Goal: Task Accomplishment & Management: Complete application form

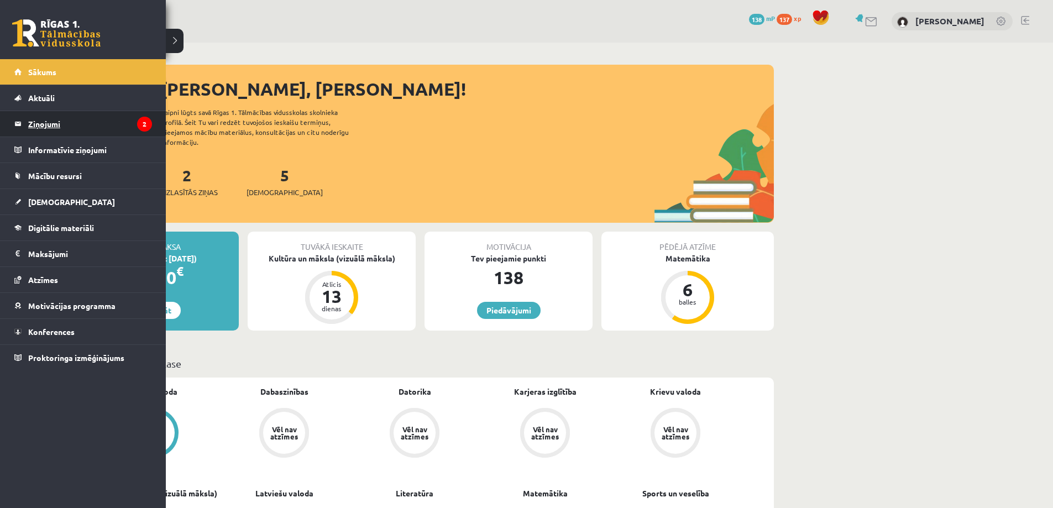
click at [50, 128] on legend "Ziņojumi 2" at bounding box center [90, 123] width 124 height 25
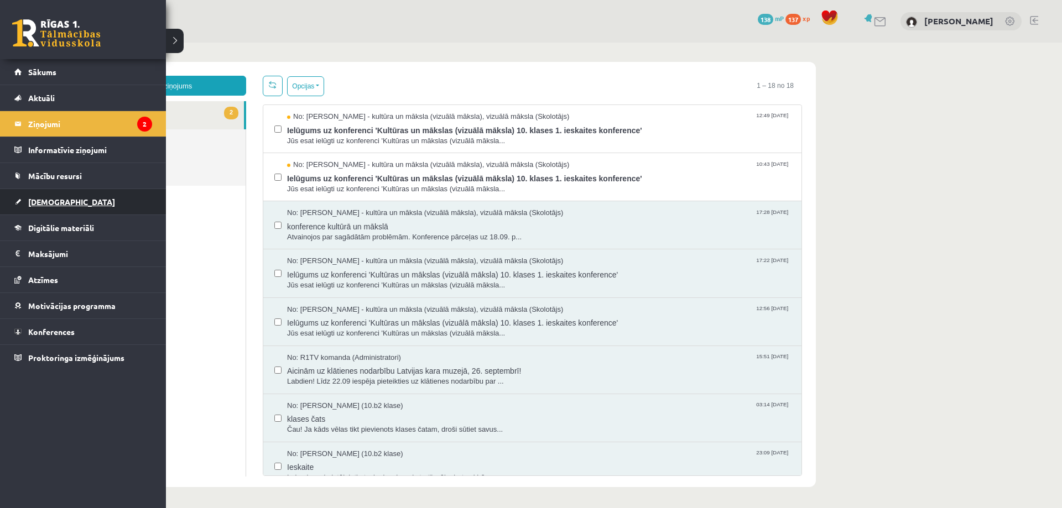
click at [46, 205] on span "[DEMOGRAPHIC_DATA]" at bounding box center [71, 202] width 87 height 10
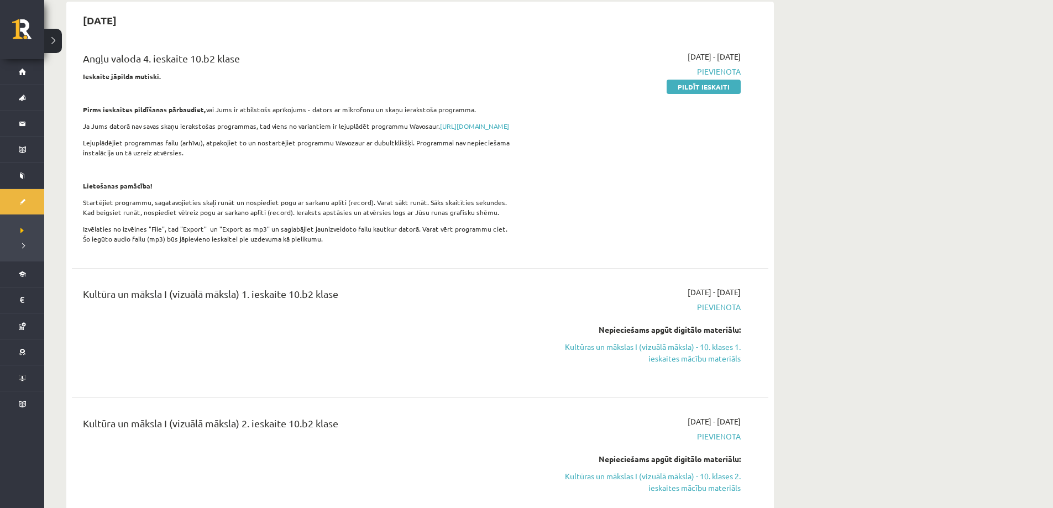
scroll to position [166, 0]
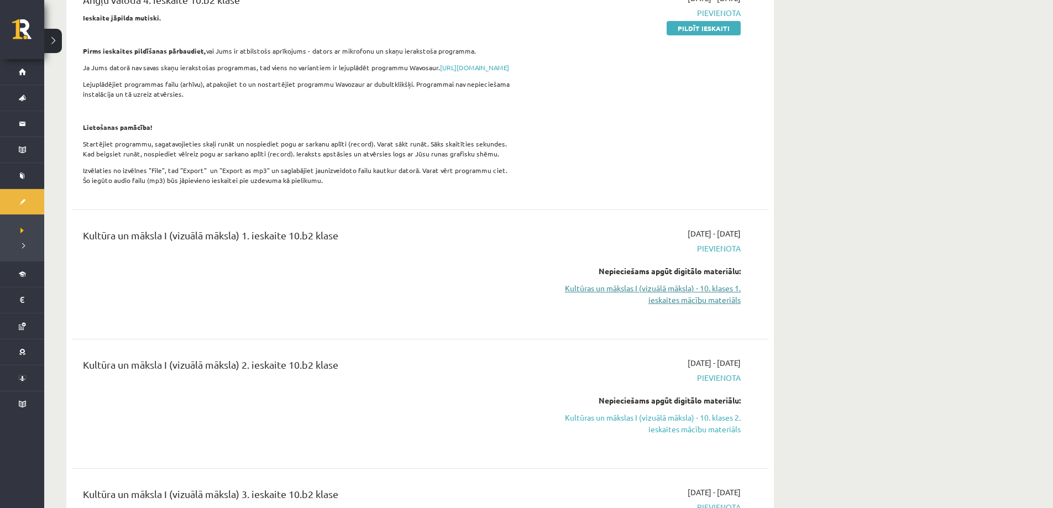
click at [691, 298] on link "Kultūras un mākslas I (vizuālā māksla) - 10. klases 1. ieskaites mācību materiā…" at bounding box center [637, 294] width 208 height 23
click at [645, 297] on link "Kultūras un mākslas I (vizuālā māksla) - 10. klases 1. ieskaites mācību materiā…" at bounding box center [637, 294] width 208 height 23
click at [680, 305] on link "Kultūras un mākslas I (vizuālā māksla) - 10. klases 1. ieskaites mācību materiā…" at bounding box center [637, 294] width 208 height 23
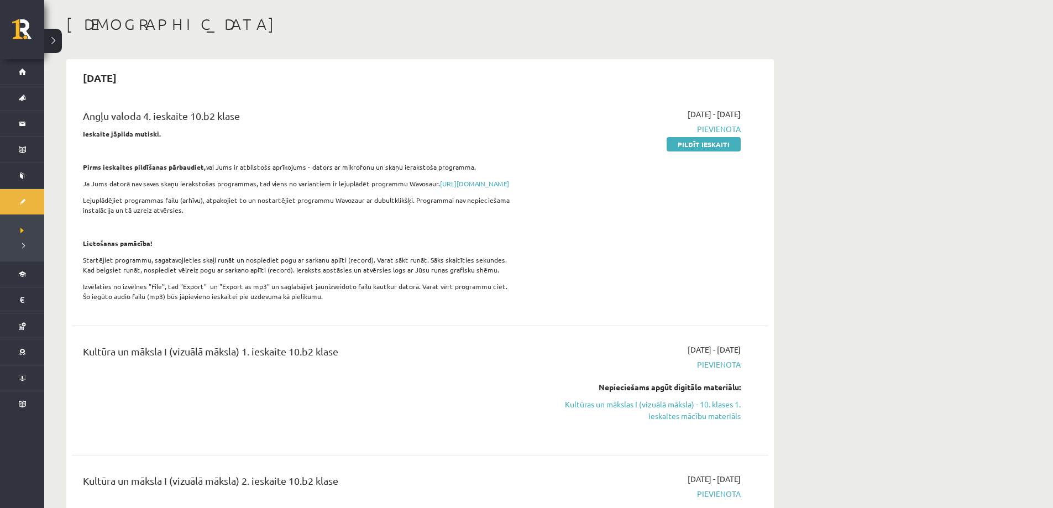
scroll to position [55, 0]
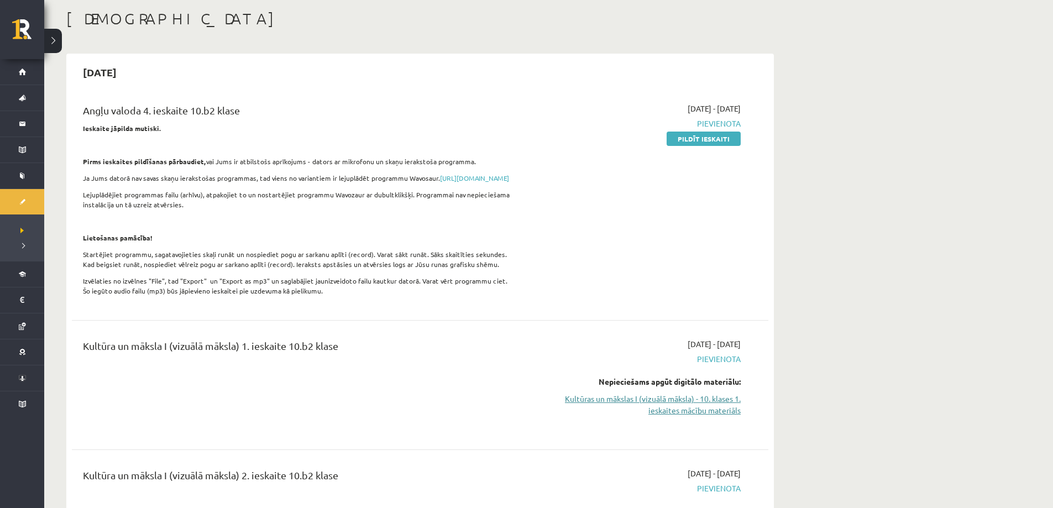
click at [685, 416] on link "Kultūras un mākslas I (vizuālā māksla) - 10. klases 1. ieskaites mācību materiā…" at bounding box center [637, 404] width 208 height 23
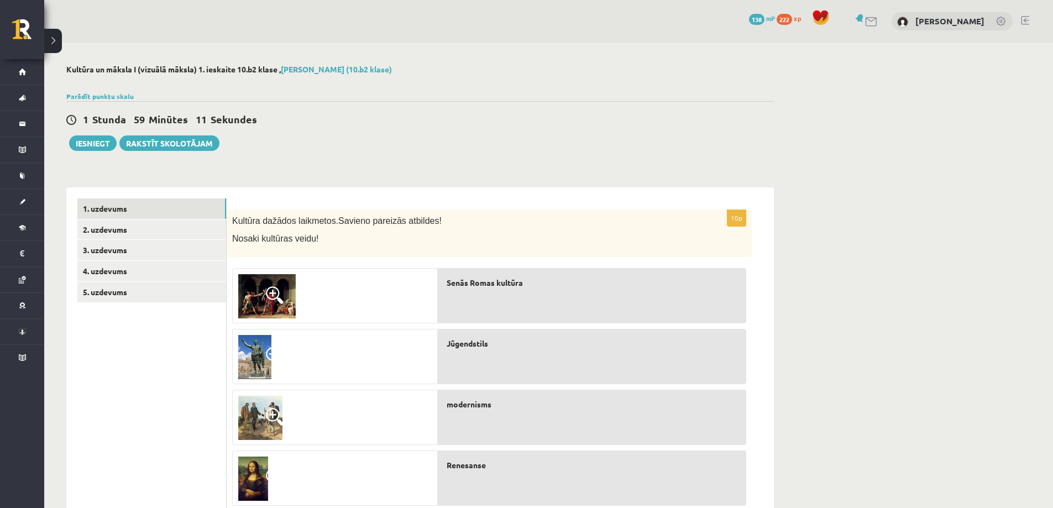
click at [506, 283] on span "Senās Romas kultūra" at bounding box center [485, 283] width 76 height 12
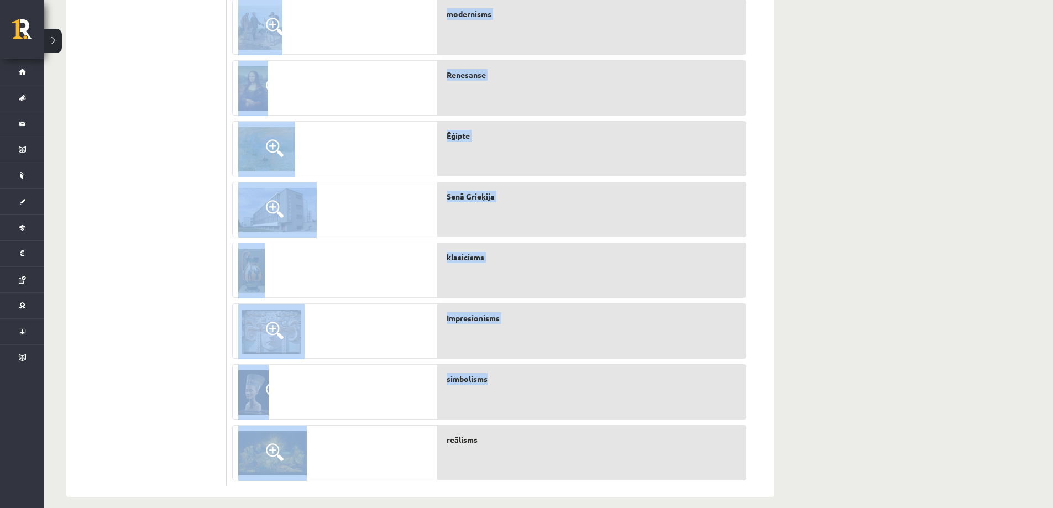
scroll to position [402, 0]
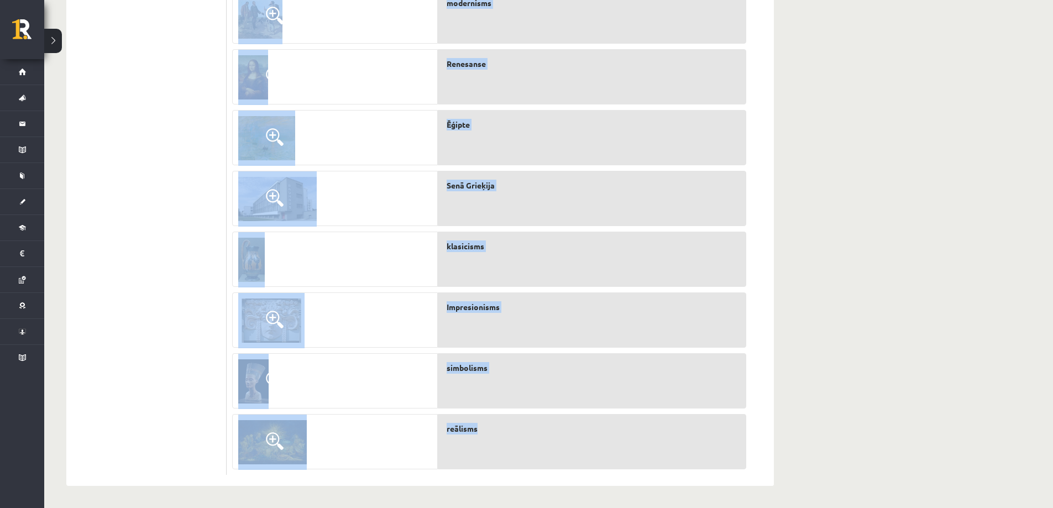
drag, startPoint x: 231, startPoint y: 218, endPoint x: 509, endPoint y: 435, distance: 352.6
click at [509, 435] on div "10p Kultūra dažādos laikmetos. Savieno pareizās atbildes! Nosaki kultūras veidu…" at bounding box center [489, 141] width 525 height 667
copy div "Kultūra dažādos laikmetos. Savieno pareizās atbildes! Nosaki kultūras veidu! Se…"
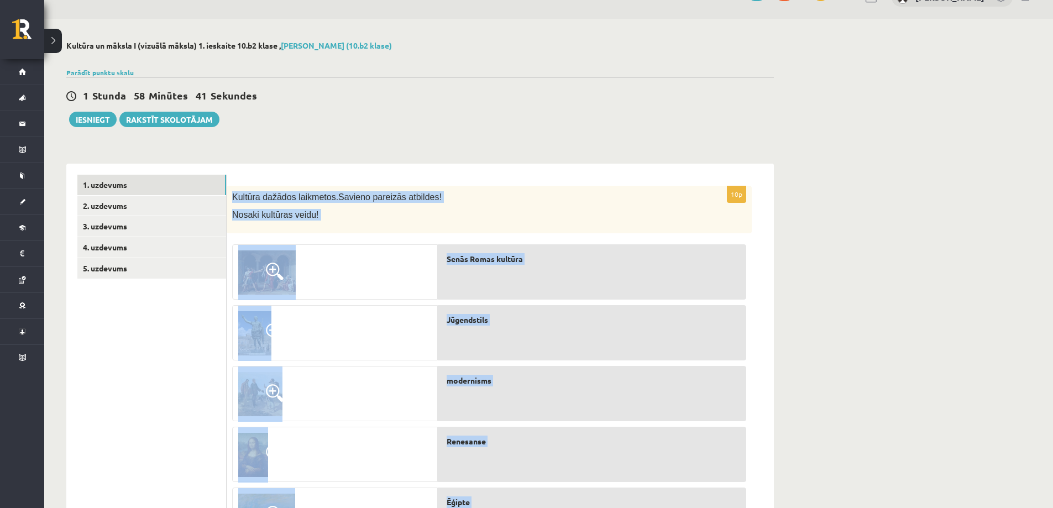
scroll to position [15, 0]
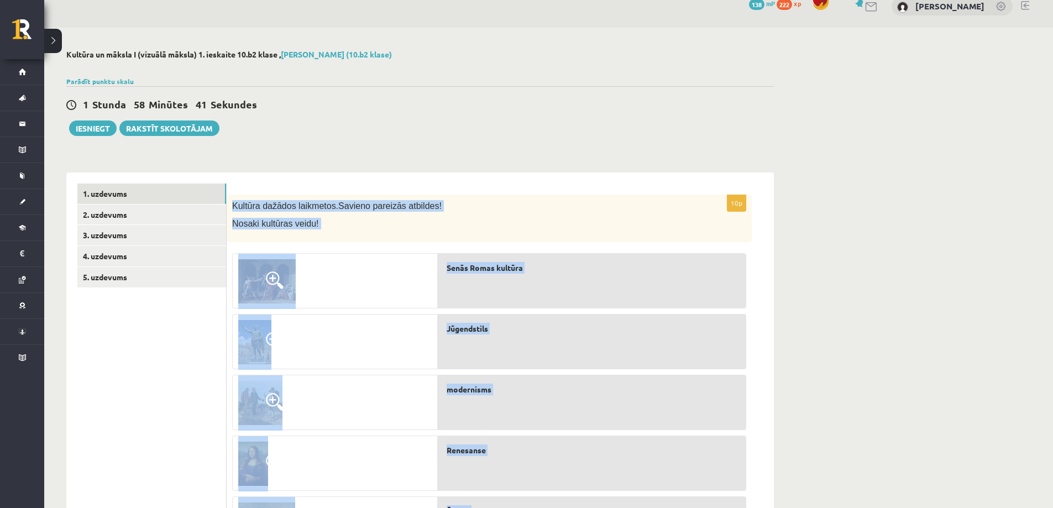
click at [258, 274] on img at bounding box center [267, 281] width 58 height 44
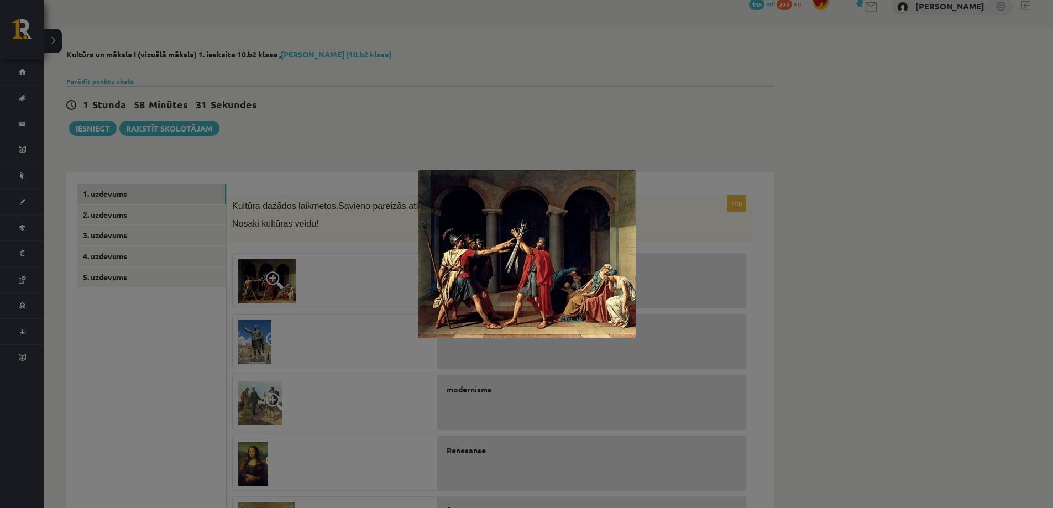
drag, startPoint x: 394, startPoint y: 346, endPoint x: 363, endPoint y: 347, distance: 30.5
click at [393, 344] on div at bounding box center [526, 254] width 1053 height 508
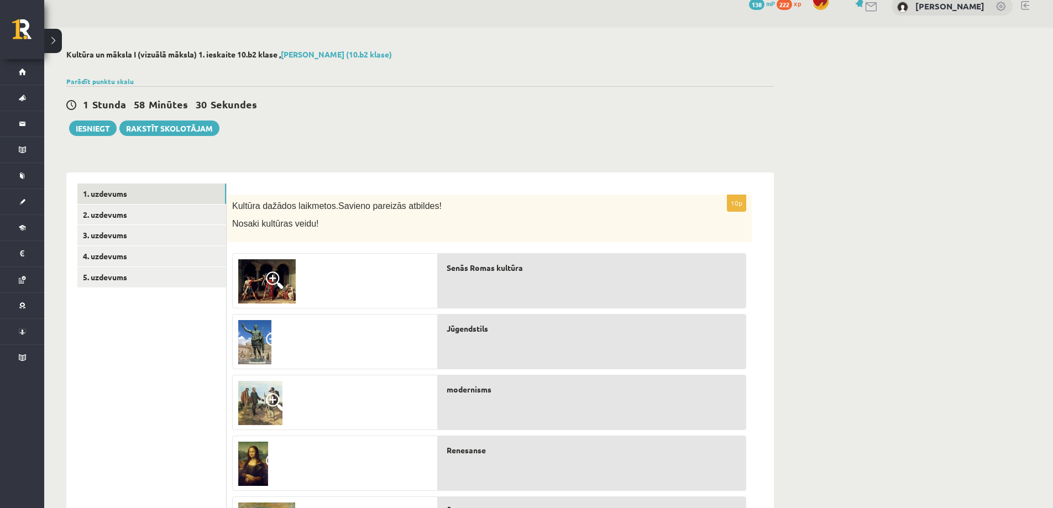
click at [250, 331] on img at bounding box center [254, 342] width 33 height 44
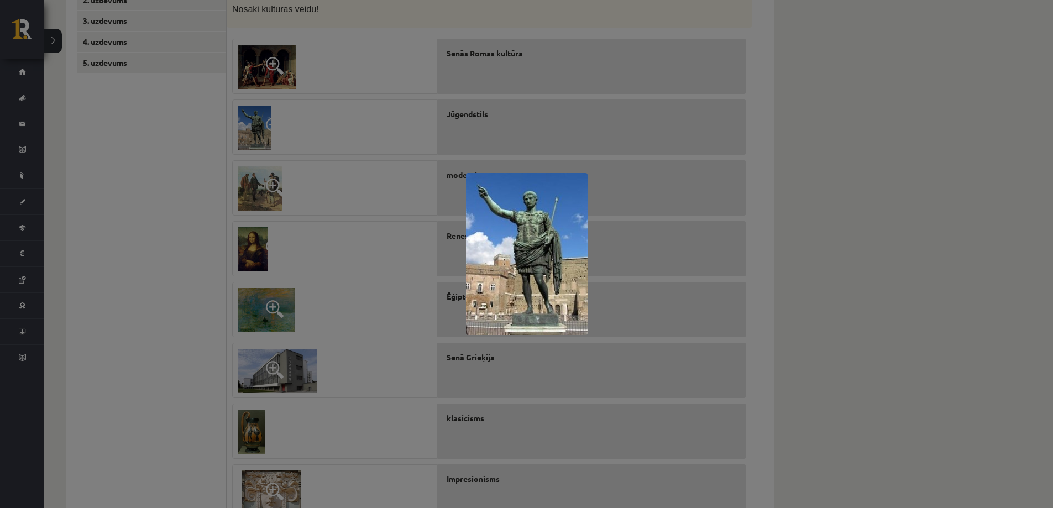
scroll to position [236, 0]
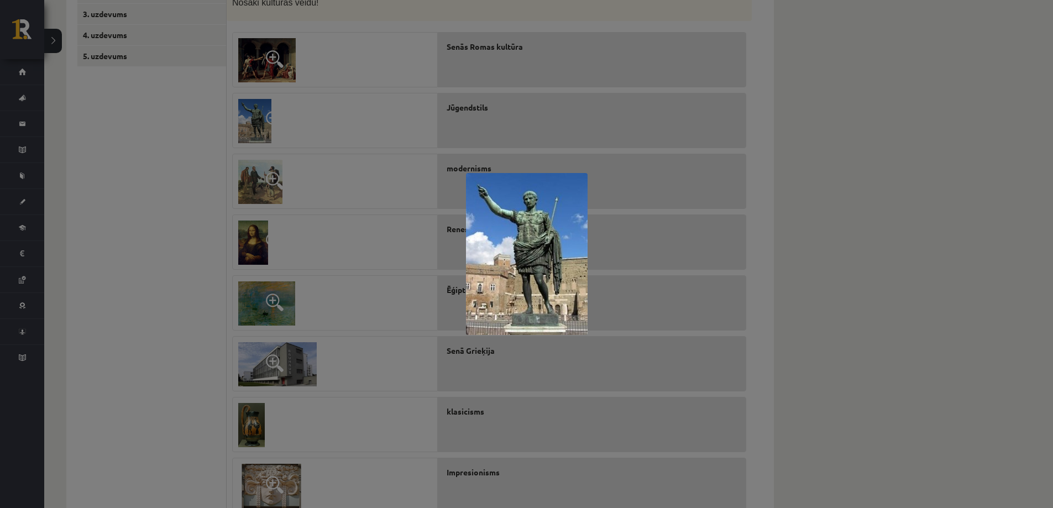
click at [252, 170] on div at bounding box center [526, 254] width 1053 height 508
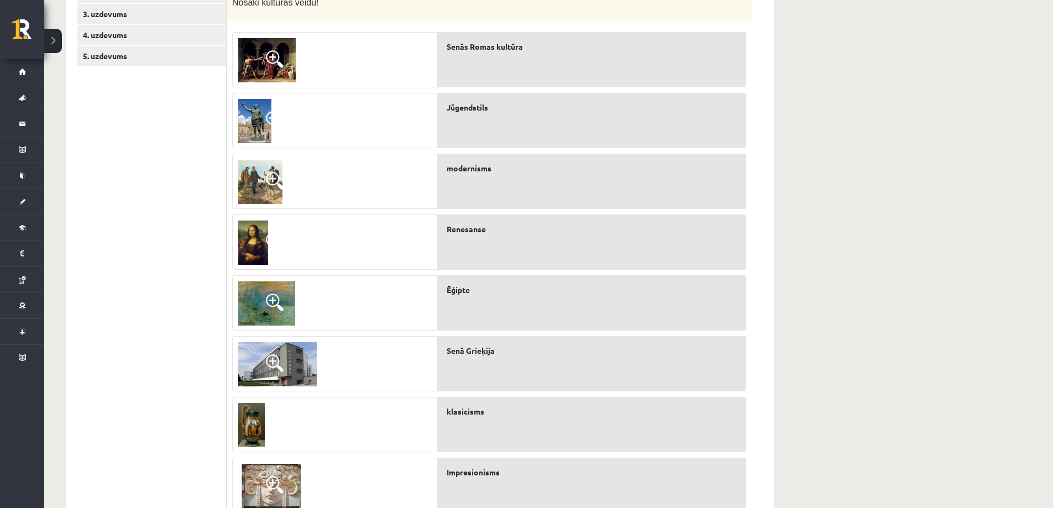
click at [268, 194] on img at bounding box center [260, 182] width 44 height 44
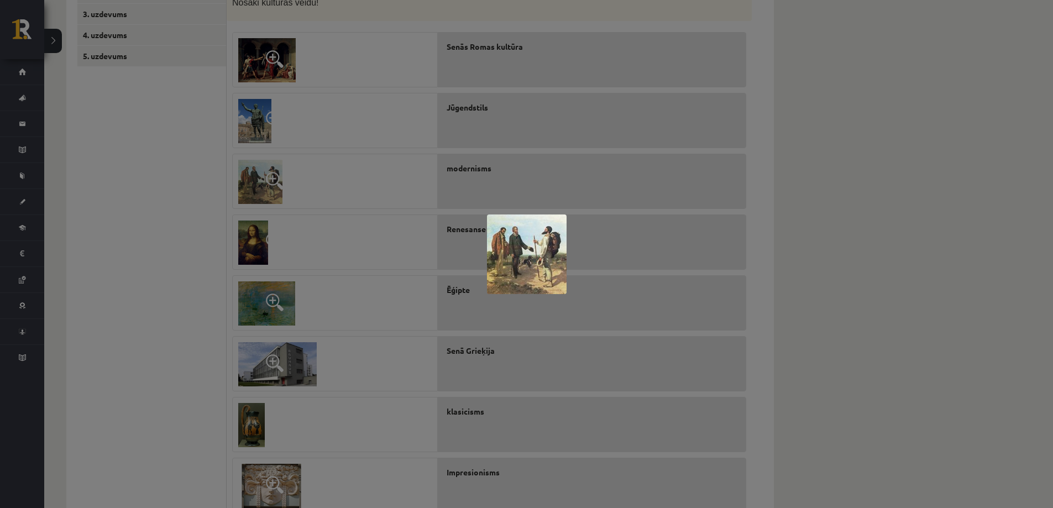
click at [255, 243] on div at bounding box center [526, 254] width 1053 height 508
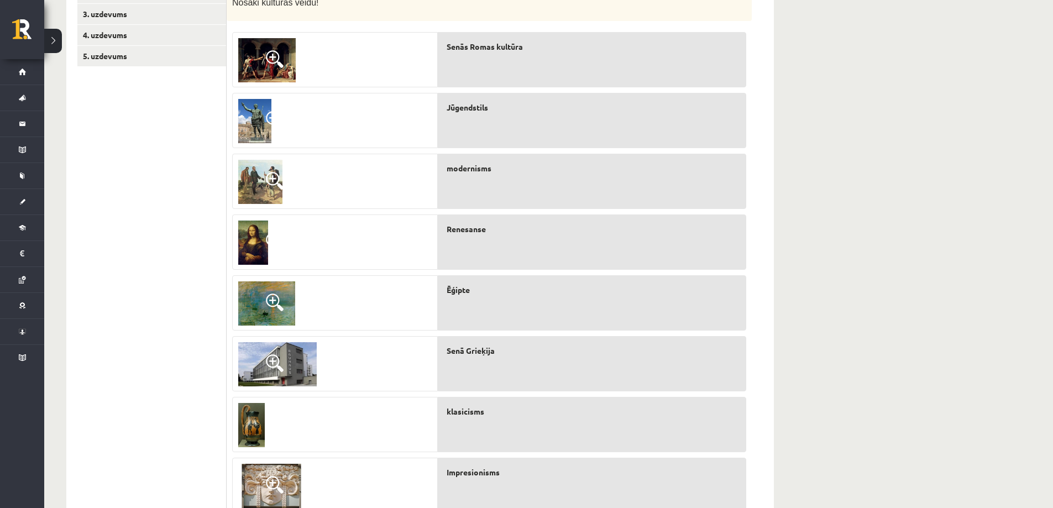
click at [256, 242] on img at bounding box center [253, 243] width 30 height 44
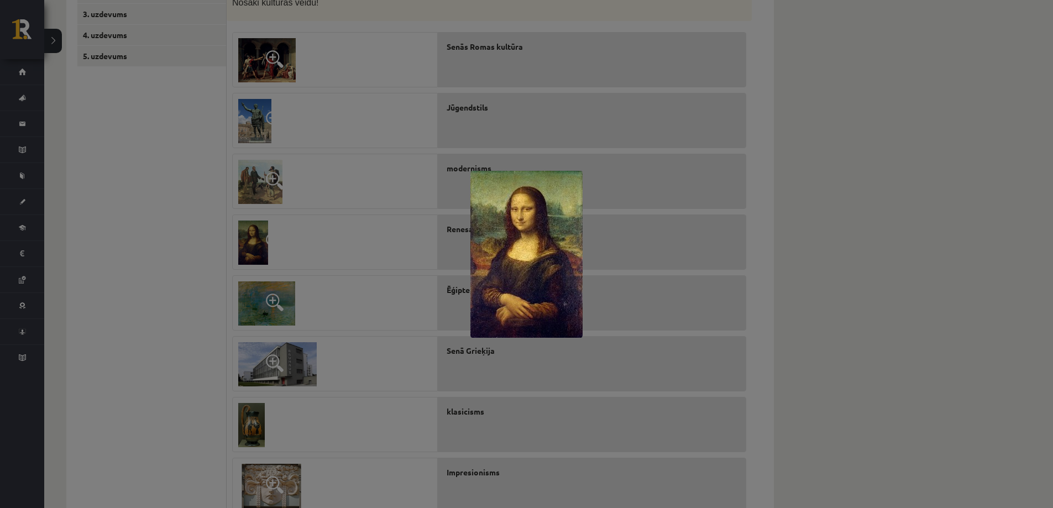
click at [275, 321] on div at bounding box center [526, 254] width 1053 height 508
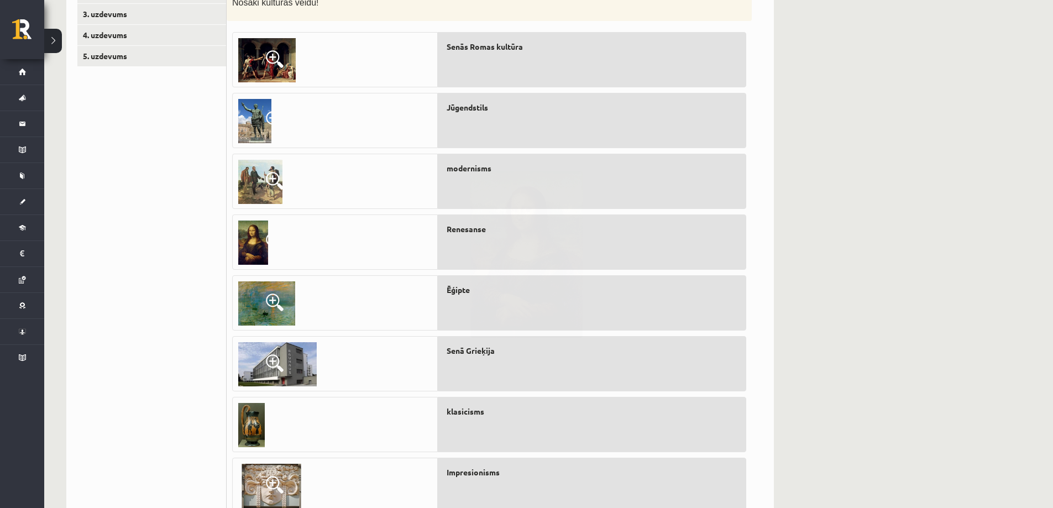
click at [274, 294] on span at bounding box center [275, 303] width 18 height 18
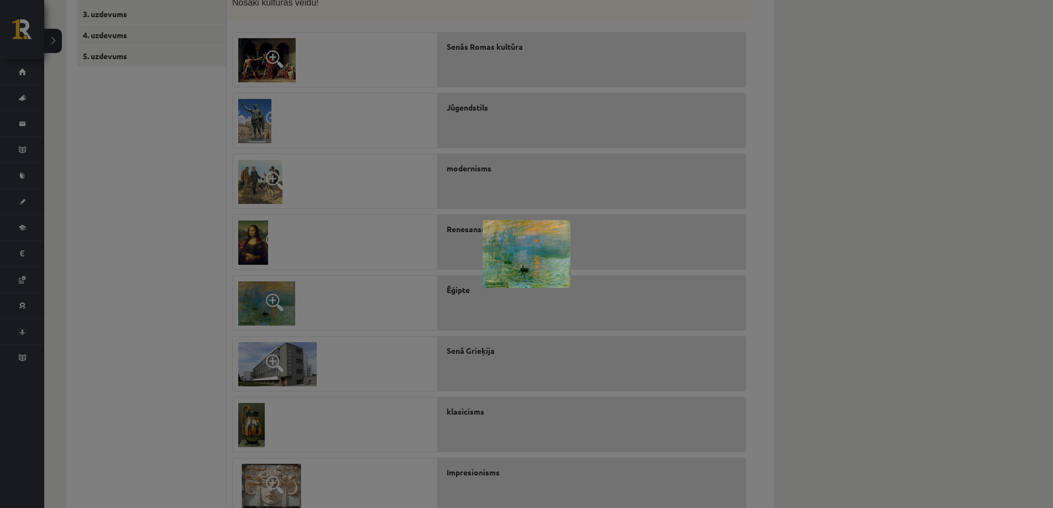
click at [289, 353] on div at bounding box center [526, 254] width 1053 height 508
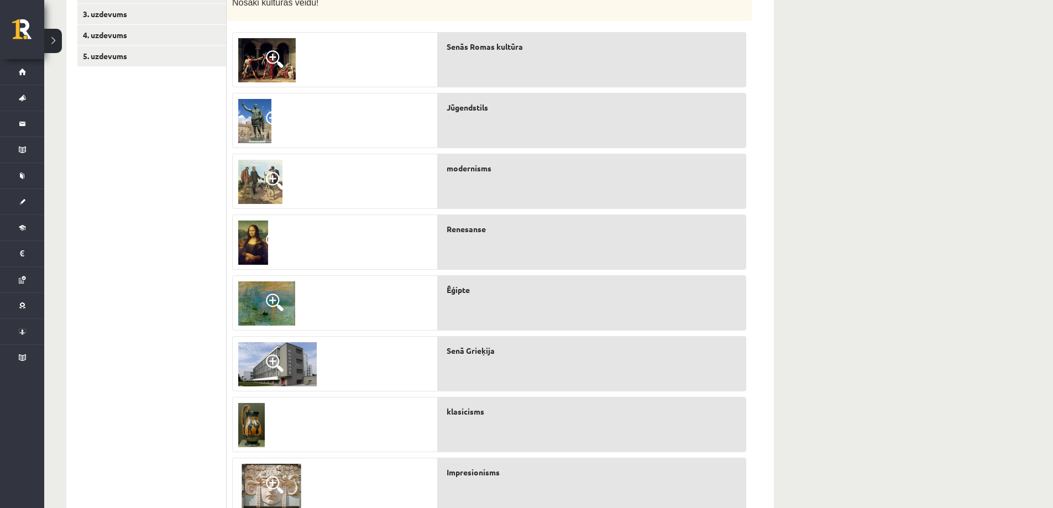
click at [273, 367] on span at bounding box center [275, 363] width 18 height 18
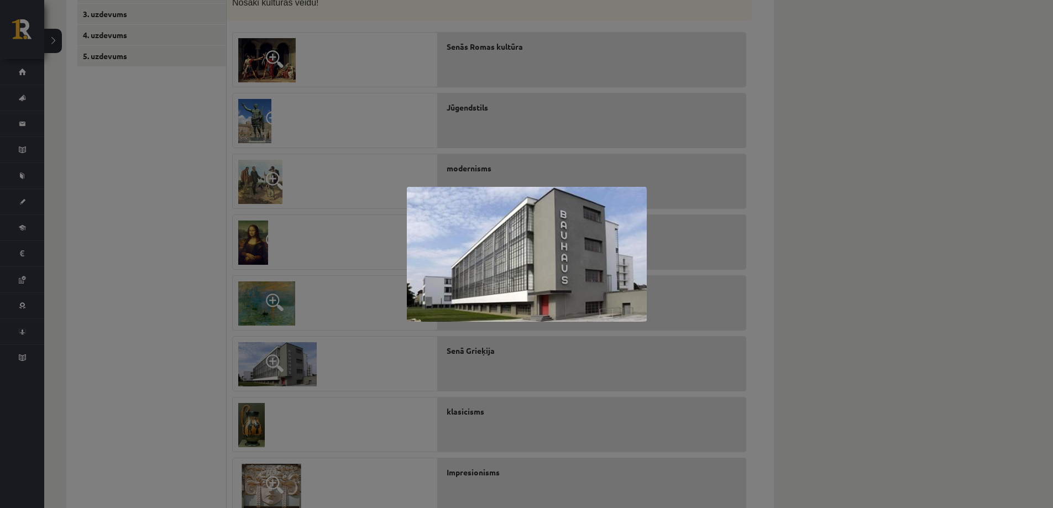
click at [858, 137] on div at bounding box center [526, 254] width 1053 height 508
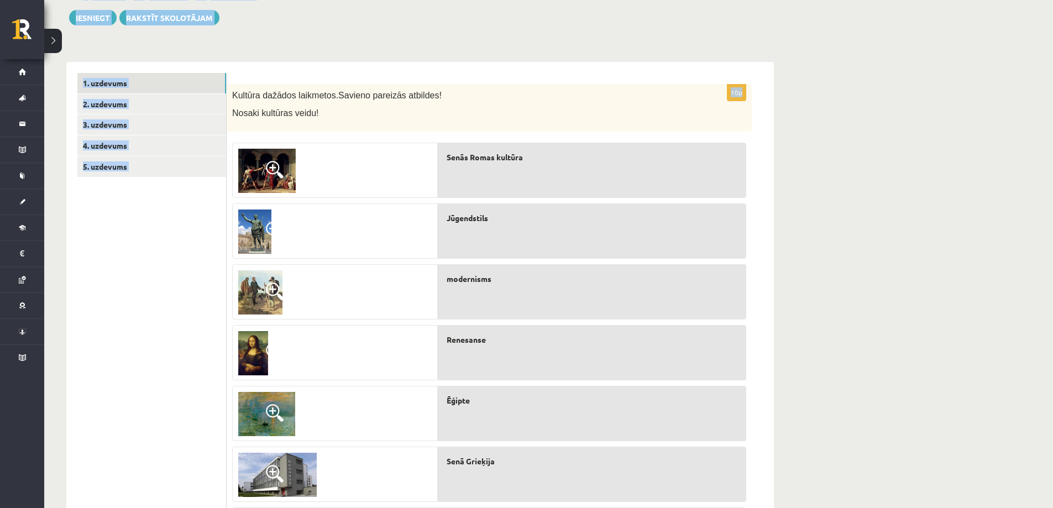
scroll to position [0, 0]
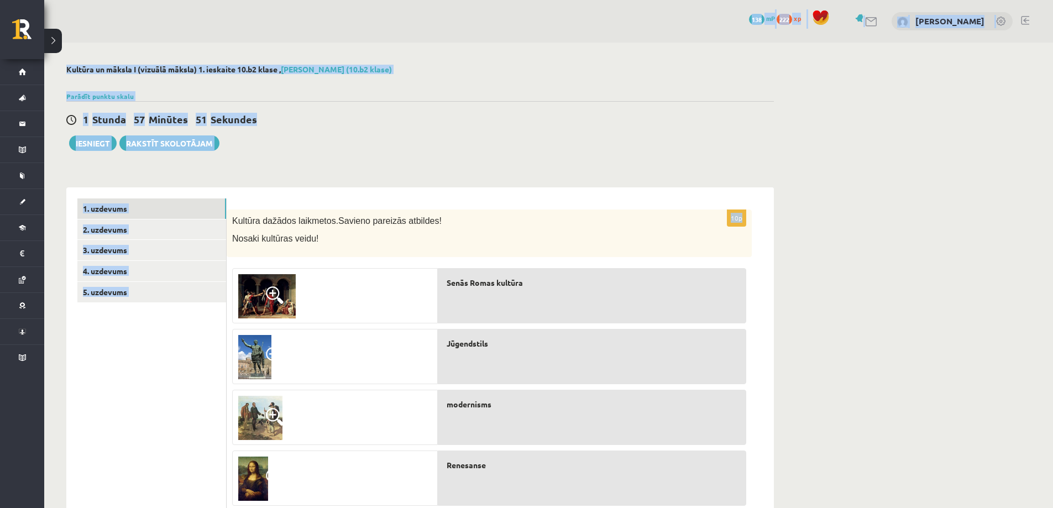
drag, startPoint x: 229, startPoint y: 92, endPoint x: 392, endPoint y: 28, distance: 174.3
click at [163, 0] on html "0 Dāvanas 138 mP 222 xp Emīls Miķelsons Sākums Aktuāli Kā mācīties eSKOLĀ Konta…" at bounding box center [526, 254] width 1053 height 508
click at [529, 227] on div "Kultūra dažādos laikmetos. Savieno pareizās atbildes! Nosaki kultūras veidu!" at bounding box center [489, 234] width 525 height 48
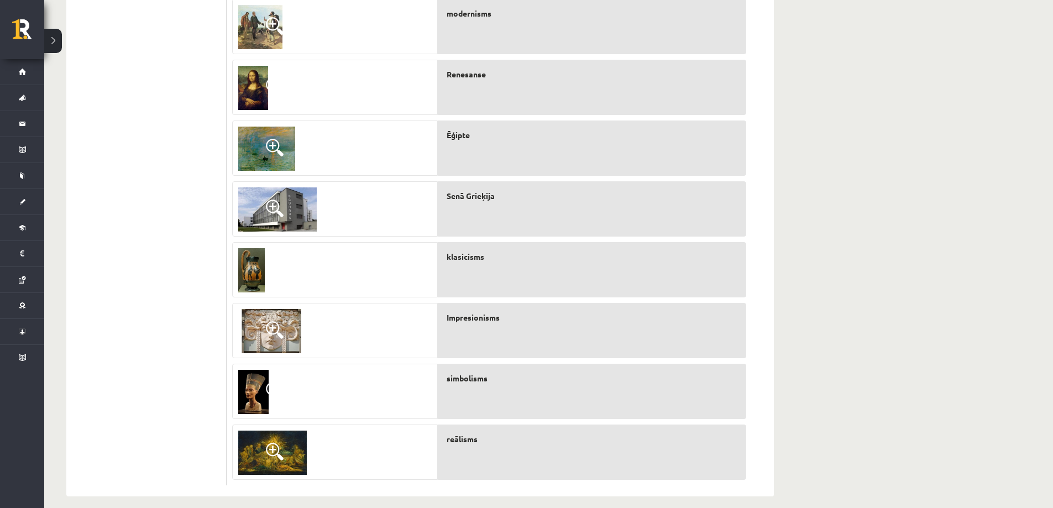
scroll to position [402, 0]
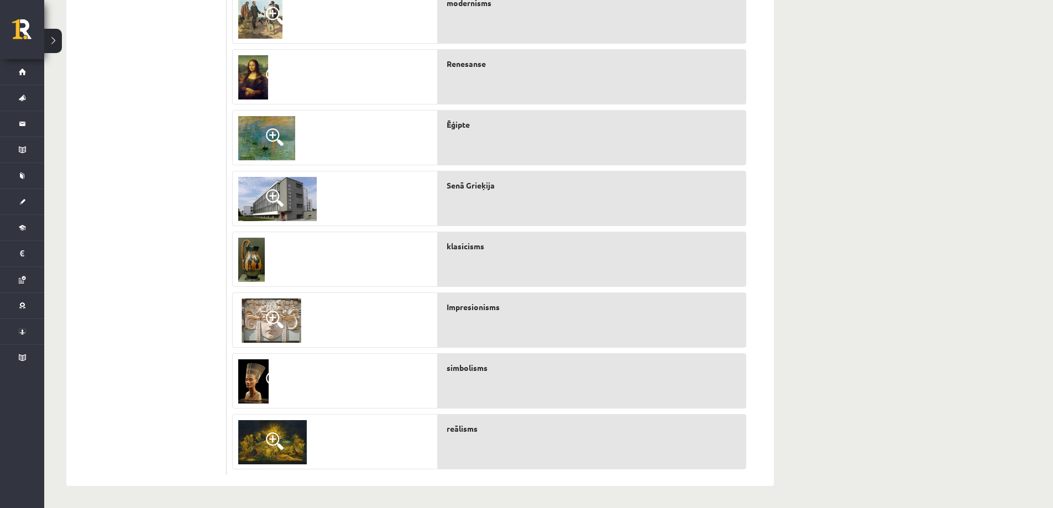
drag, startPoint x: 451, startPoint y: 227, endPoint x: 502, endPoint y: 451, distance: 230.2
click at [502, 451] on div "10p Kultūra dažādos laikmetos. Savieno pareizās atbildes! Nosaki kultūras veidu…" at bounding box center [489, 141] width 525 height 667
copy div "Savieno pareizās atbildes! Nosaki kultūras veidu! Senās Romas kultūra Jūgendsti…"
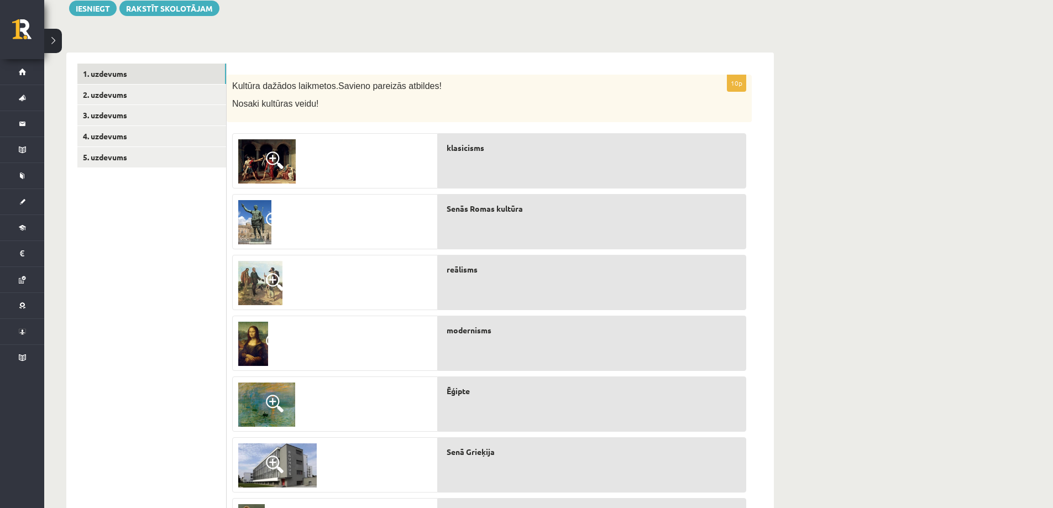
scroll to position [126, 0]
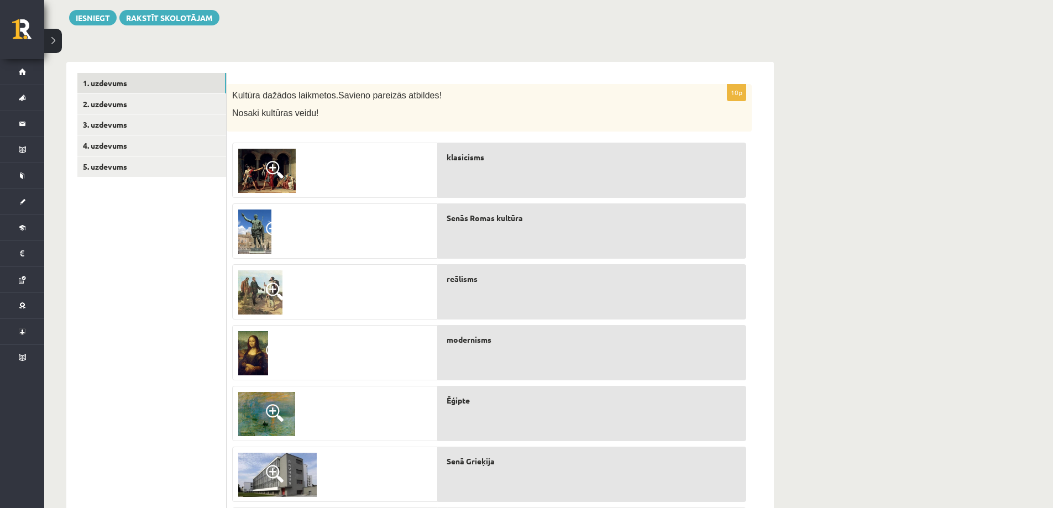
click at [250, 350] on img at bounding box center [253, 353] width 30 height 44
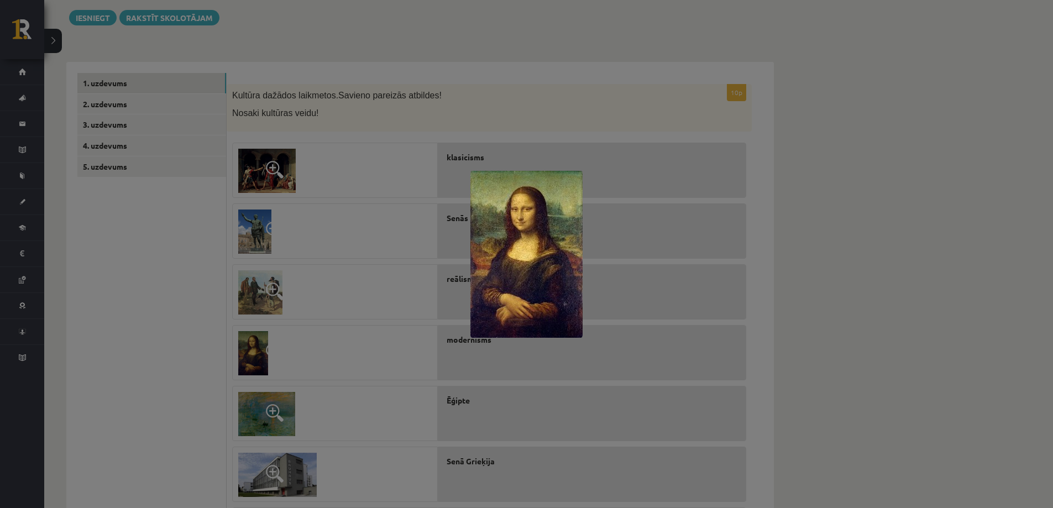
click at [319, 307] on div at bounding box center [526, 254] width 1053 height 508
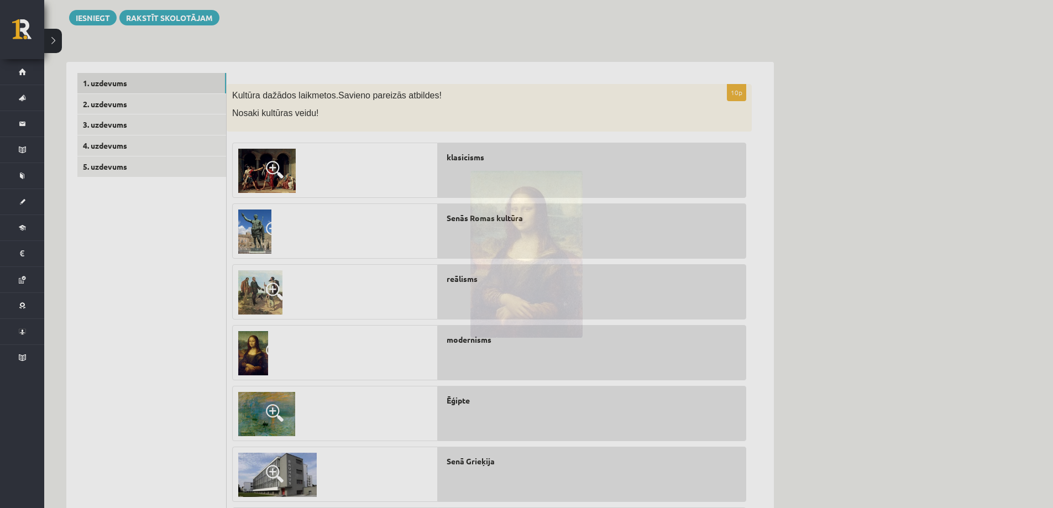
click at [249, 439] on link at bounding box center [267, 414] width 68 height 55
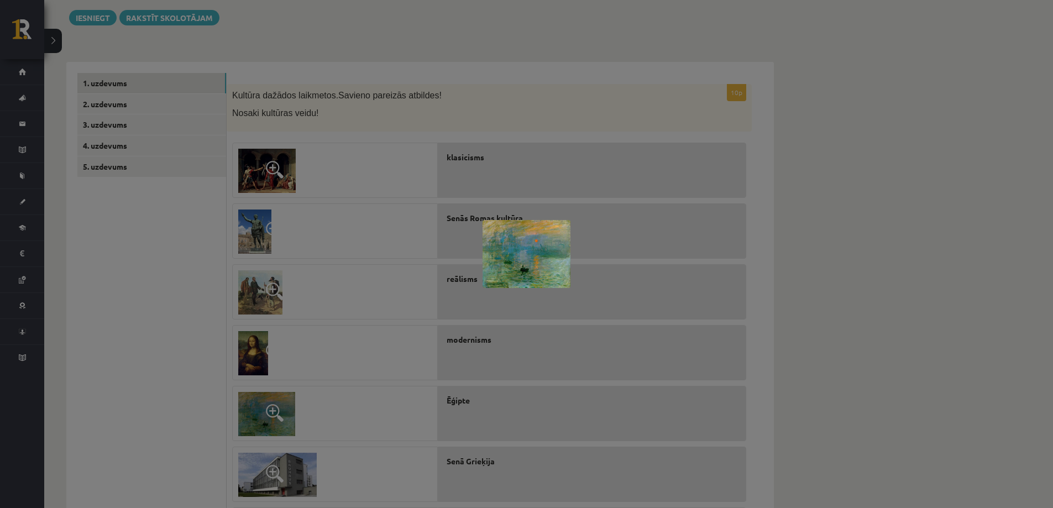
click at [285, 235] on div at bounding box center [526, 254] width 1053 height 508
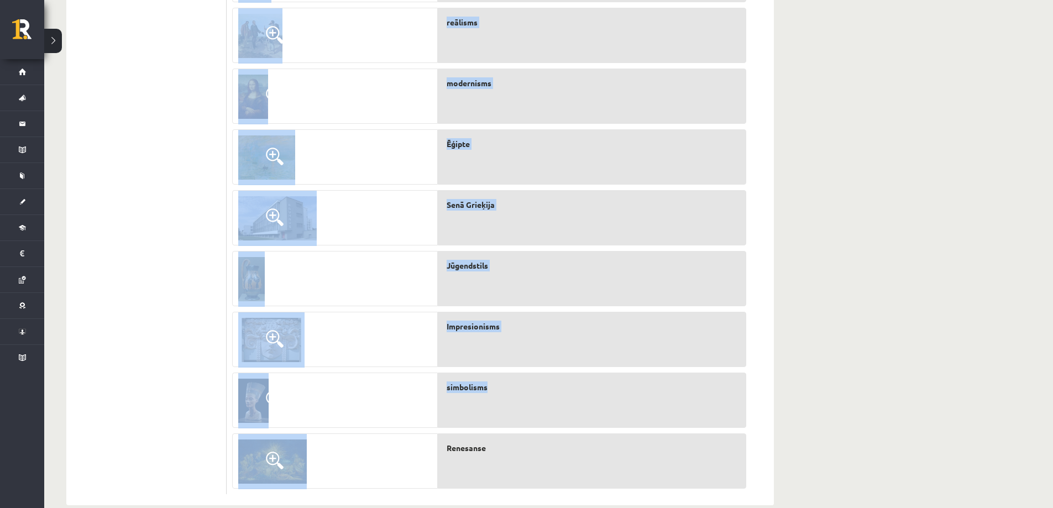
scroll to position [402, 0]
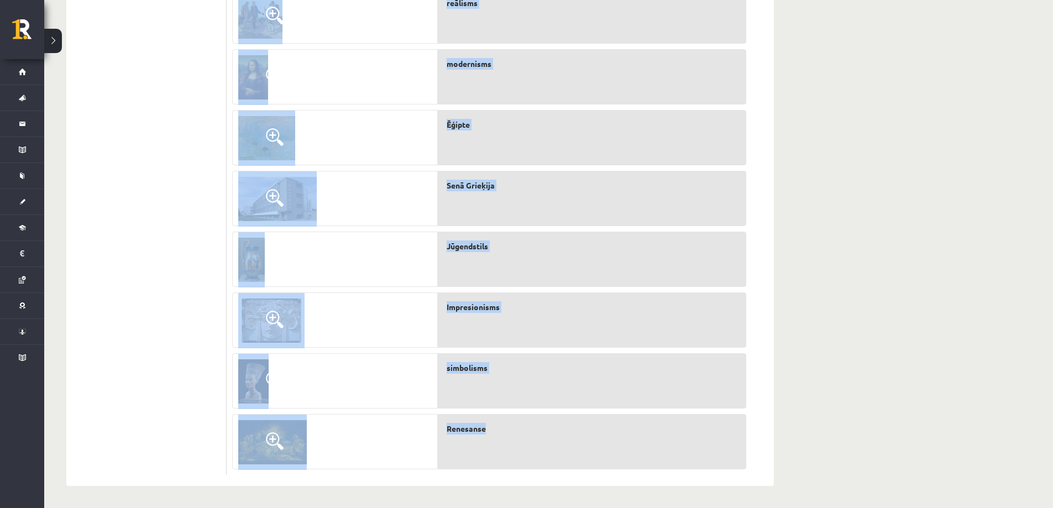
drag, startPoint x: 300, startPoint y: 136, endPoint x: 508, endPoint y: 438, distance: 366.3
click at [508, 438] on div "10p Kultūra dažādos laikmetos. Savieno pareizās atbildes! Nosaki kultūras veidu…" at bounding box center [489, 141] width 525 height 667
copy div "Kultūra dažādos laikmetos. Savieno pareizās atbildes! Nosaki kultūras veidu! kl…"
click at [817, 171] on div "**********" at bounding box center [548, 74] width 1009 height 867
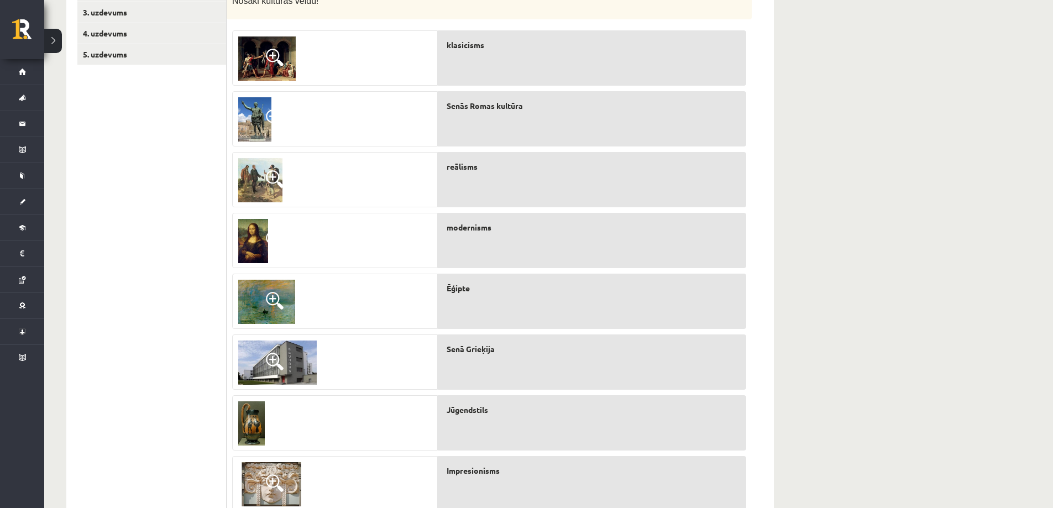
scroll to position [236, 0]
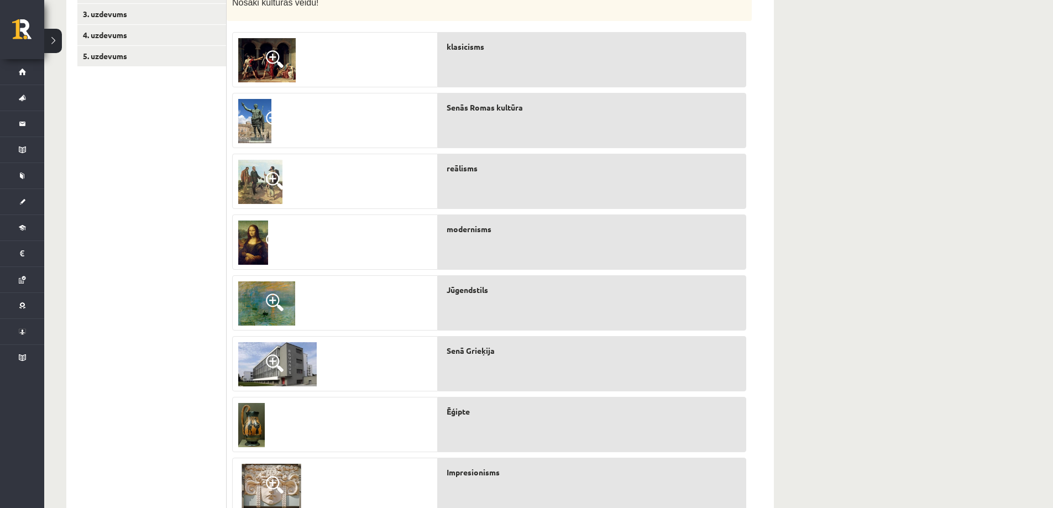
click at [248, 416] on img at bounding box center [251, 425] width 27 height 44
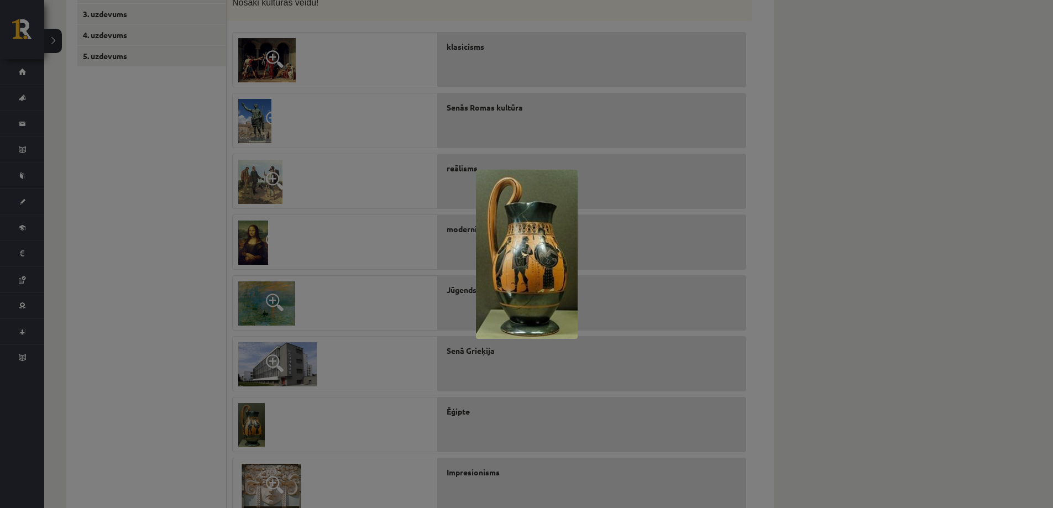
click at [180, 302] on div at bounding box center [526, 254] width 1053 height 508
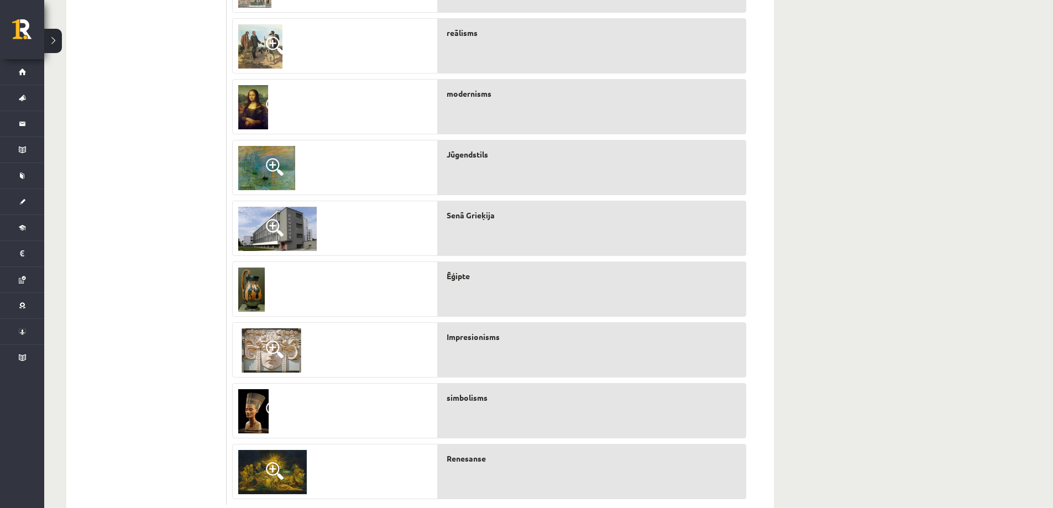
scroll to position [402, 0]
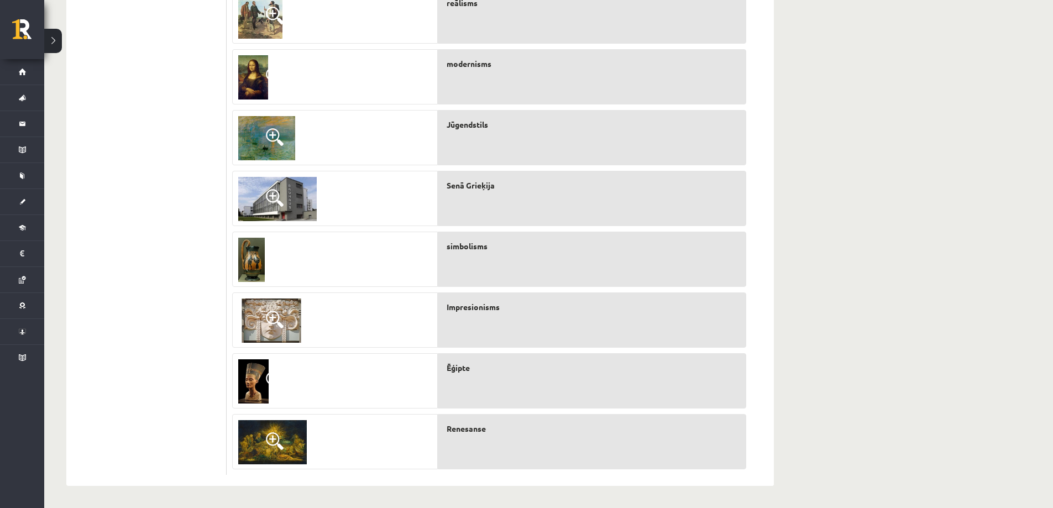
click at [245, 378] on img at bounding box center [253, 381] width 30 height 44
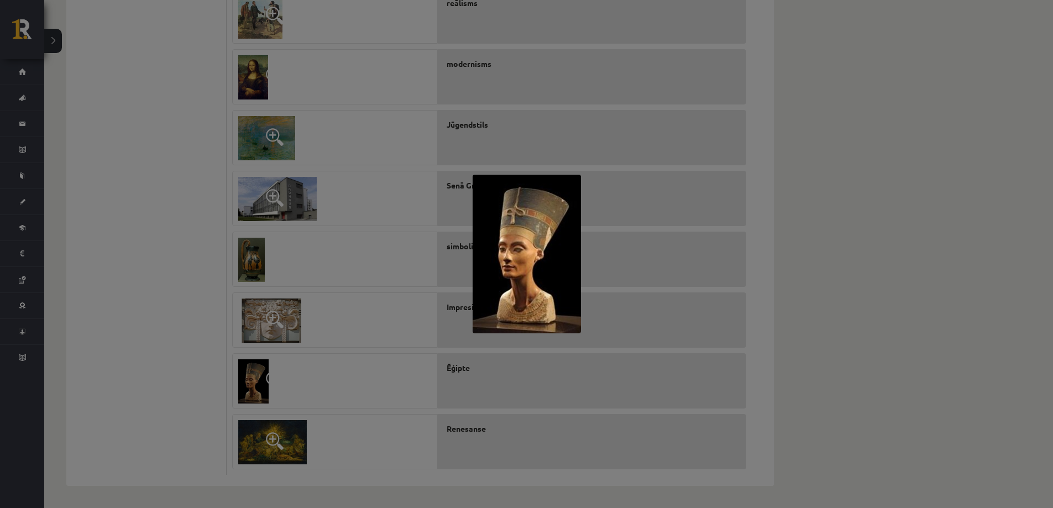
drag, startPoint x: 191, startPoint y: 312, endPoint x: 222, endPoint y: 270, distance: 52.2
click at [194, 306] on div at bounding box center [526, 254] width 1053 height 508
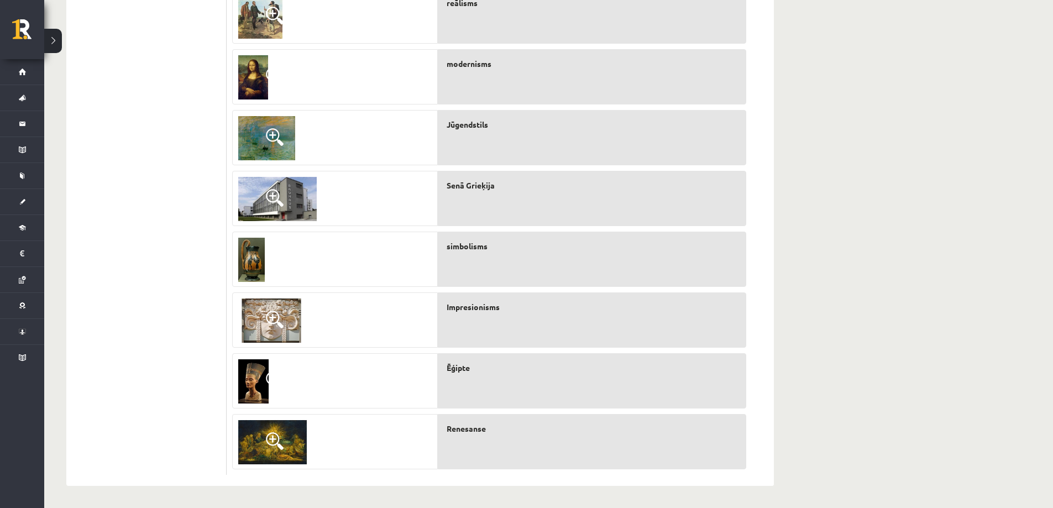
click at [272, 439] on span at bounding box center [275, 441] width 18 height 18
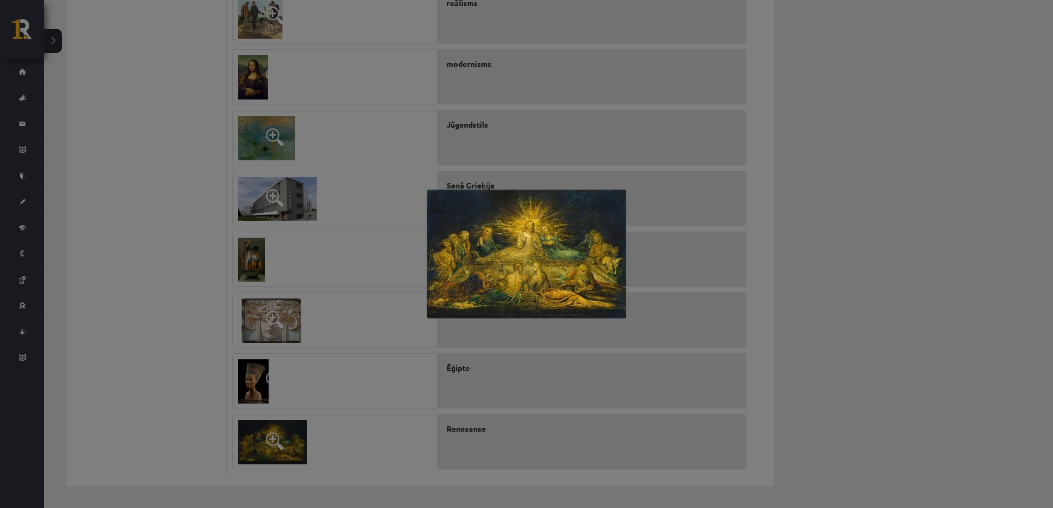
click at [163, 333] on div at bounding box center [526, 254] width 1053 height 508
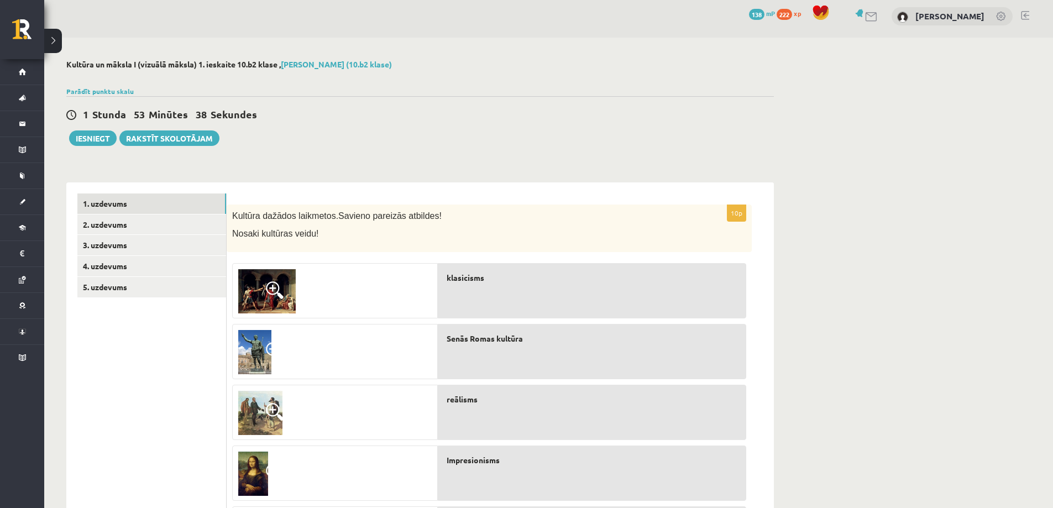
scroll to position [0, 0]
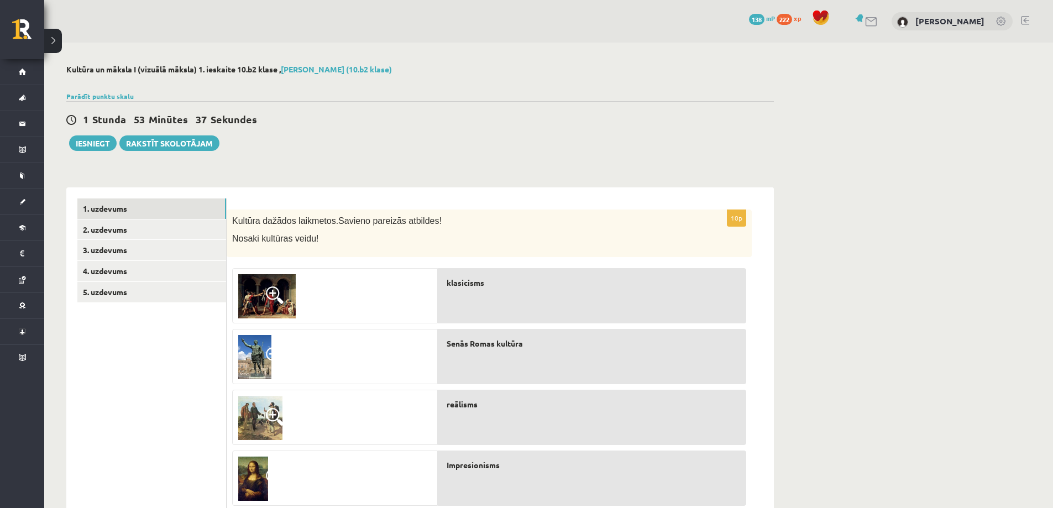
click at [259, 300] on img at bounding box center [267, 296] width 58 height 44
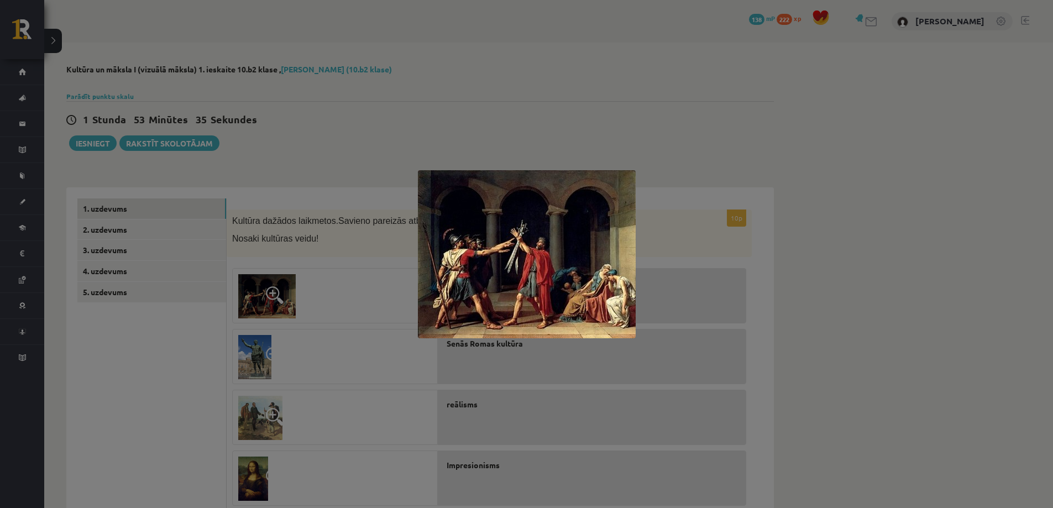
click at [106, 336] on div at bounding box center [526, 254] width 1053 height 508
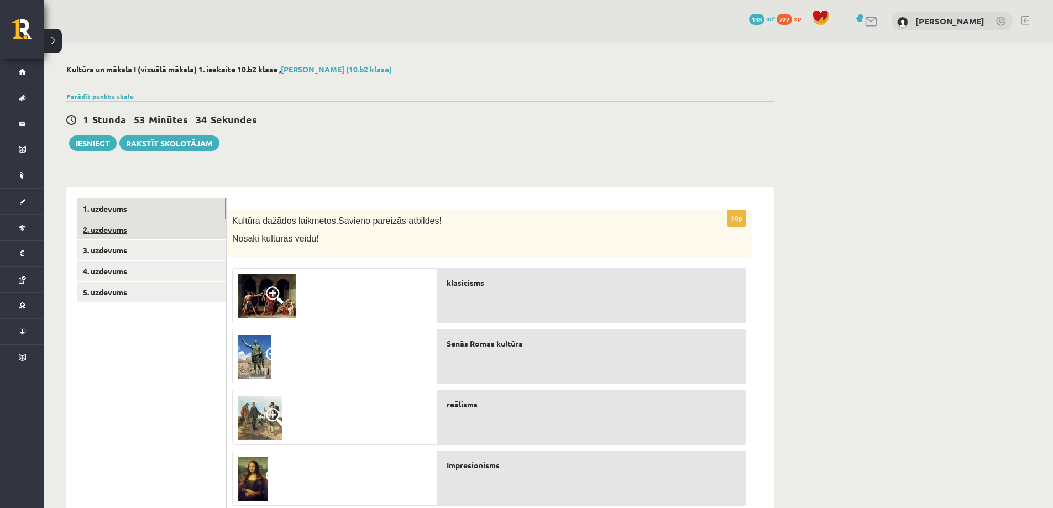
click at [115, 233] on link "2. uzdevums" at bounding box center [151, 230] width 149 height 20
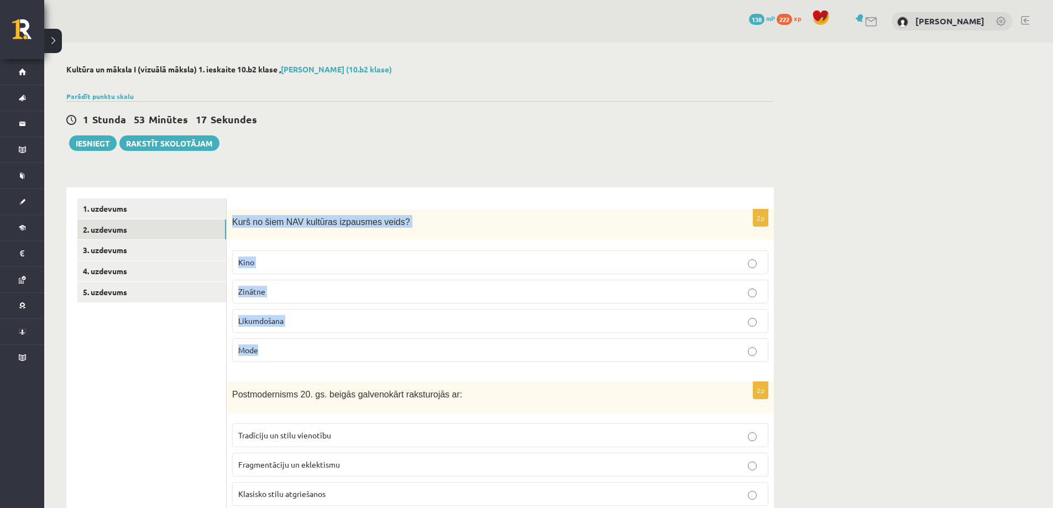
drag, startPoint x: 232, startPoint y: 225, endPoint x: 361, endPoint y: 349, distance: 178.7
click at [361, 349] on div "2p Kurš no šiem NAV kultūras izpausmes veids? Kino Zinātne Likumdošana Mode" at bounding box center [500, 291] width 547 height 162
copy div "Kurš no šiem NAV kultūras izpausmes veids? Kino Zinātne Likumdošana Mode"
click at [243, 320] on span "Likumdošana" at bounding box center [260, 321] width 45 height 10
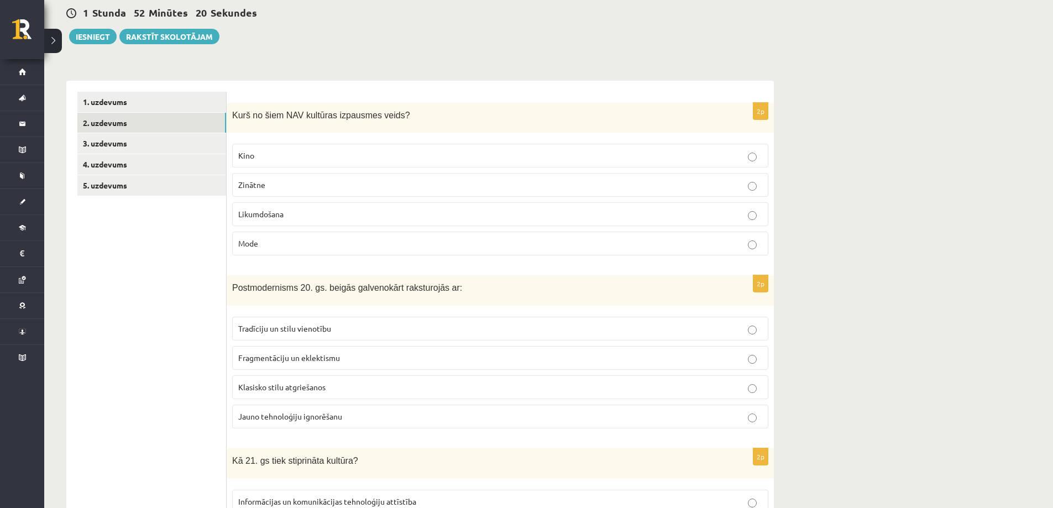
scroll to position [111, 0]
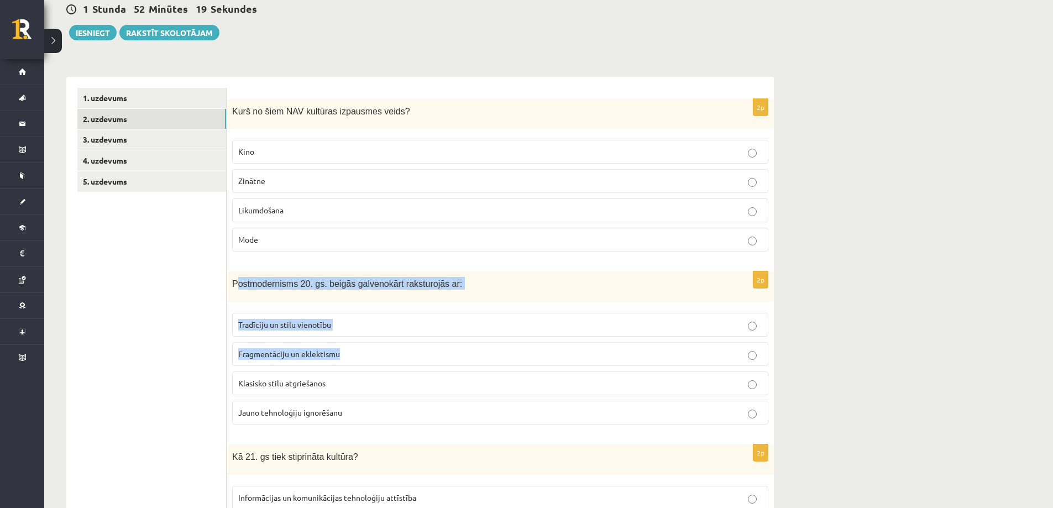
drag, startPoint x: 242, startPoint y: 284, endPoint x: 257, endPoint y: 301, distance: 23.1
click at [331, 332] on div "2p Postmodernisms 20. gs. beigās galvenokārt raksturojās ar: Tradīciju un stilu…" at bounding box center [500, 353] width 547 height 162
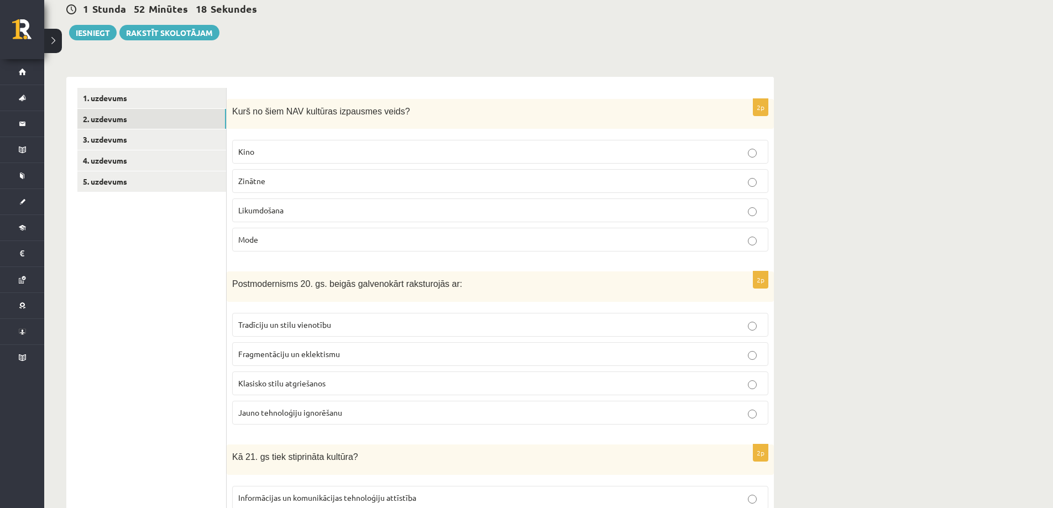
click at [228, 285] on div "Postmodernisms 20. gs. beigās galvenokārt raksturojās ar:" at bounding box center [500, 287] width 547 height 30
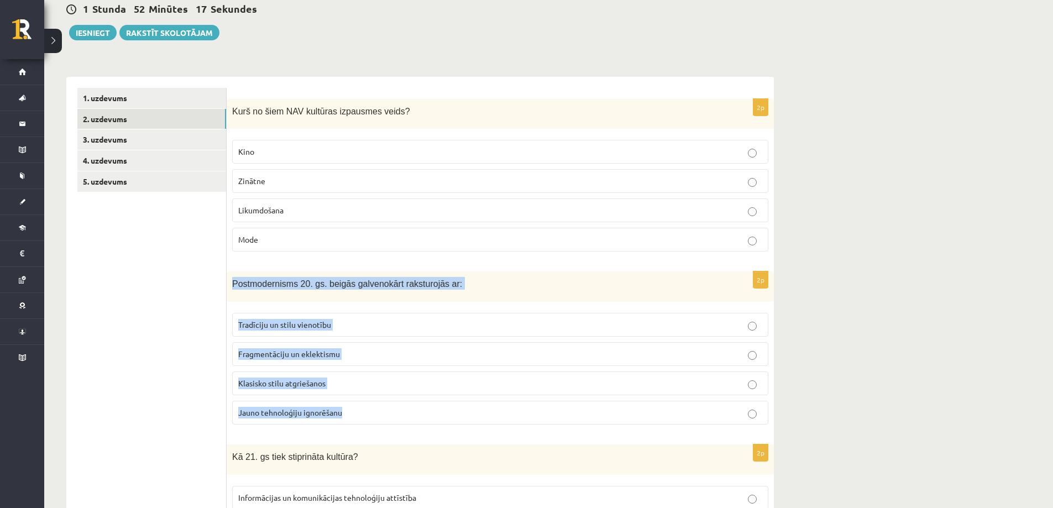
drag, startPoint x: 301, startPoint y: 315, endPoint x: 359, endPoint y: 416, distance: 117.1
click at [359, 416] on div "2p Postmodernisms 20. gs. beigās galvenokārt raksturojās ar: Tradīciju un stilu…" at bounding box center [500, 353] width 547 height 162
copy div "Postmodernisms 20. gs. beigās galvenokārt raksturojās ar: Tradīciju un stilu vi…"
click at [349, 353] on p "Fragmentāciju un eklektismu" at bounding box center [500, 354] width 524 height 12
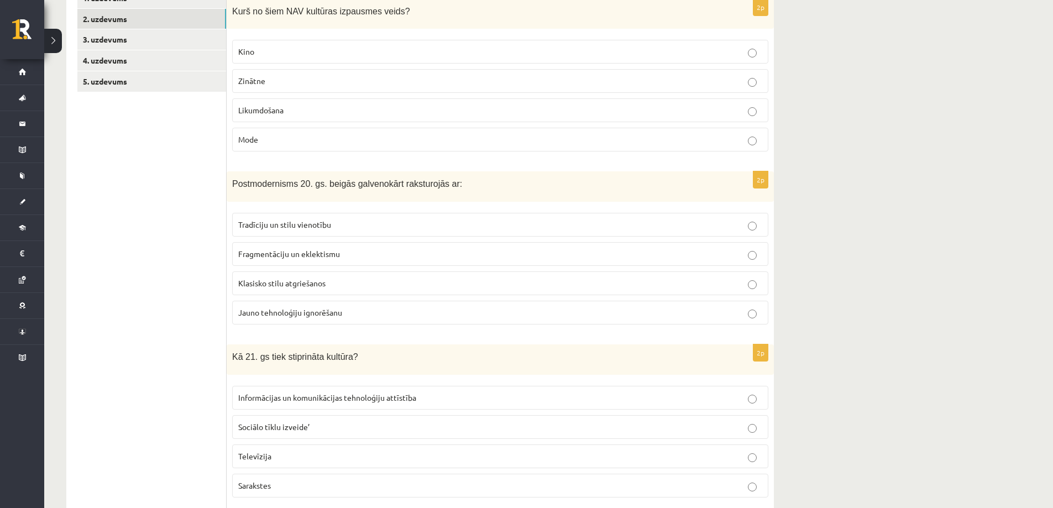
scroll to position [276, 0]
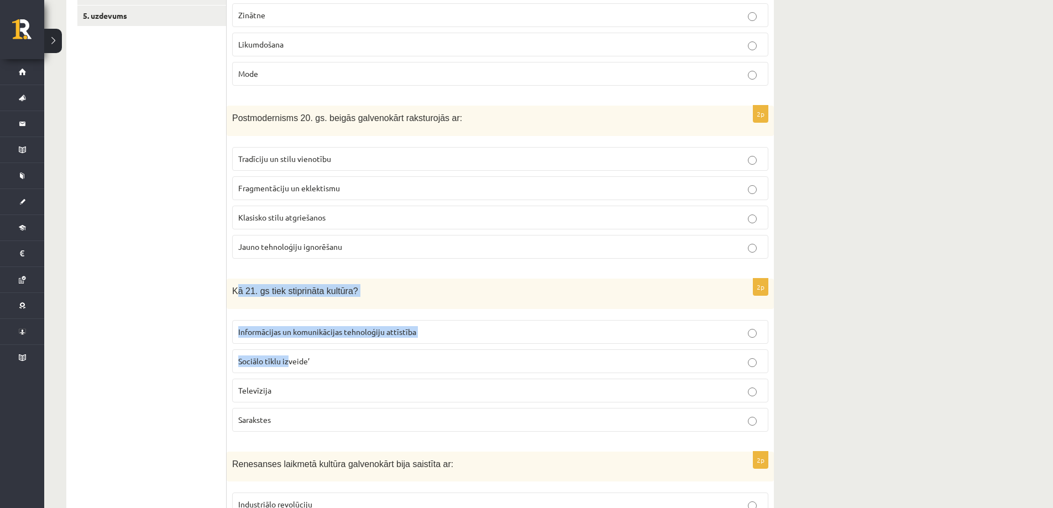
drag, startPoint x: 254, startPoint y: 297, endPoint x: 207, endPoint y: 323, distance: 53.7
click at [279, 359] on div "2p Kā 21. gs tiek stiprināta kultūra? Informācijas un komunikācijas tehnoloģiju…" at bounding box center [500, 360] width 547 height 162
drag, startPoint x: 211, startPoint y: 289, endPoint x: 233, endPoint y: 291, distance: 21.7
drag, startPoint x: 174, startPoint y: 286, endPoint x: 235, endPoint y: 300, distance: 62.4
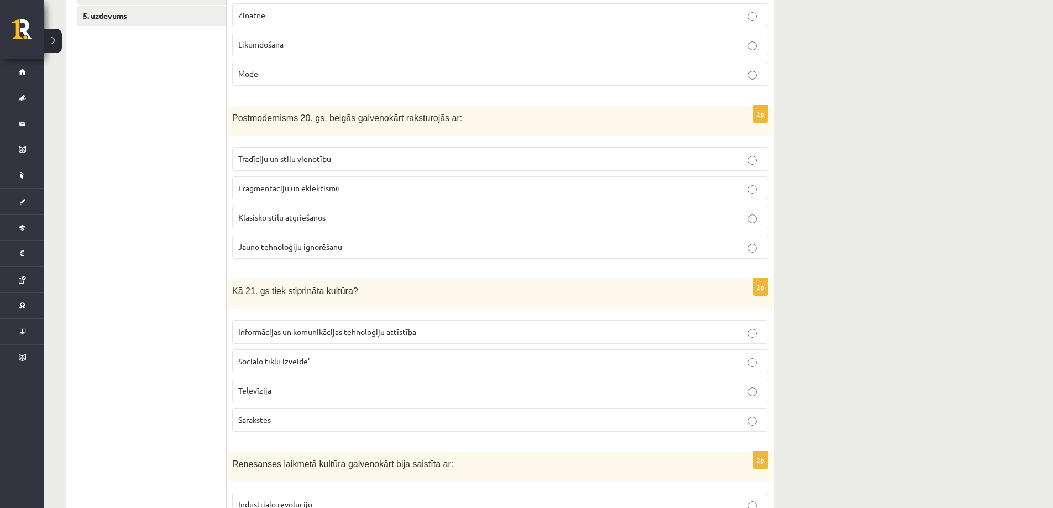
click at [235, 290] on span "Kā 21. gs tiek stiprināta kultūra?" at bounding box center [295, 290] width 126 height 9
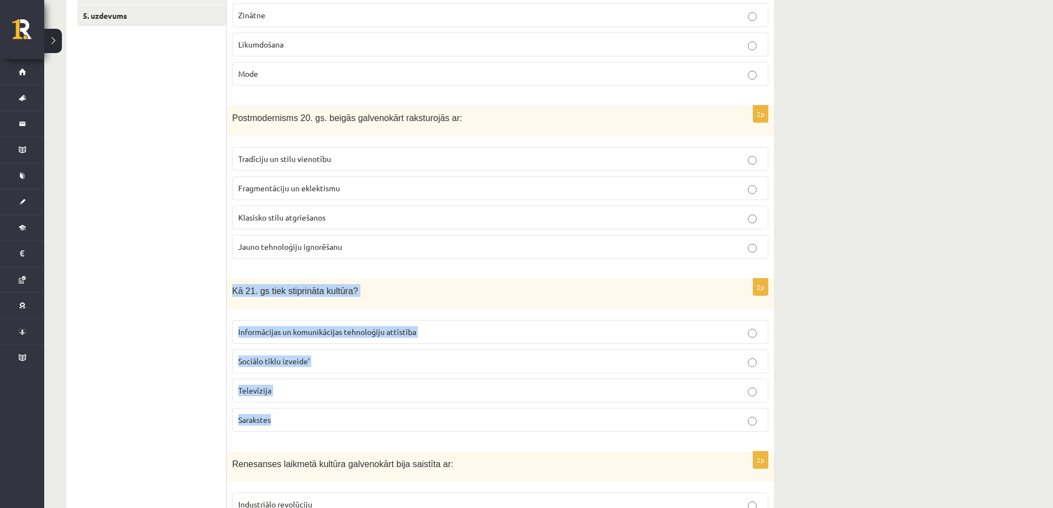
drag, startPoint x: 231, startPoint y: 291, endPoint x: 339, endPoint y: 414, distance: 163.0
click at [339, 414] on div "2p Kā 21. gs tiek stiprināta kultūra? Informācijas un komunikācijas tehnoloģiju…" at bounding box center [500, 360] width 547 height 162
copy div "Kā 21. gs tiek stiprināta kultūra? Informācijas un komunikācijas tehnoloģiju at…"
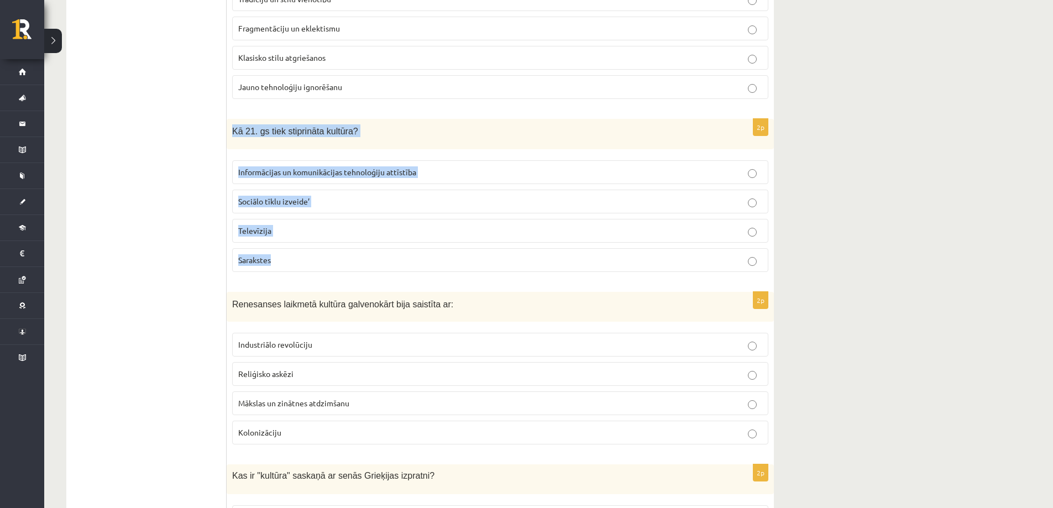
scroll to position [442, 0]
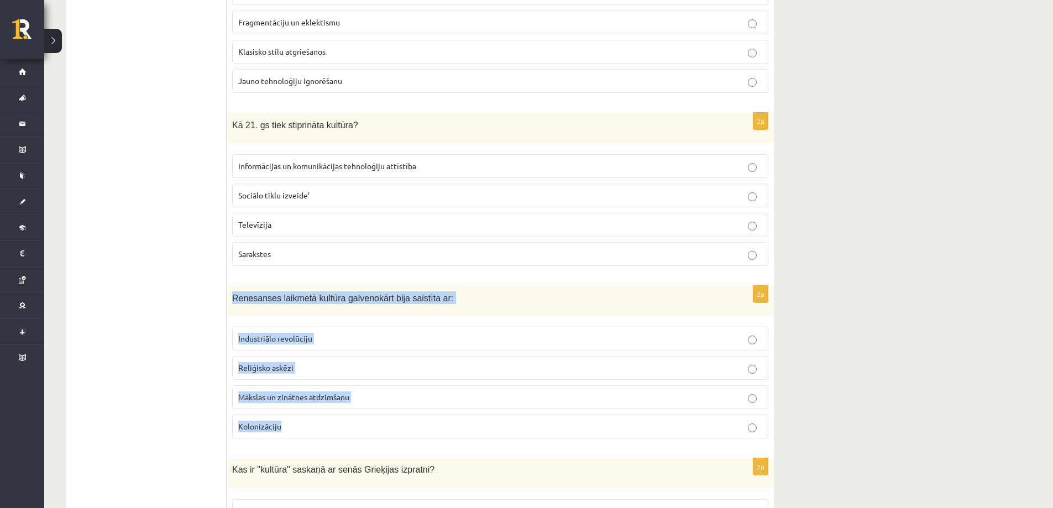
drag, startPoint x: 228, startPoint y: 301, endPoint x: 311, endPoint y: 429, distance: 152.8
click at [311, 429] on div "2p Renesanses laikmetā kultūra galvenokārt bija saistīta ar: Industriālo revolū…" at bounding box center [500, 367] width 547 height 162
copy div "Renesanses laikmetā kultūra galvenokārt bija saistīta ar: Industriālo revolūcij…"
click at [761, 399] on label "Mākslas un zinātnes atdzimšanu" at bounding box center [500, 397] width 536 height 24
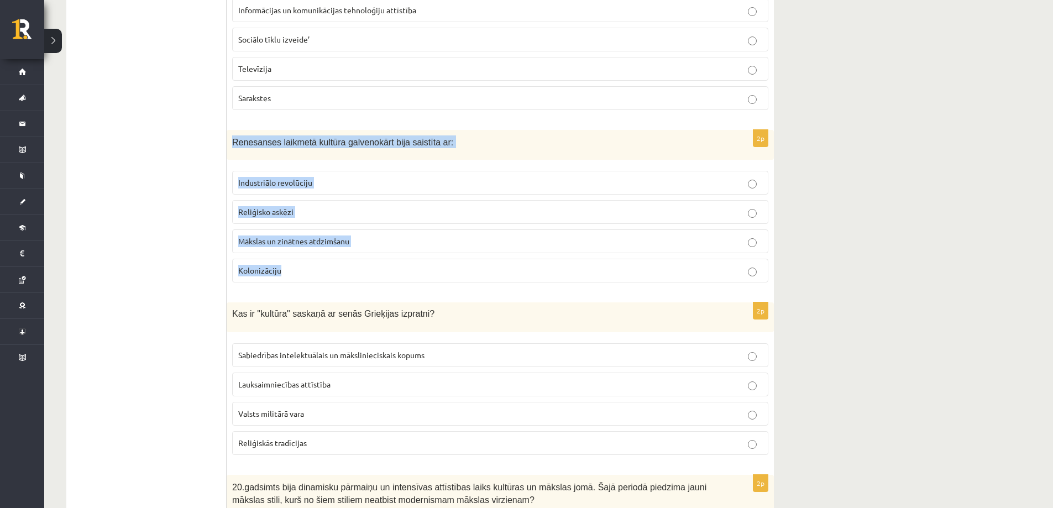
scroll to position [664, 0]
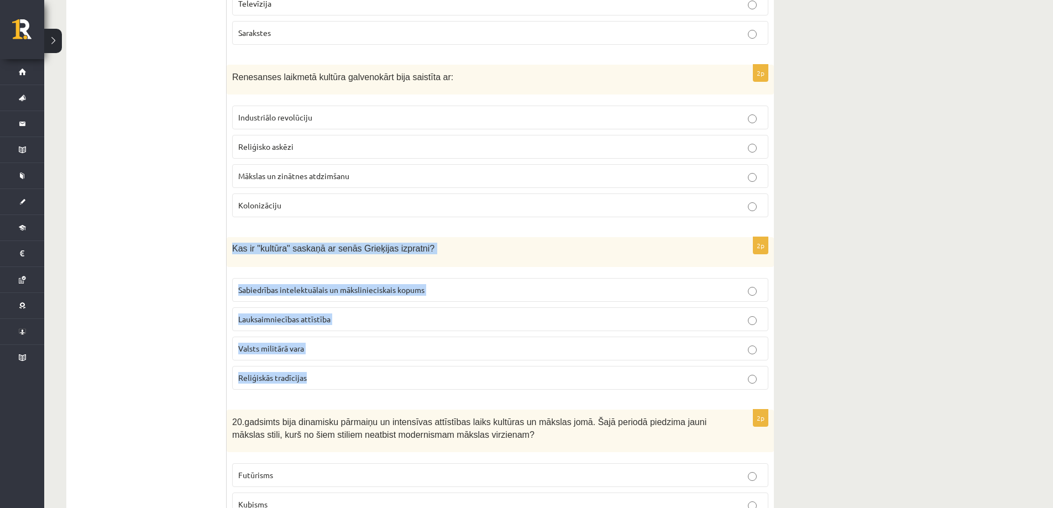
drag, startPoint x: 229, startPoint y: 248, endPoint x: 379, endPoint y: 375, distance: 196.6
click at [379, 375] on div "2p Kas ir "kultūra" saskaņā ar senās Grieķijas izpratni? Sabiedrības intelektuā…" at bounding box center [500, 317] width 547 height 161
copy div "Kas ir "kultūra" saskaņā ar senās Grieķijas izpratni? Sabiedrības intelektuālai…"
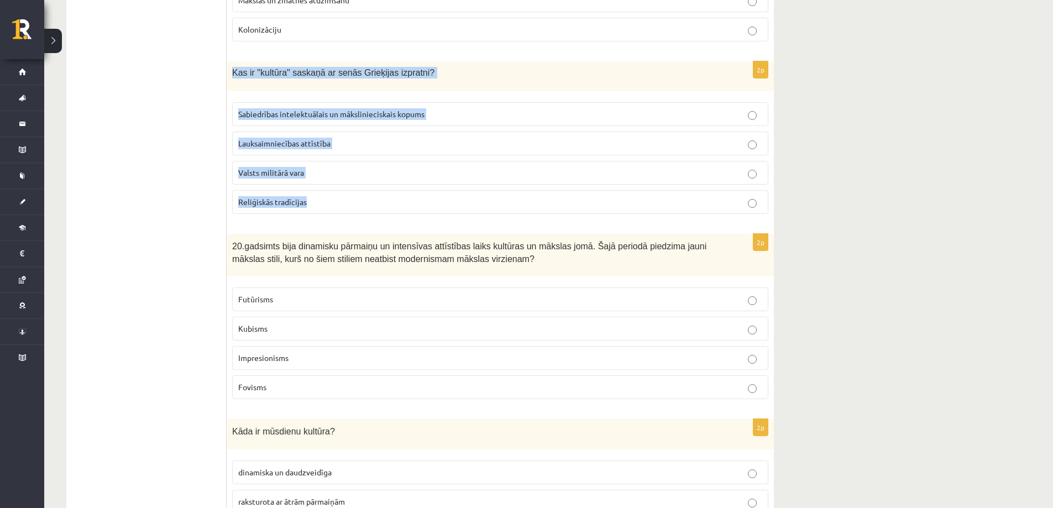
scroll to position [885, 0]
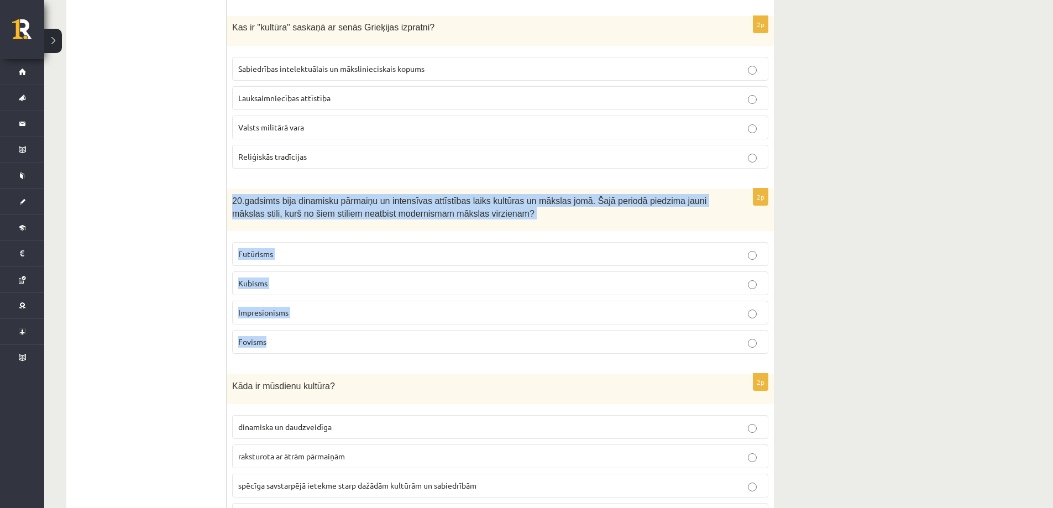
drag, startPoint x: 231, startPoint y: 202, endPoint x: 376, endPoint y: 334, distance: 196.1
click at [376, 334] on div "2p 20.gadsimts bija dinamisku pārmaiņu un intensīvas attīstības laiks kultūras …" at bounding box center [500, 276] width 547 height 174
copy div "20.gadsimts bija dinamisku pārmaiņu un intensīvas attīstības laiks kultūras un …"
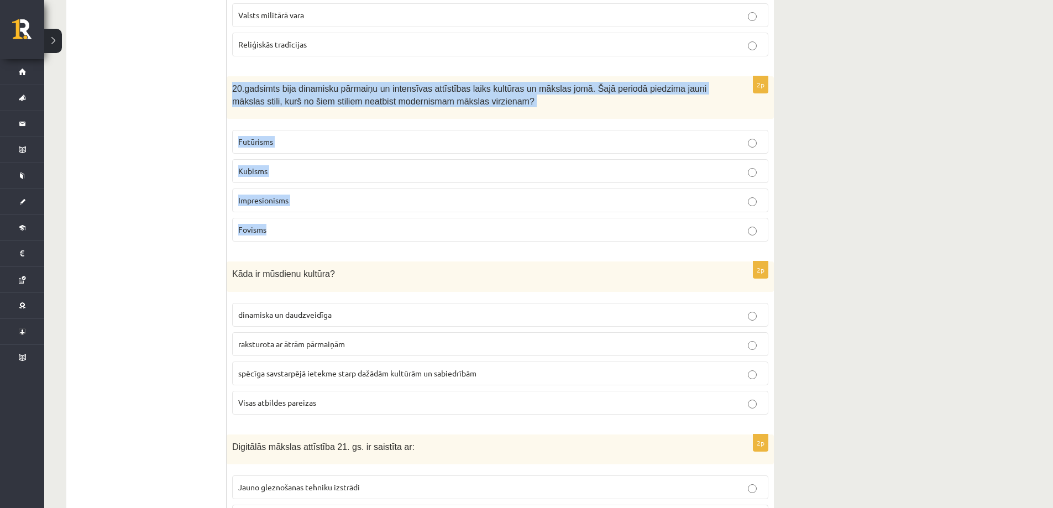
scroll to position [1051, 0]
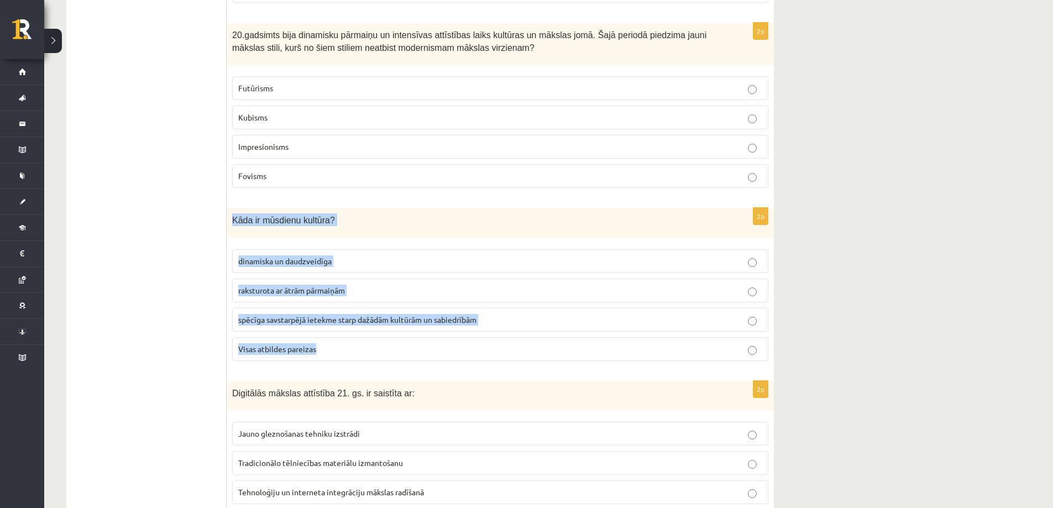
drag, startPoint x: 229, startPoint y: 218, endPoint x: 375, endPoint y: 345, distance: 193.3
click at [375, 345] on div "2p Kāda ir mūsdienu kultūra? dinamiska un daudzveidīga raksturota ar ātrām pārm…" at bounding box center [500, 289] width 547 height 162
copy div "Kāda ir mūsdienu kultūra? dinamiska un daudzveidīga raksturota ar ātrām pārmaiņ…"
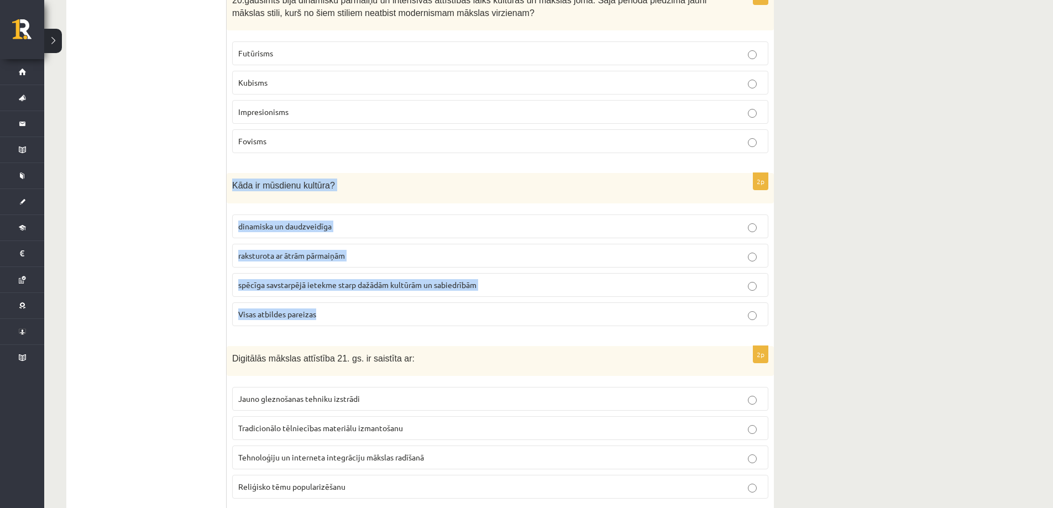
scroll to position [1272, 0]
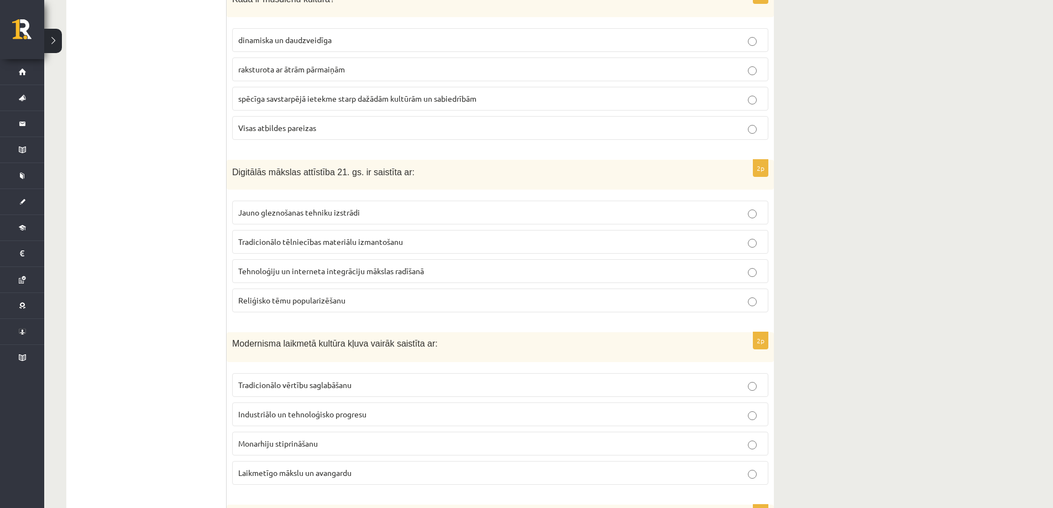
drag, startPoint x: 205, startPoint y: 174, endPoint x: 220, endPoint y: 170, distance: 15.4
click at [212, 172] on ul "1. uzdevums 2. uzdevums 3. uzdevums 4. uzdevums 5. uzdevums" at bounding box center [151, 229] width 149 height 2604
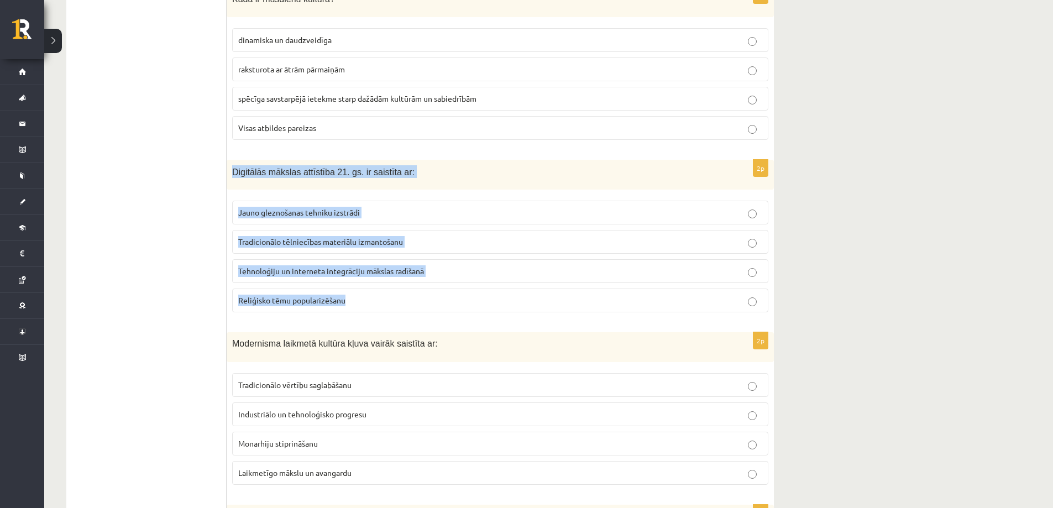
drag, startPoint x: 233, startPoint y: 173, endPoint x: 415, endPoint y: 297, distance: 220.1
click at [415, 297] on div "2p Digitālās mākslas attīstība 21. gs. ir saistīta ar: Jauno gleznošanas tehnik…" at bounding box center [500, 241] width 547 height 162
click at [753, 280] on label "Tehnoloģiju un interneta integrāciju mākslas radīšanā" at bounding box center [500, 271] width 536 height 24
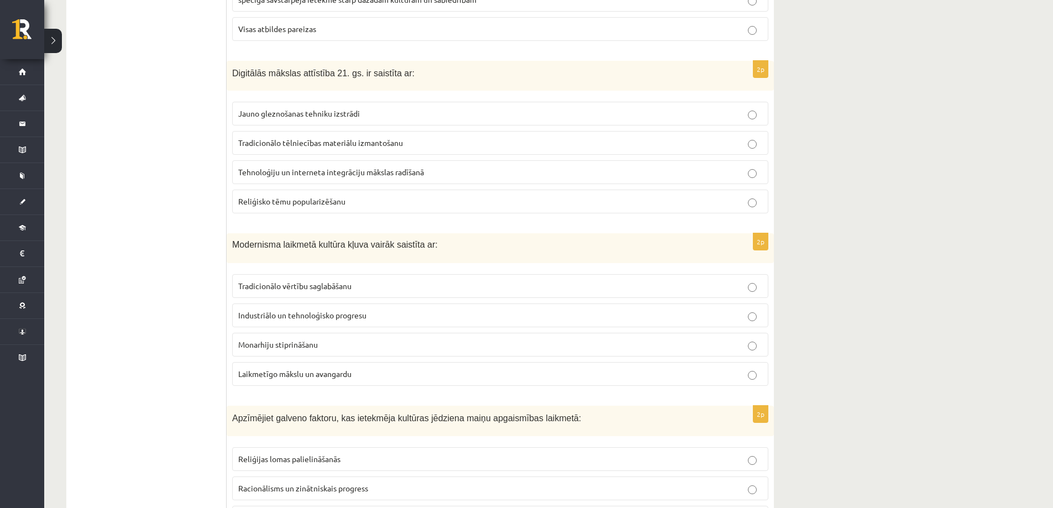
scroll to position [1382, 0]
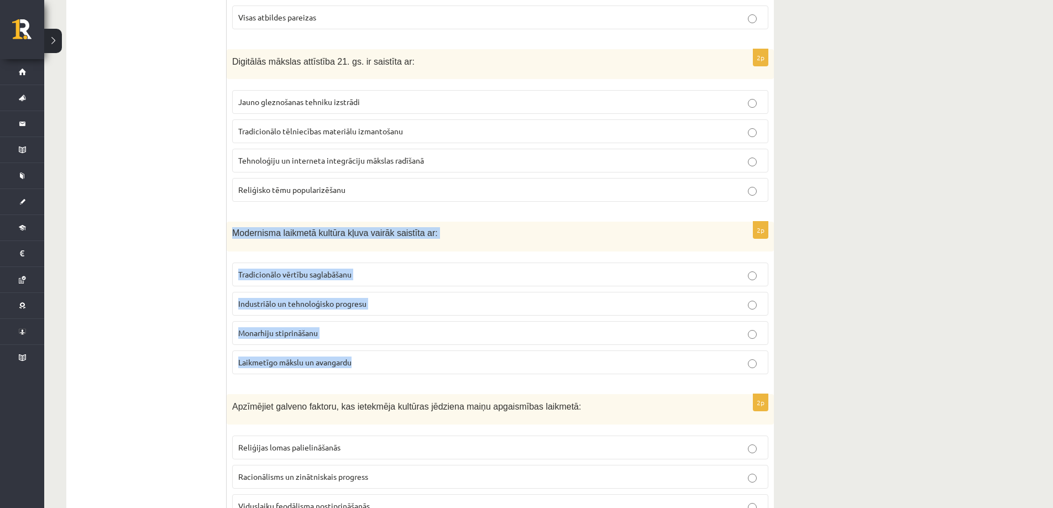
drag, startPoint x: 230, startPoint y: 233, endPoint x: 416, endPoint y: 361, distance: 225.5
click at [416, 361] on div "2p Modernisma laikmetā kultūra kļuva vairāk saistīta ar: Tradicionālo vērtību s…" at bounding box center [500, 302] width 547 height 161
click at [746, 366] on p "Laikmetīgo mākslu un avangardu" at bounding box center [500, 363] width 524 height 12
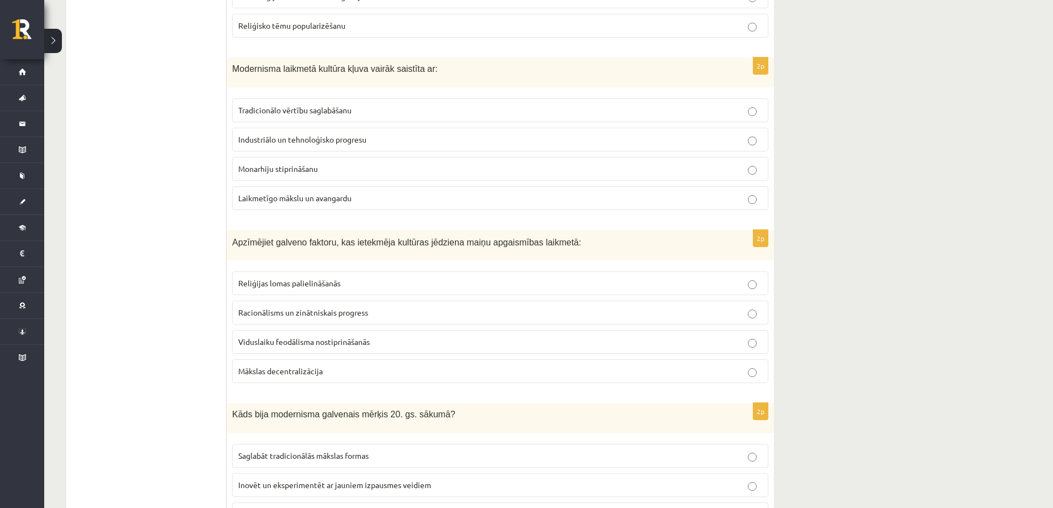
scroll to position [1548, 0]
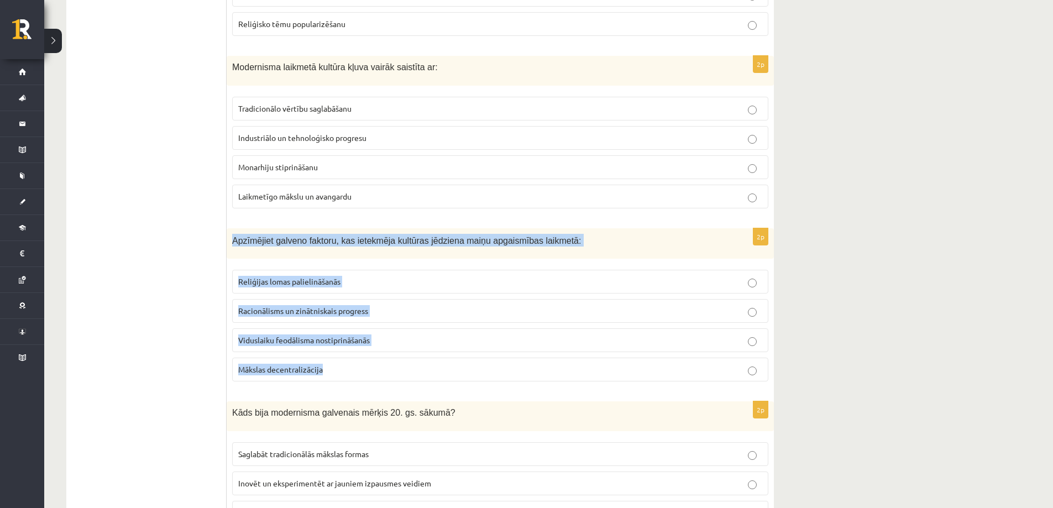
drag, startPoint x: 231, startPoint y: 242, endPoint x: 389, endPoint y: 374, distance: 206.1
click at [389, 374] on div "2p Apzīmējiet galveno faktoru, kas ietekmēja kultūras jēdziena maiņu apgaismība…" at bounding box center [500, 309] width 547 height 162
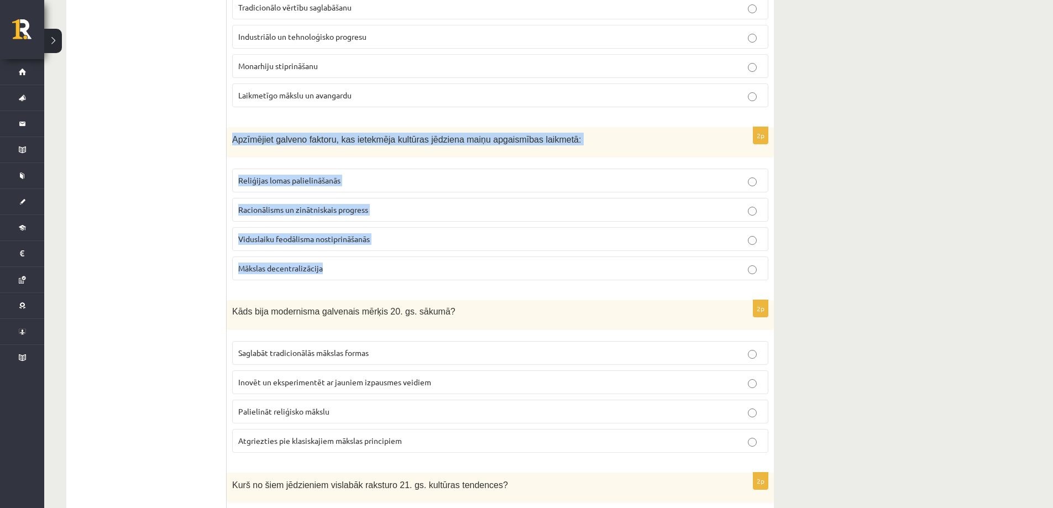
scroll to position [1659, 0]
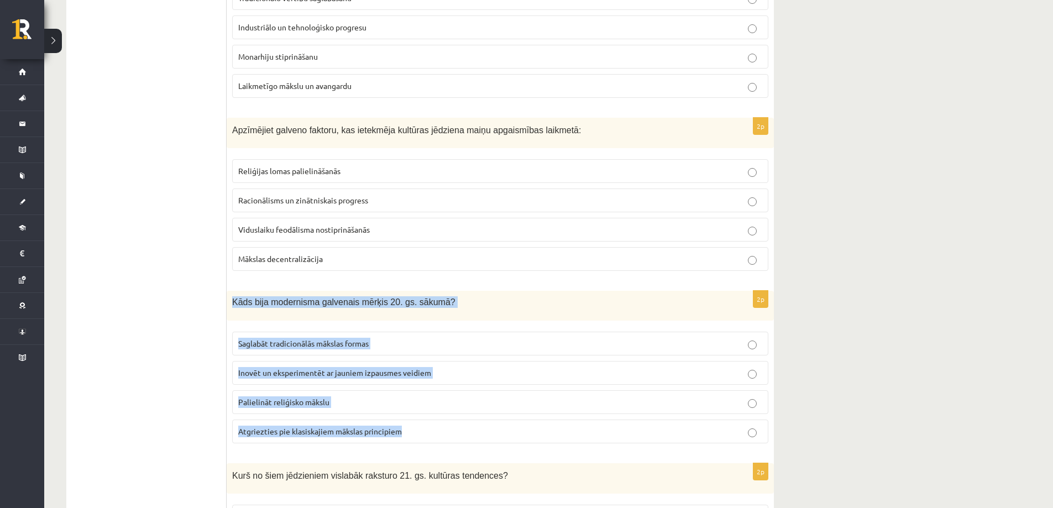
drag, startPoint x: 260, startPoint y: 301, endPoint x: 420, endPoint y: 427, distance: 202.8
click at [420, 427] on div "2p Kāds bija modernisma galvenais mērķis 20. gs. sākumā? Saglabāt tradicionālās…" at bounding box center [500, 371] width 547 height 161
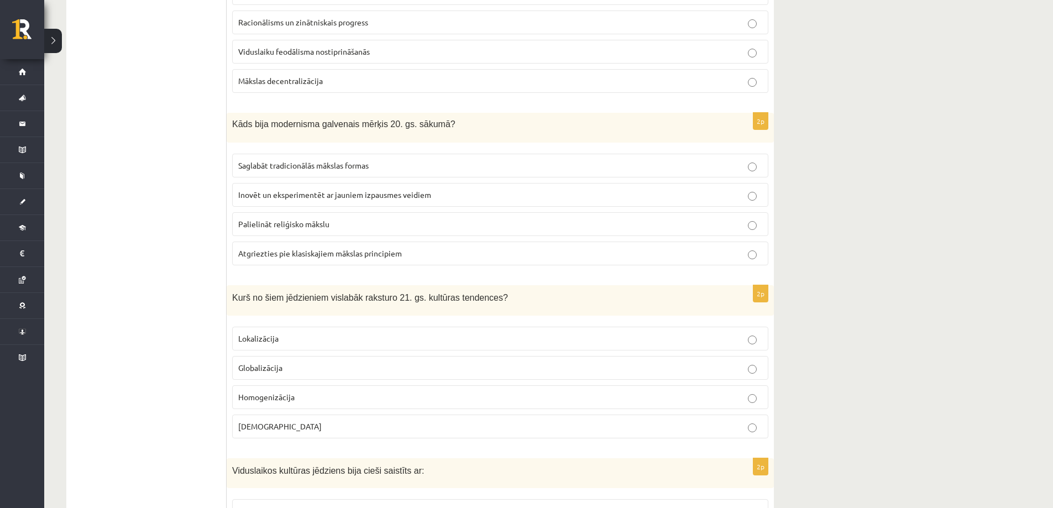
scroll to position [1880, 0]
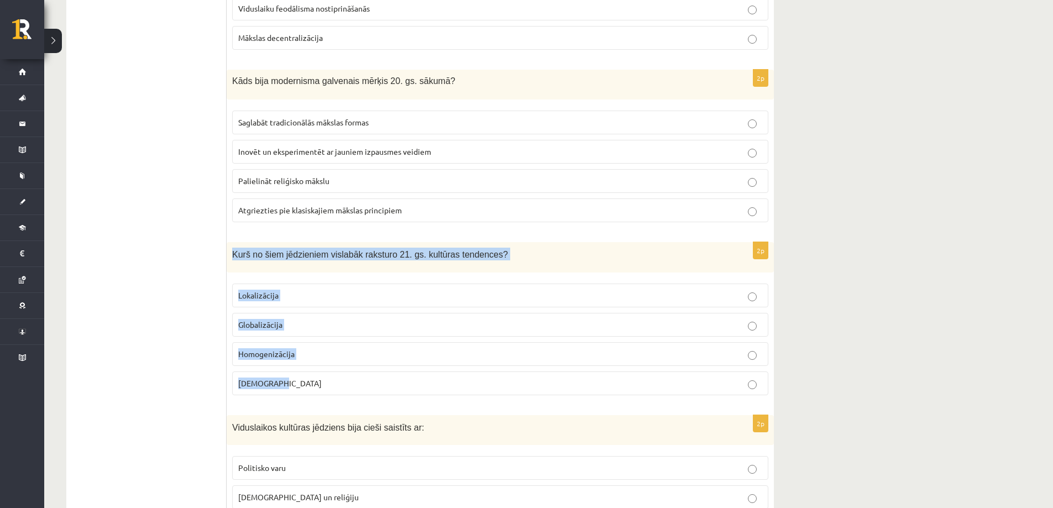
drag, startPoint x: 231, startPoint y: 258, endPoint x: 345, endPoint y: 374, distance: 162.3
click at [345, 374] on div "2p Kurš no šiem jēdzieniem vislabāk raksturo 21. gs. kultūras tendences? Lokali…" at bounding box center [500, 323] width 547 height 162
click at [763, 320] on label "Globalizācija" at bounding box center [500, 325] width 536 height 24
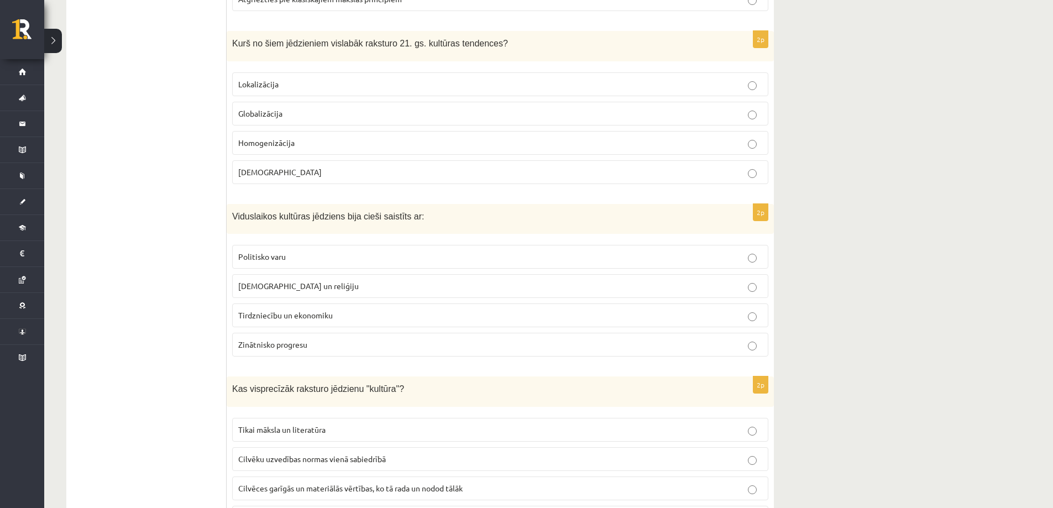
scroll to position [2101, 0]
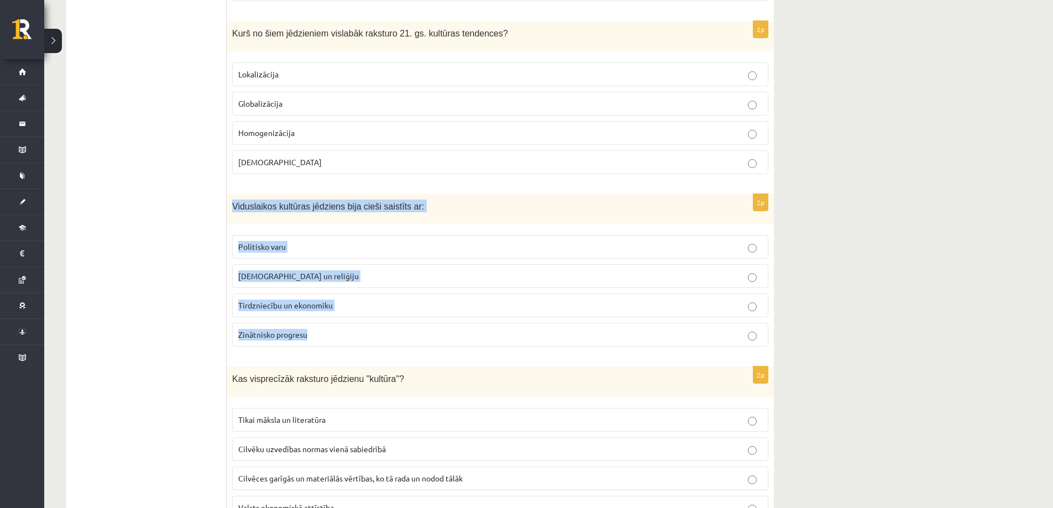
drag, startPoint x: 230, startPoint y: 203, endPoint x: 420, endPoint y: 330, distance: 228.4
click at [420, 330] on div "2p Viduslaikos kultūras jēdziens bija cieši saistīts ar: Politisko varu Baznīcu…" at bounding box center [500, 275] width 547 height 162
click at [747, 275] on p "Baznīcu un reliģiju" at bounding box center [500, 276] width 524 height 12
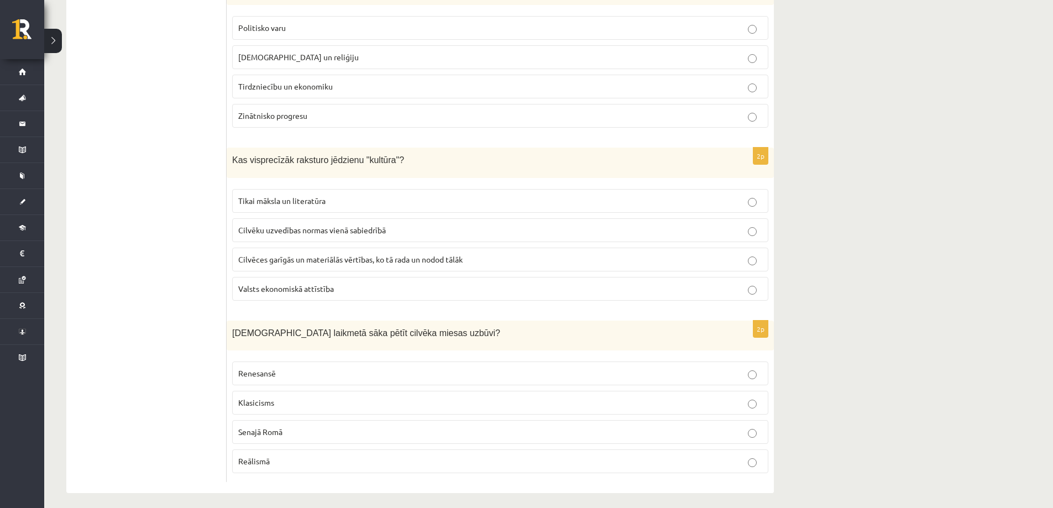
scroll to position [2322, 0]
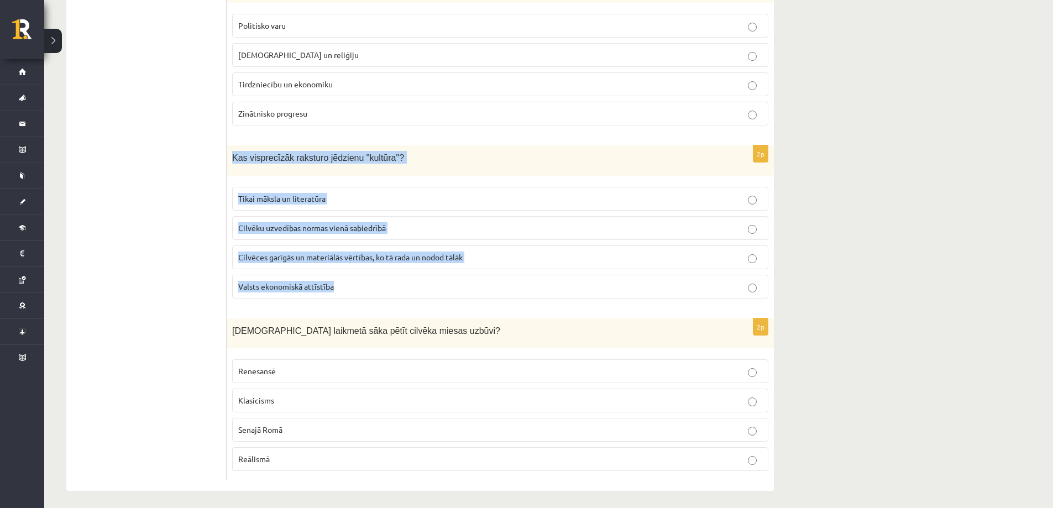
drag, startPoint x: 233, startPoint y: 159, endPoint x: 418, endPoint y: 283, distance: 222.4
click at [418, 283] on div "2p Kas visprecīzāk raksturo jēdzienu "kultūra"? Tikai māksla un literatūra Cilv…" at bounding box center [500, 226] width 547 height 162
click at [747, 261] on p "Cilvēces garīgās un materiālās vērtības, ko tā rada un nodod tālāk" at bounding box center [500, 258] width 524 height 12
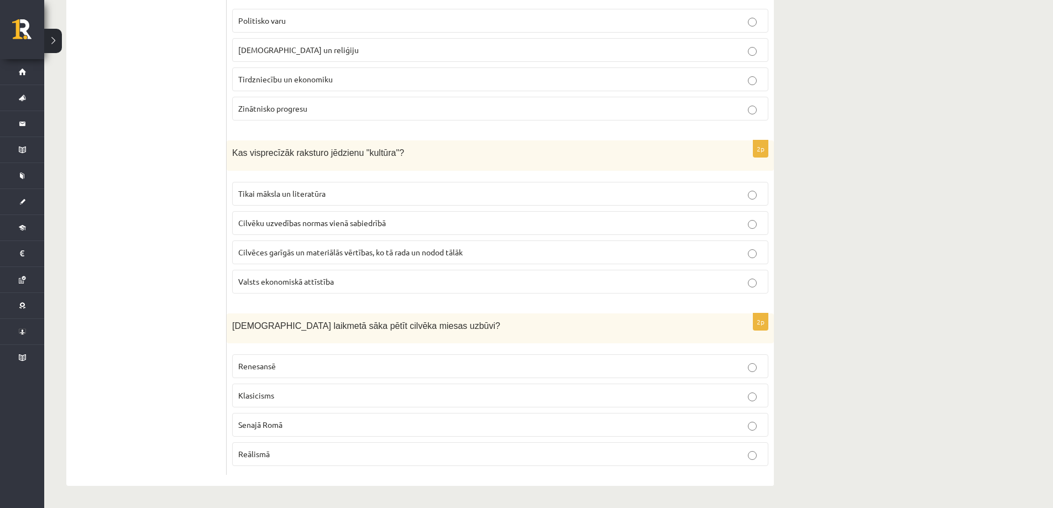
scroll to position [2328, 0]
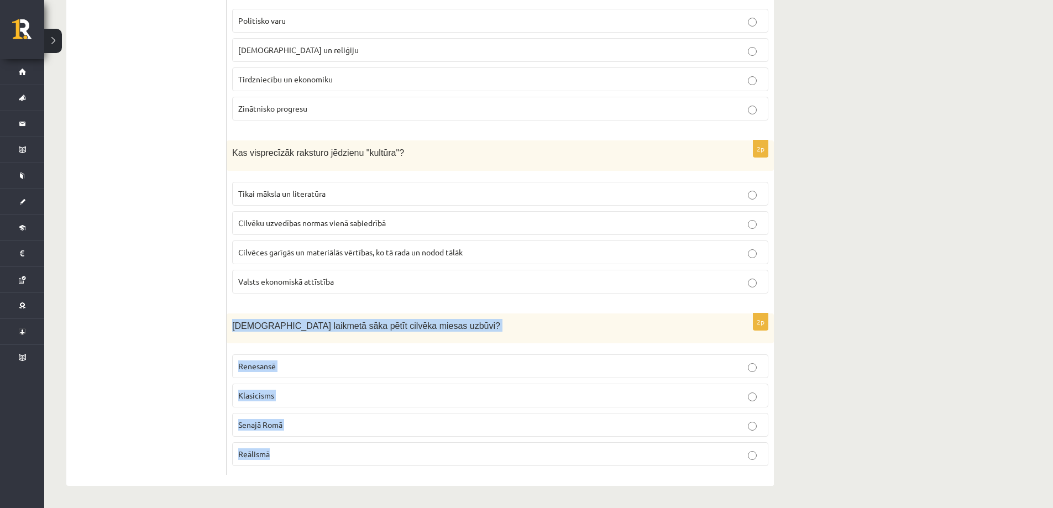
drag, startPoint x: 229, startPoint y: 325, endPoint x: 364, endPoint y: 445, distance: 180.2
click at [364, 445] on div "2p Kurā laikmetā sāka pētīt cilvēka miesas uzbūvi? Renesansē Klasicisms Senajā …" at bounding box center [500, 395] width 547 height 162
drag, startPoint x: 764, startPoint y: 369, endPoint x: 757, endPoint y: 369, distance: 7.2
click at [763, 369] on label "Renesansē" at bounding box center [500, 366] width 536 height 24
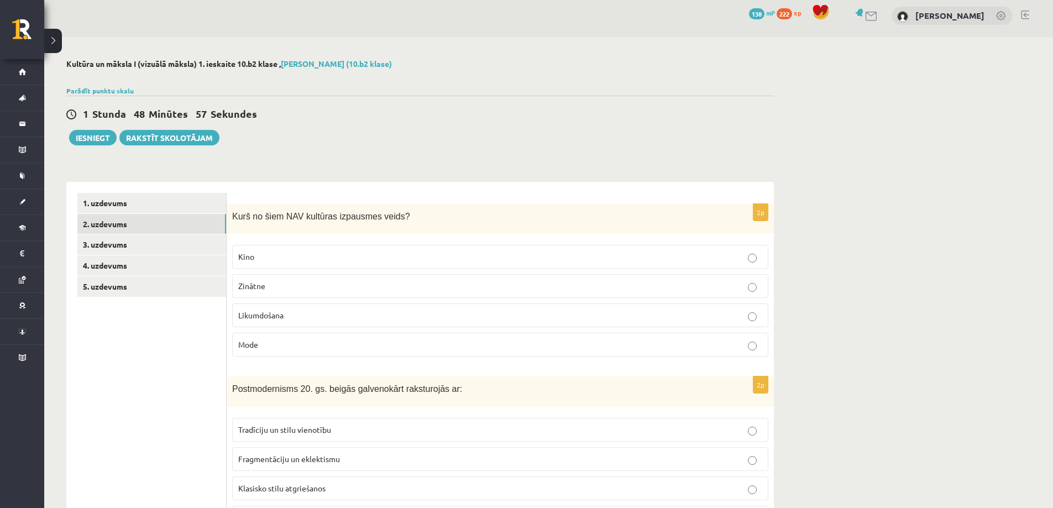
scroll to position [0, 0]
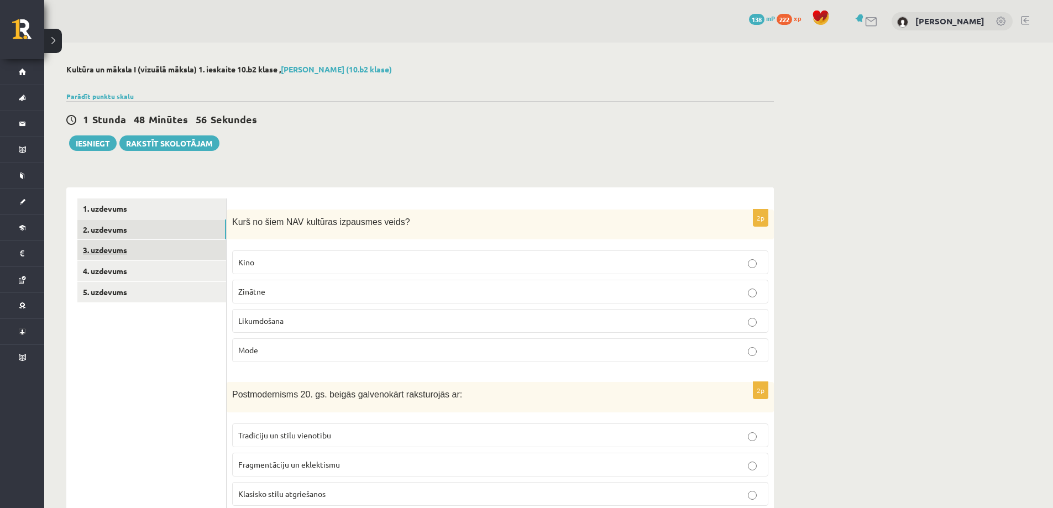
click at [107, 248] on link "3. uzdevums" at bounding box center [151, 250] width 149 height 20
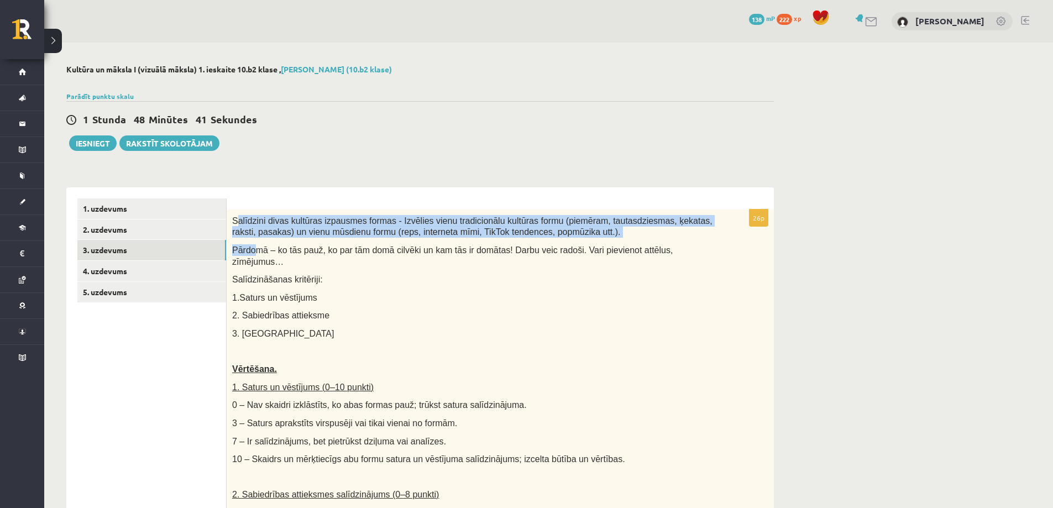
drag, startPoint x: 255, startPoint y: 234, endPoint x: 247, endPoint y: 227, distance: 11.4
click at [250, 233] on span "Salīdzini divas kultūras izpausmes formas - Izvēlies vienu tradicionālu kultūra…" at bounding box center [472, 226] width 481 height 21
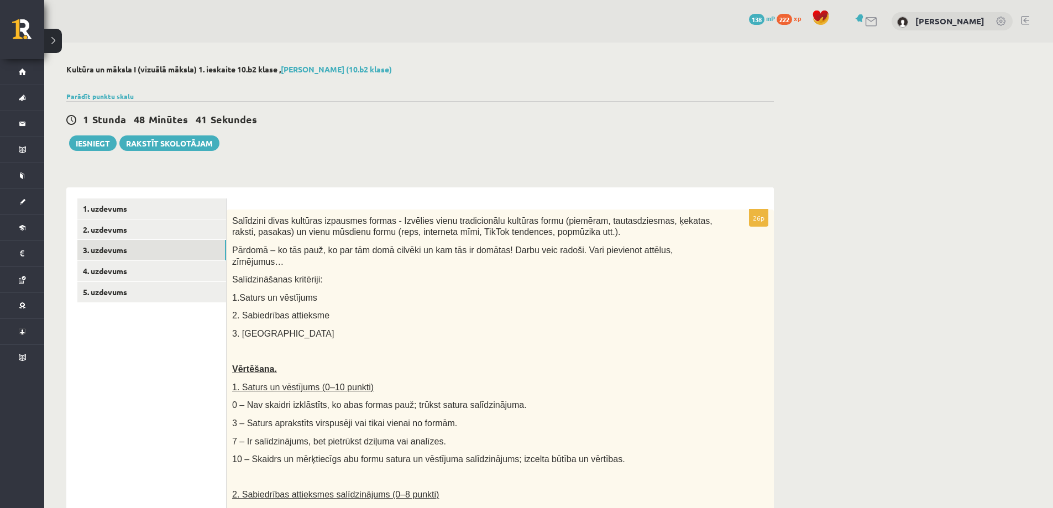
drag, startPoint x: 229, startPoint y: 216, endPoint x: 231, endPoint y: 223, distance: 7.0
click at [229, 217] on div "Salīdzini divas kultūras izpausmes formas - Izvēlies vienu tradicionālu kultūra…" at bounding box center [500, 493] width 547 height 566
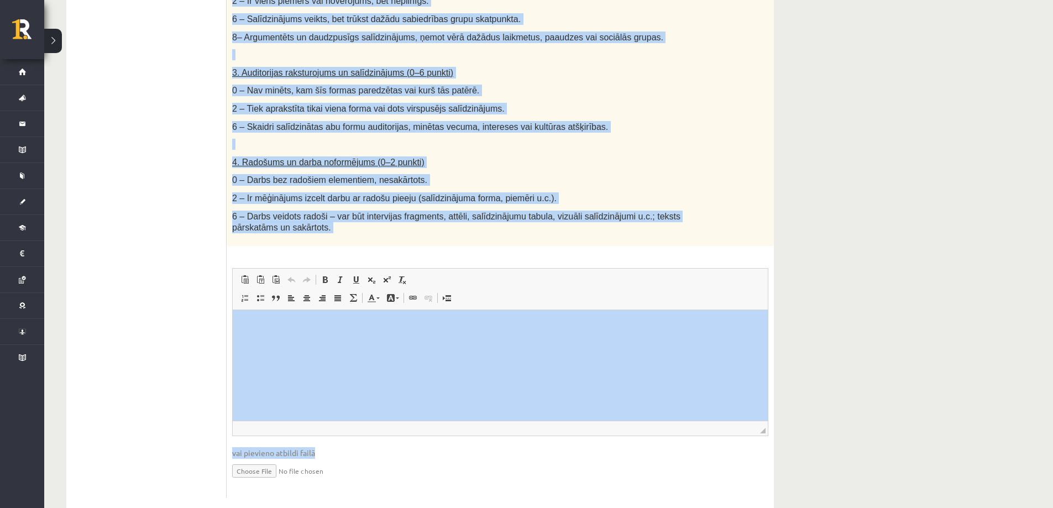
scroll to position [542, 0]
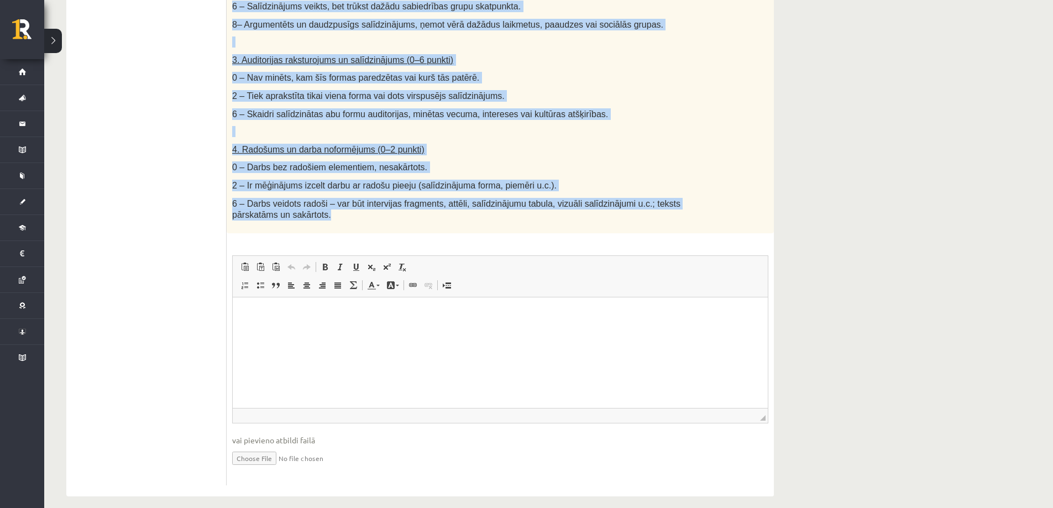
drag, startPoint x: 243, startPoint y: 227, endPoint x: 296, endPoint y: 216, distance: 53.6
click at [847, 152] on div "**********" at bounding box center [548, 9] width 1009 height 1019
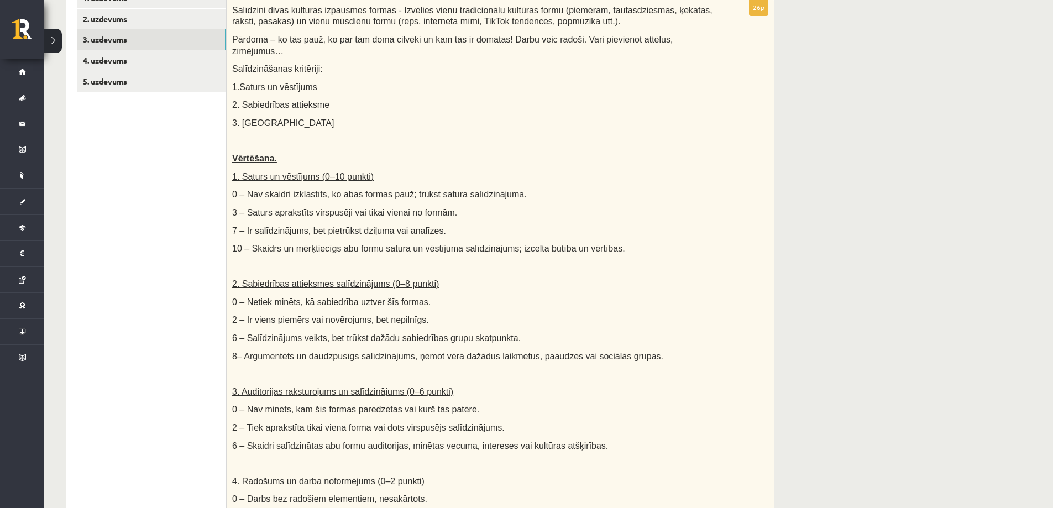
scroll to position [0, 0]
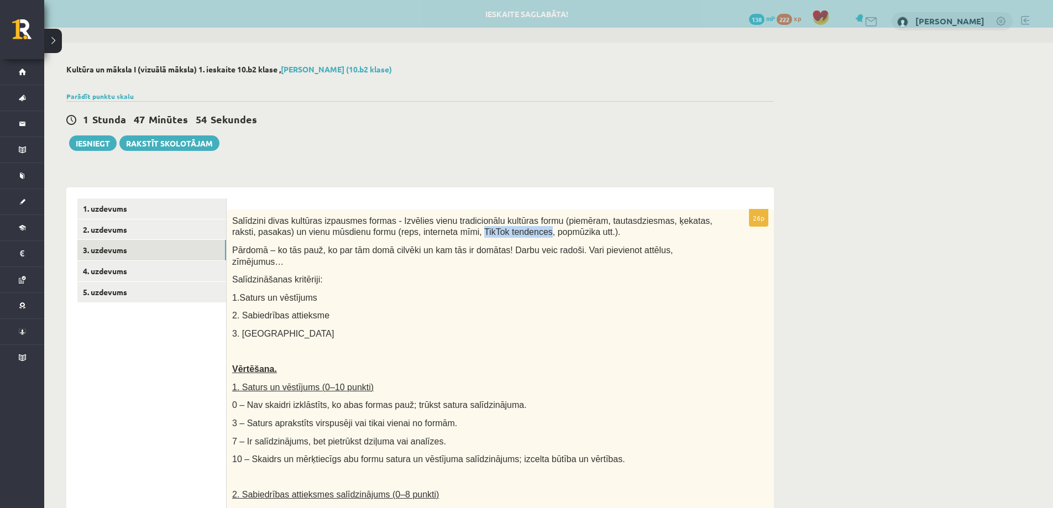
drag, startPoint x: 441, startPoint y: 231, endPoint x: 502, endPoint y: 237, distance: 61.1
click at [502, 237] on span "Salīdzini divas kultūras izpausmes formas - Izvēlies vienu tradicionālu kultūra…" at bounding box center [472, 226] width 481 height 21
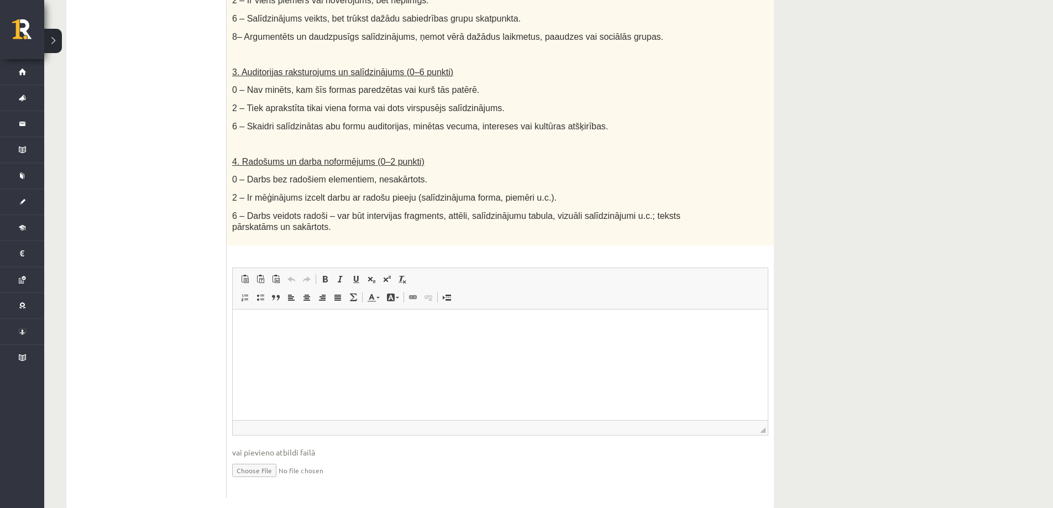
scroll to position [542, 0]
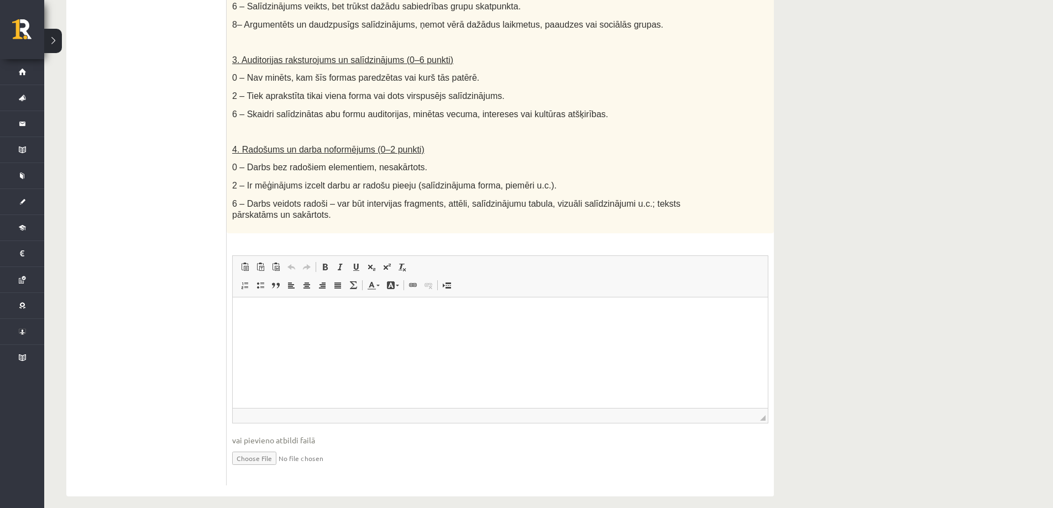
click at [274, 331] on html at bounding box center [500, 314] width 535 height 34
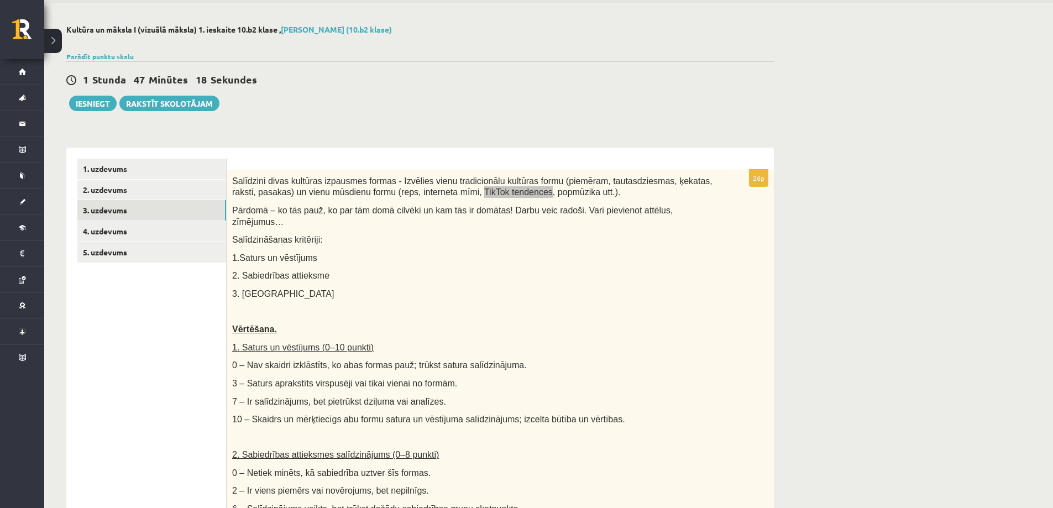
scroll to position [0, 0]
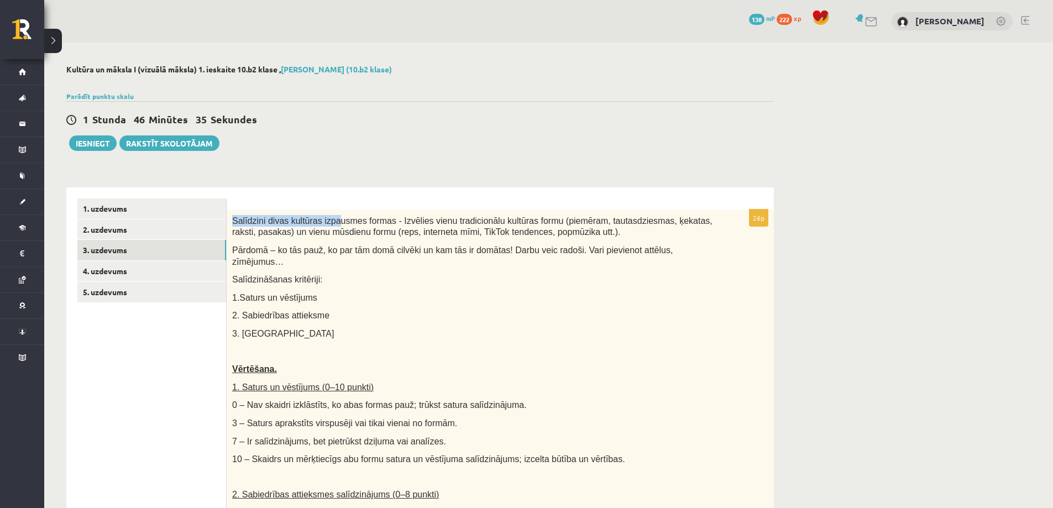
drag, startPoint x: 261, startPoint y: 222, endPoint x: 294, endPoint y: 24, distance: 200.7
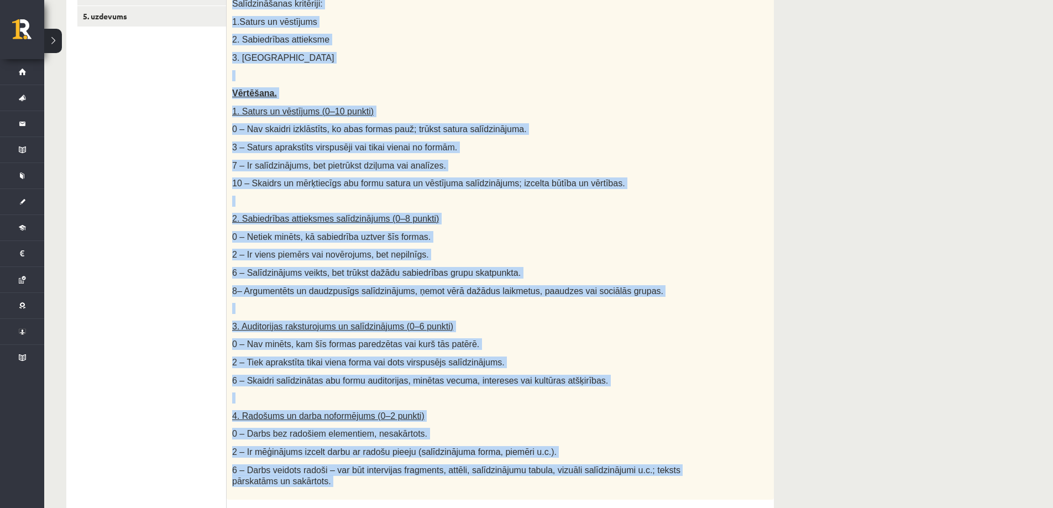
scroll to position [542, 0]
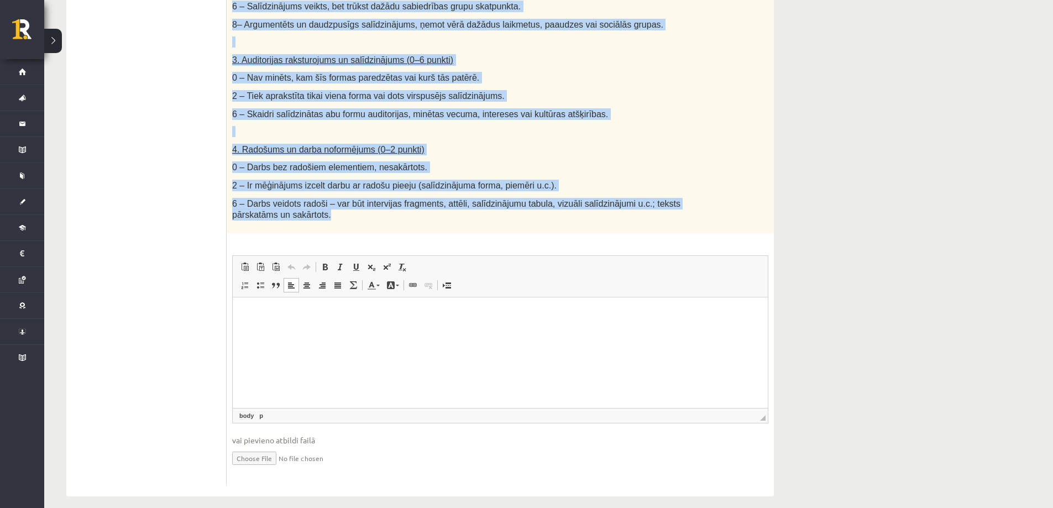
drag, startPoint x: 233, startPoint y: 249, endPoint x: 338, endPoint y: 201, distance: 116.1
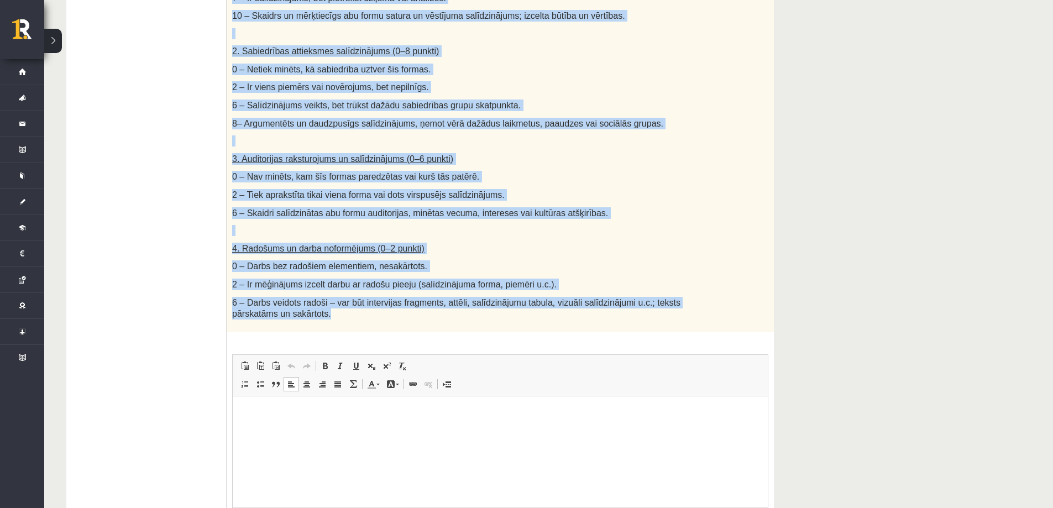
scroll to position [432, 0]
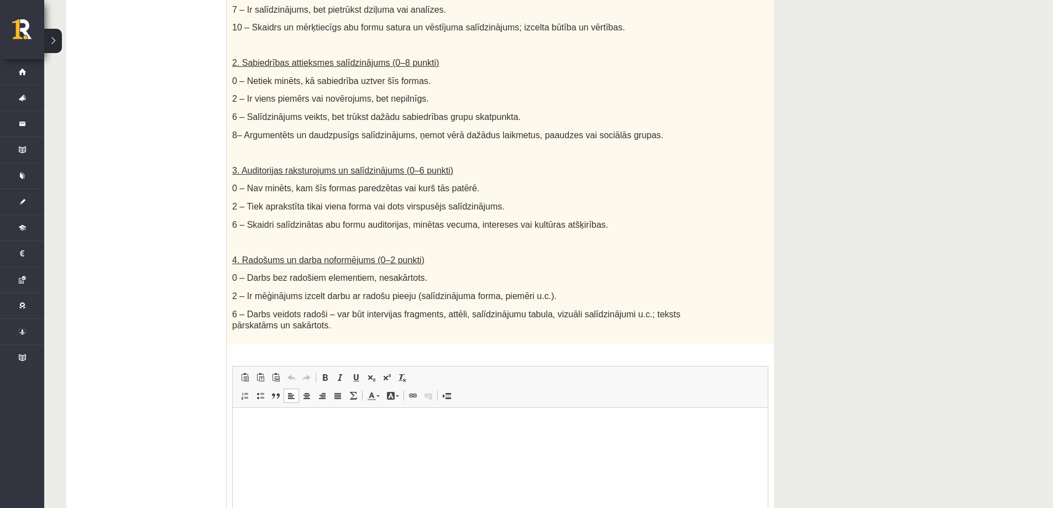
click at [158, 215] on ul "1. uzdevums 2. uzdevums 3. uzdevums 4. uzdevums 5. uzdevums" at bounding box center [151, 181] width 149 height 829
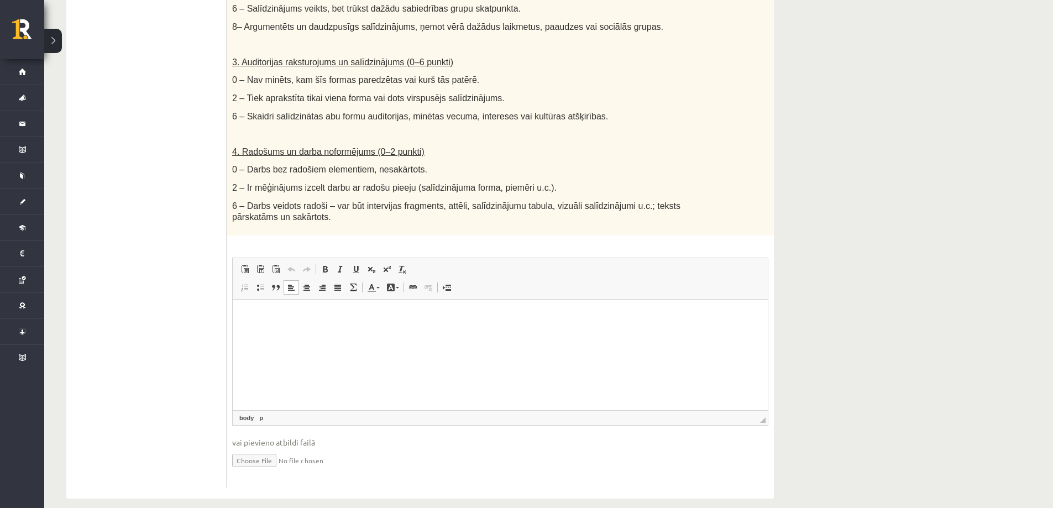
scroll to position [542, 0]
click at [295, 302] on html at bounding box center [500, 314] width 535 height 34
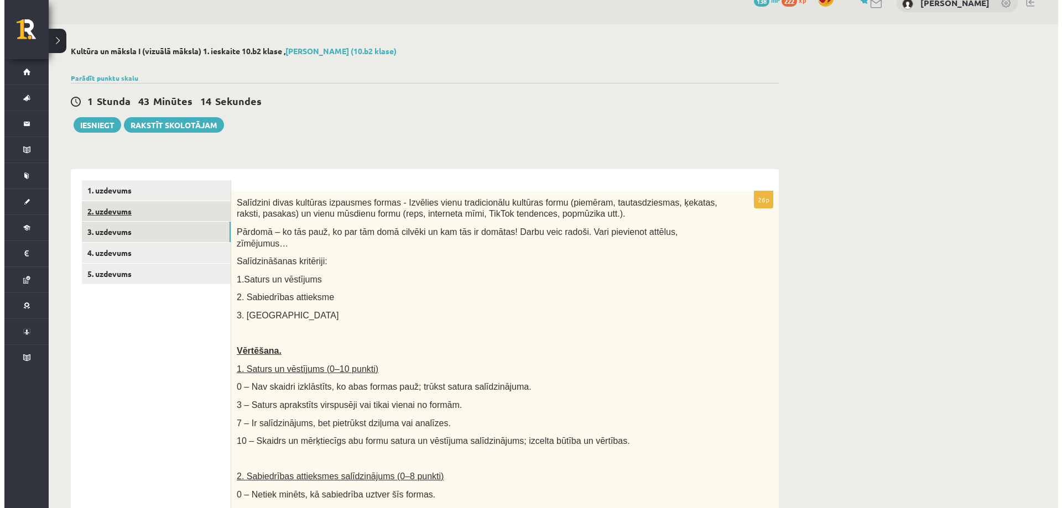
scroll to position [0, 0]
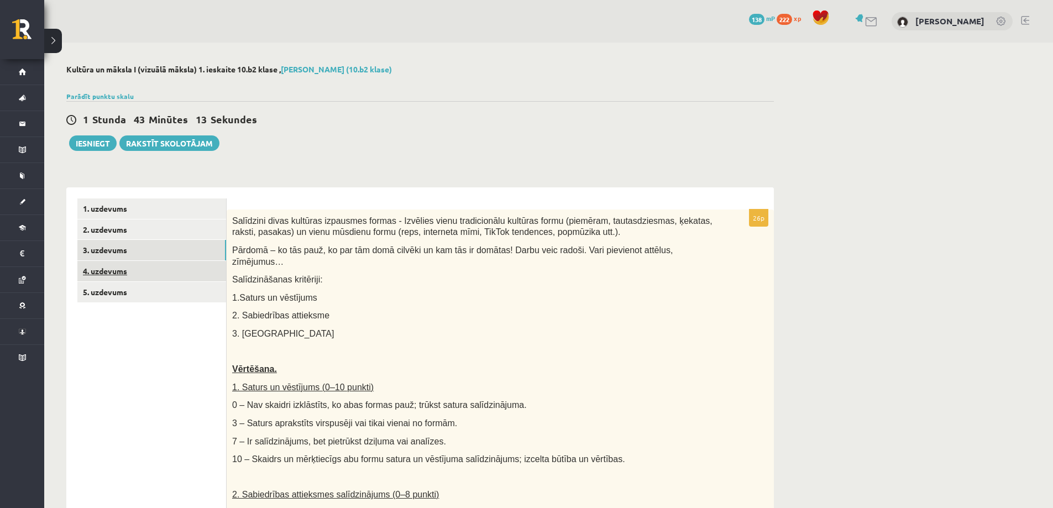
click at [111, 268] on link "4. uzdevums" at bounding box center [151, 271] width 149 height 20
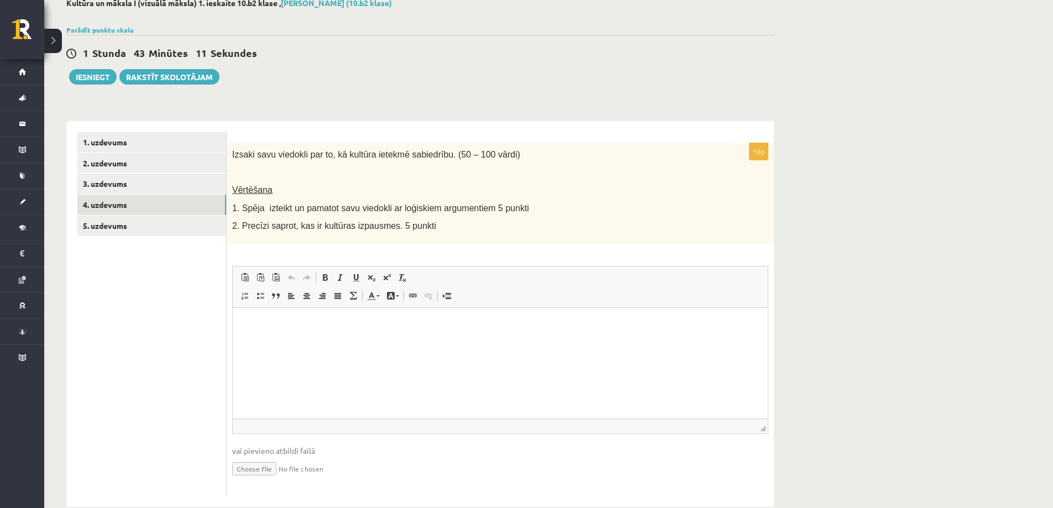
scroll to position [88, 0]
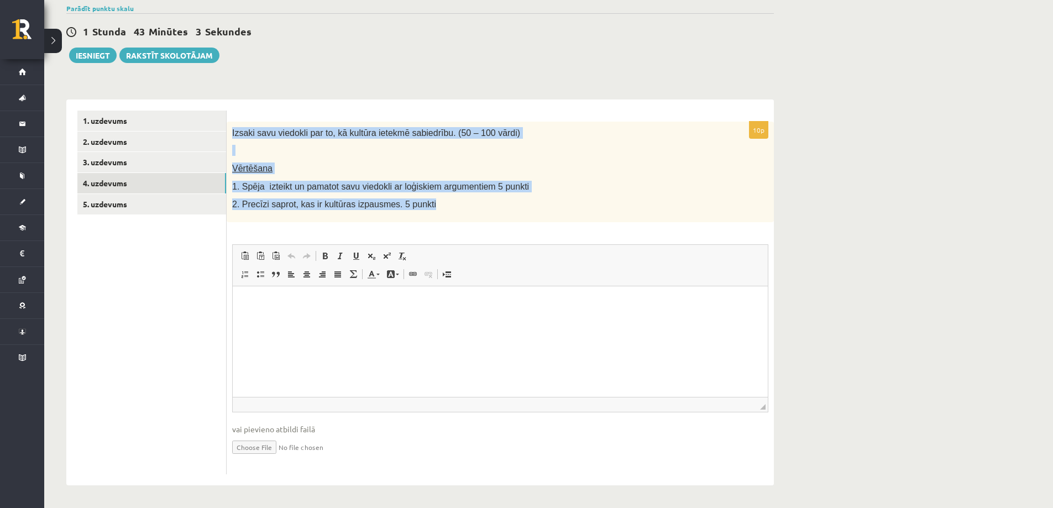
drag, startPoint x: 231, startPoint y: 131, endPoint x: 476, endPoint y: 205, distance: 255.9
click at [476, 205] on div "Izsaki savu viedokli par to, kā kultūra ietekmē sabiedrību. (50 – 100 vārdi) Vē…" at bounding box center [500, 172] width 547 height 101
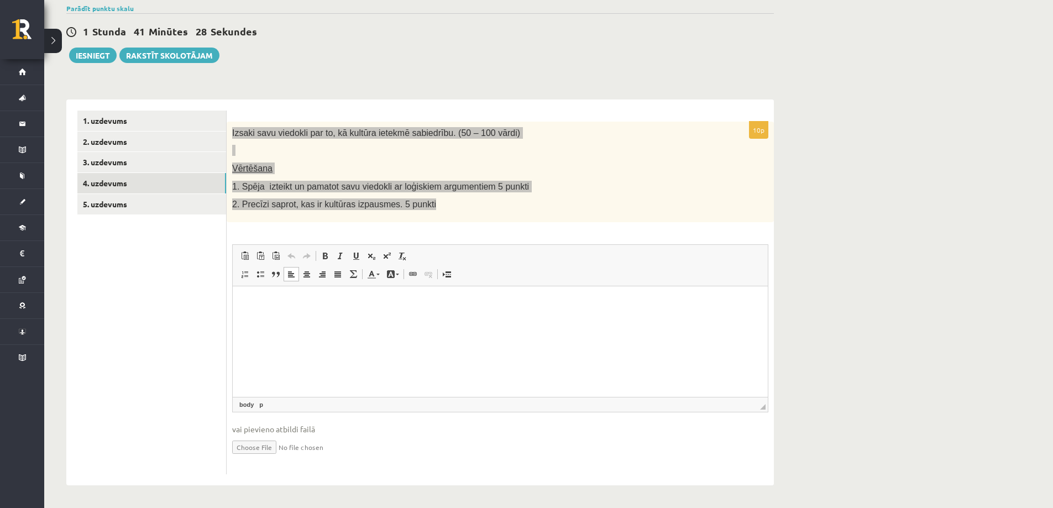
click at [250, 300] on p "Rich Text Editor, wiswyg-editor-user-answer-47024728923700" at bounding box center [500, 303] width 513 height 12
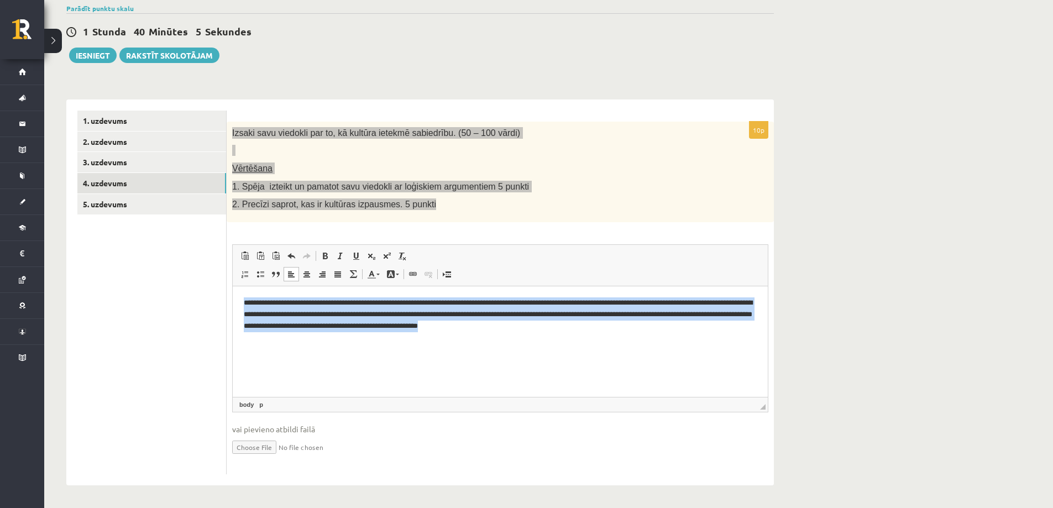
drag, startPoint x: 636, startPoint y: 333, endPoint x: 467, endPoint y: 557, distance: 281.1
click at [234, 286] on html "**********" at bounding box center [500, 314] width 535 height 56
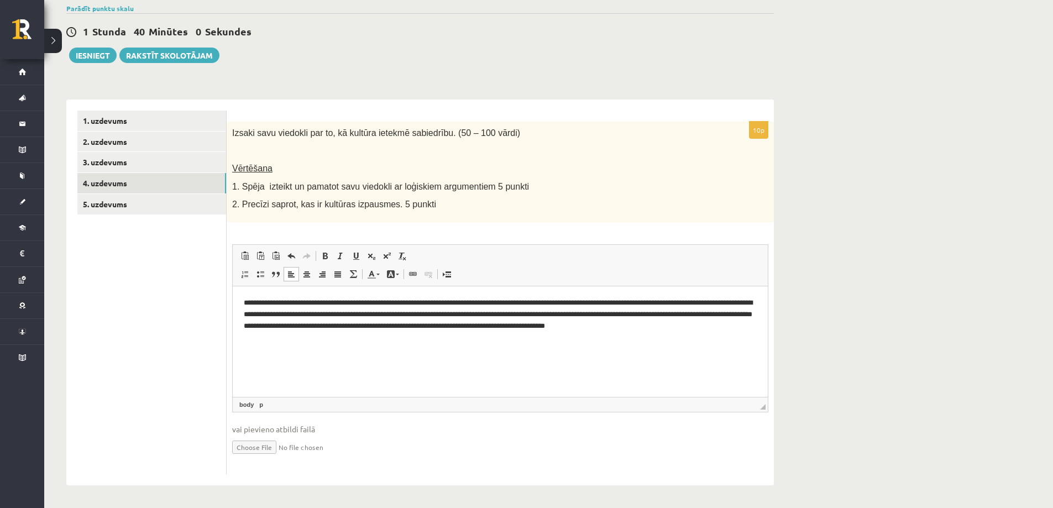
click at [180, 267] on ul "1. uzdevums 2. uzdevums 3. uzdevums 4. uzdevums 5. uzdevums" at bounding box center [151, 293] width 149 height 364
click at [111, 195] on link "5. uzdevums" at bounding box center [151, 204] width 149 height 20
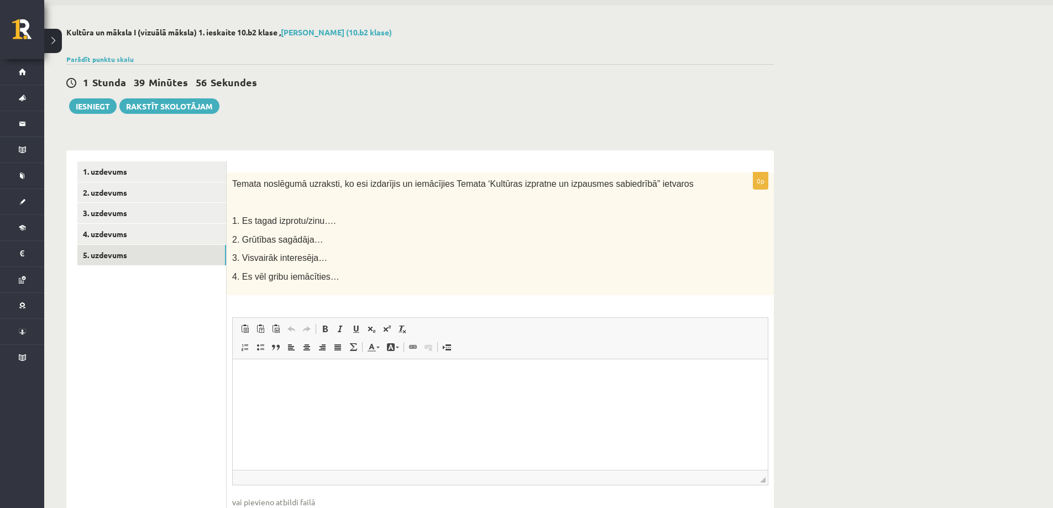
scroll to position [33, 0]
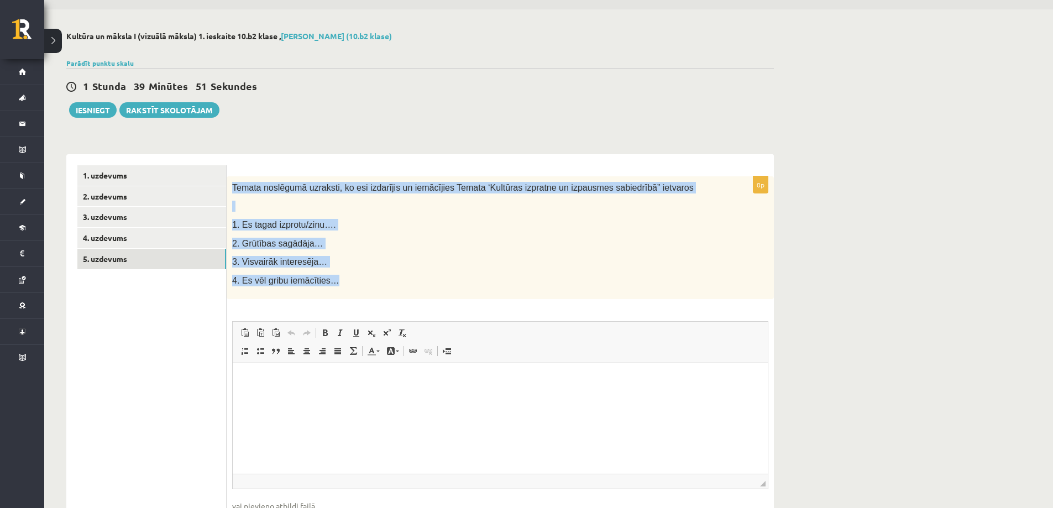
drag, startPoint x: 242, startPoint y: 190, endPoint x: 336, endPoint y: 283, distance: 132.2
click at [336, 283] on div "Temata noslēgumā uzraksti, ko esi izdarījis un iemācījies Temata ‘Kultūras izpr…" at bounding box center [500, 237] width 547 height 123
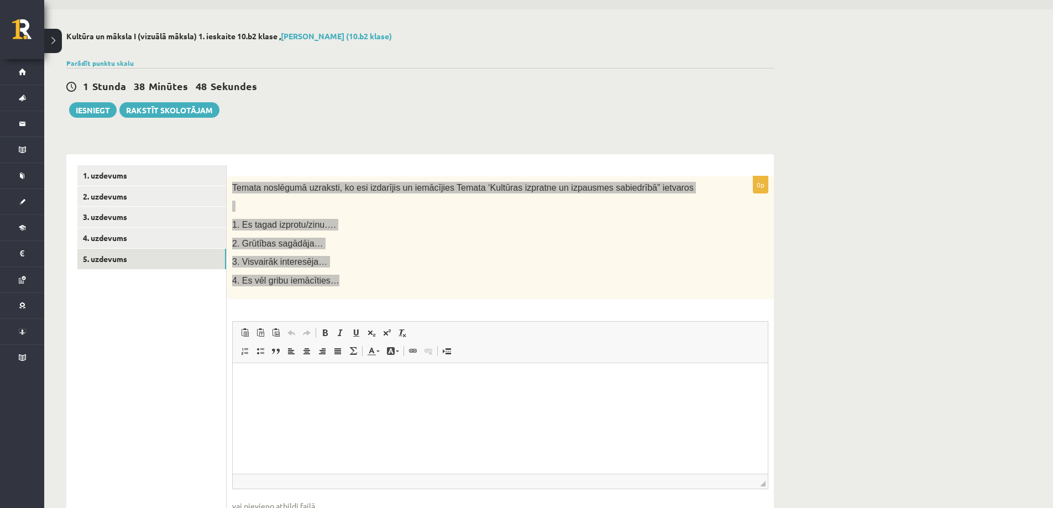
click at [265, 387] on html at bounding box center [500, 380] width 535 height 34
click at [251, 416] on p "*" at bounding box center [500, 417] width 513 height 12
click at [258, 395] on p "*" at bounding box center [500, 399] width 513 height 12
click at [250, 382] on p "*" at bounding box center [500, 380] width 513 height 12
click at [257, 384] on p "**" at bounding box center [500, 380] width 513 height 12
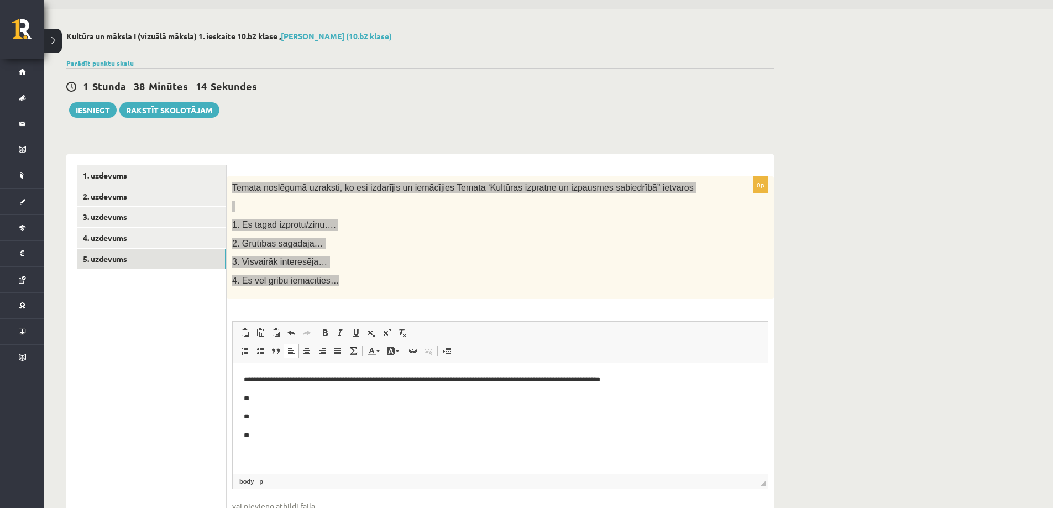
click at [260, 393] on p "**" at bounding box center [500, 399] width 513 height 12
click at [263, 423] on body "**********" at bounding box center [500, 407] width 513 height 67
click at [252, 412] on p "**" at bounding box center [500, 417] width 513 height 12
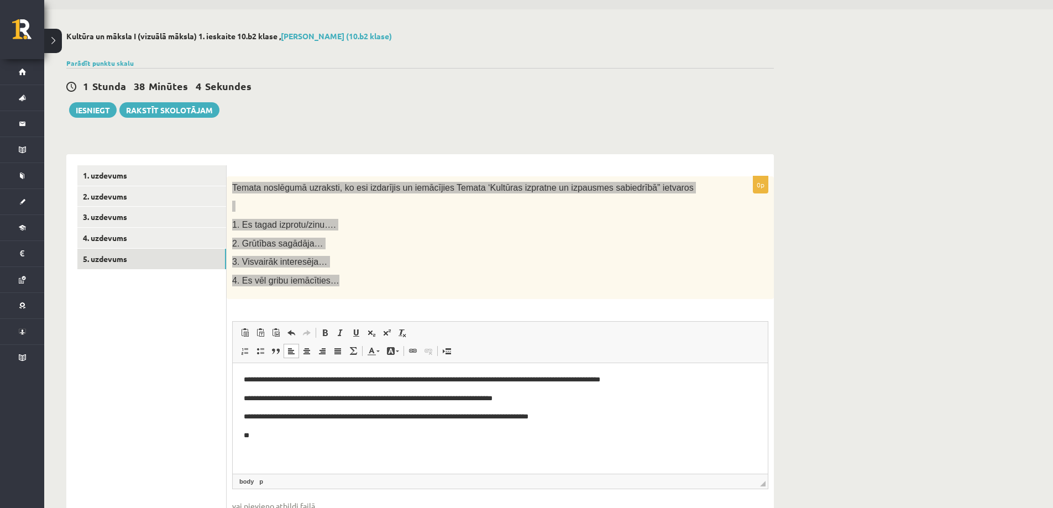
click at [276, 435] on p "**" at bounding box center [500, 436] width 513 height 12
click at [268, 453] on p "**********" at bounding box center [500, 455] width 469 height 12
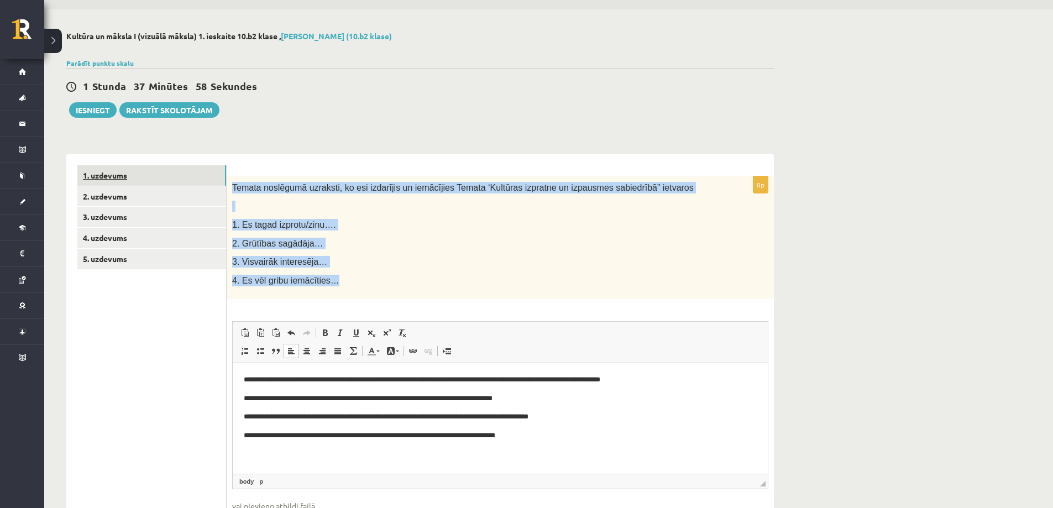
click at [107, 166] on link "1. uzdevums" at bounding box center [151, 175] width 149 height 20
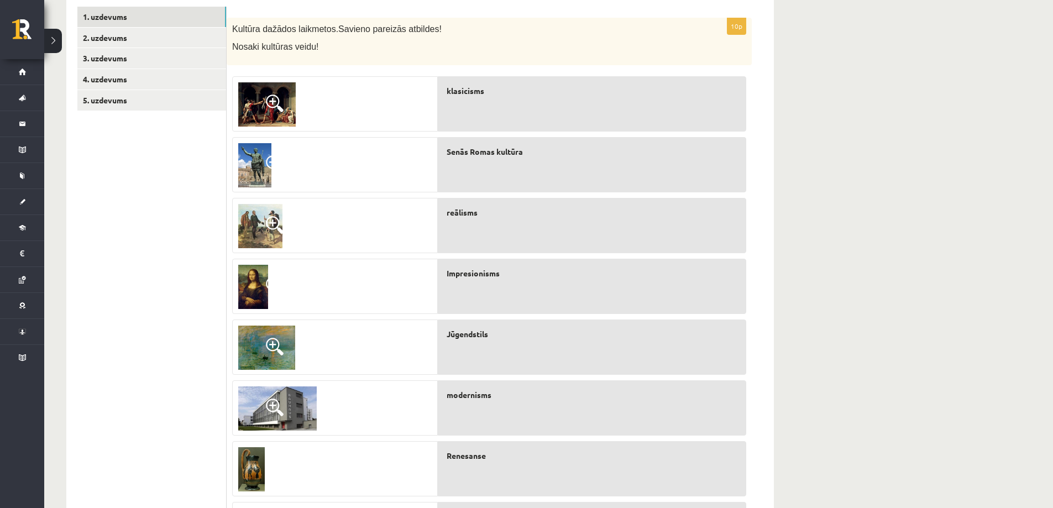
scroll to position [199, 0]
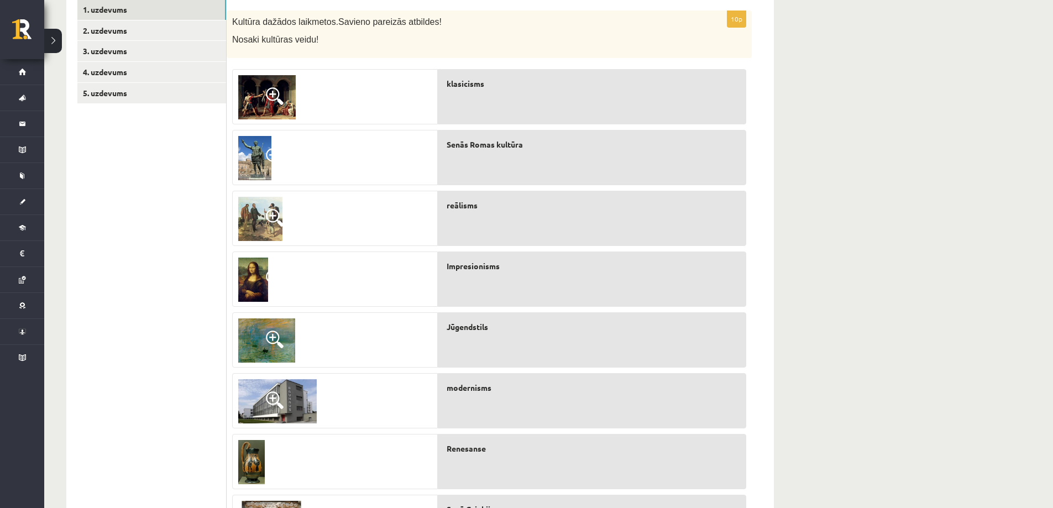
click at [257, 275] on img at bounding box center [253, 280] width 30 height 44
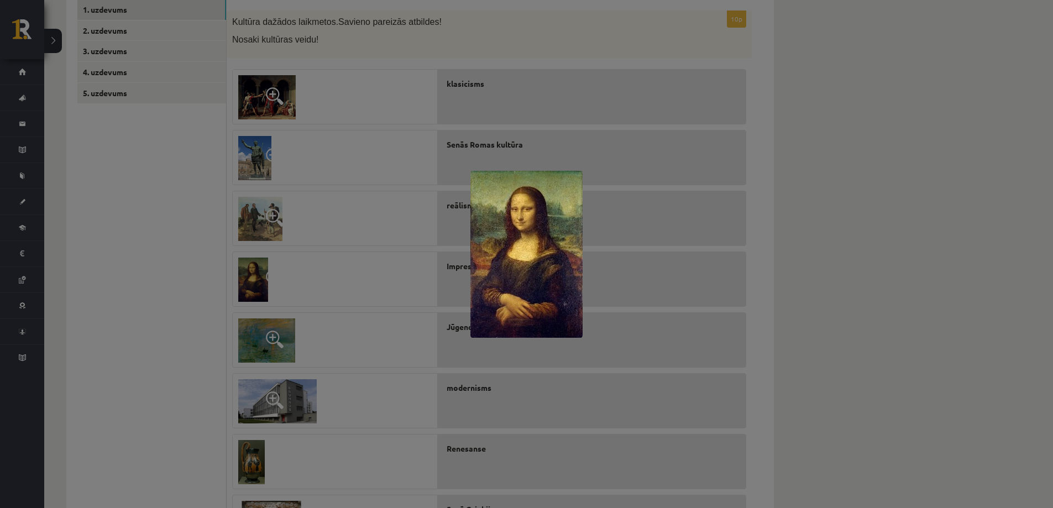
drag, startPoint x: 328, startPoint y: 335, endPoint x: 265, endPoint y: 329, distance: 62.7
click at [321, 333] on div at bounding box center [526, 254] width 1053 height 508
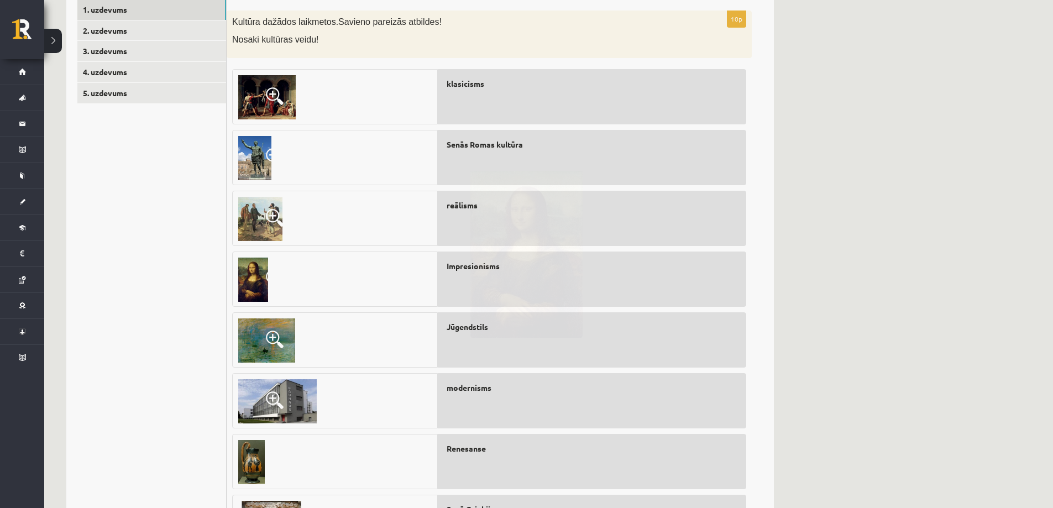
click at [265, 329] on img at bounding box center [266, 341] width 57 height 44
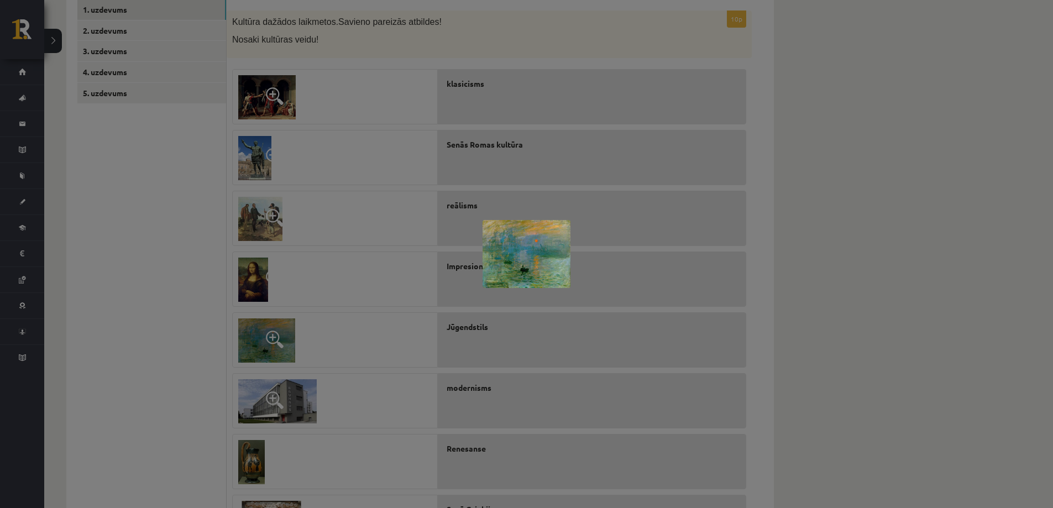
click at [262, 401] on div at bounding box center [526, 254] width 1053 height 508
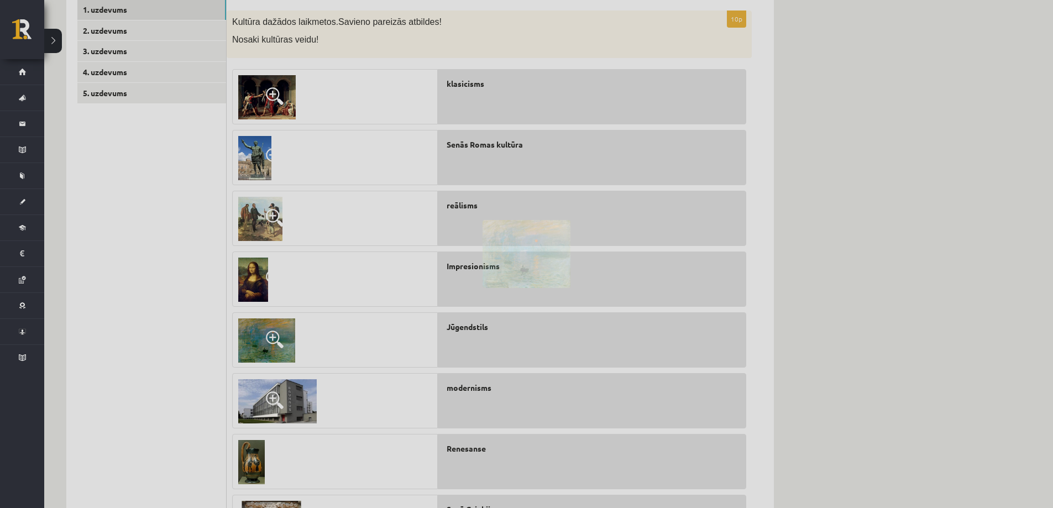
click at [276, 401] on span at bounding box center [275, 401] width 18 height 18
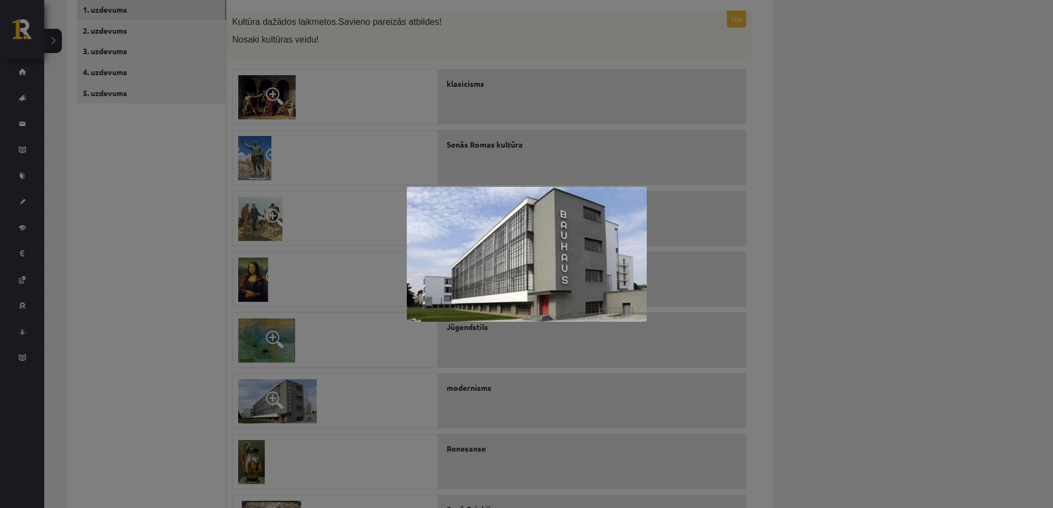
click at [308, 159] on div at bounding box center [526, 254] width 1053 height 508
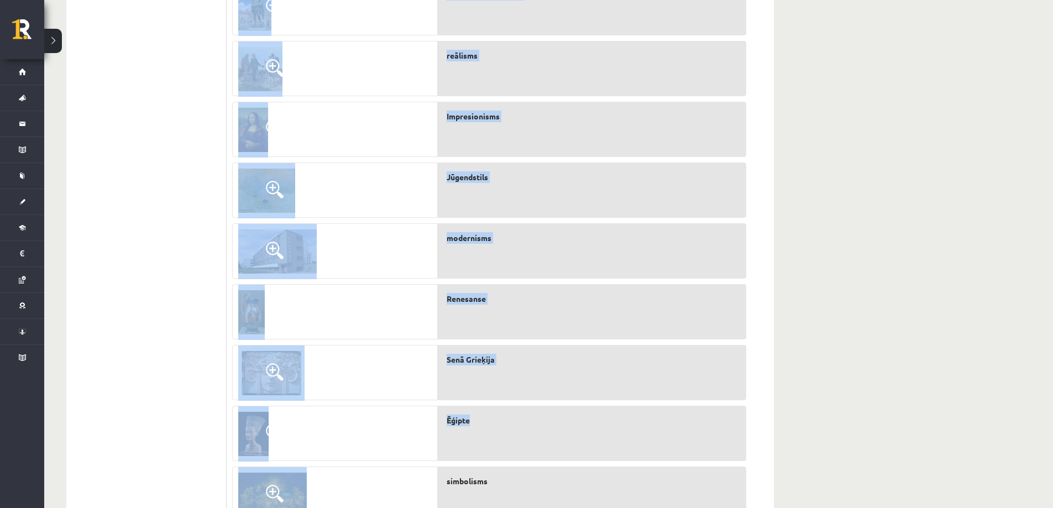
scroll to position [403, 0]
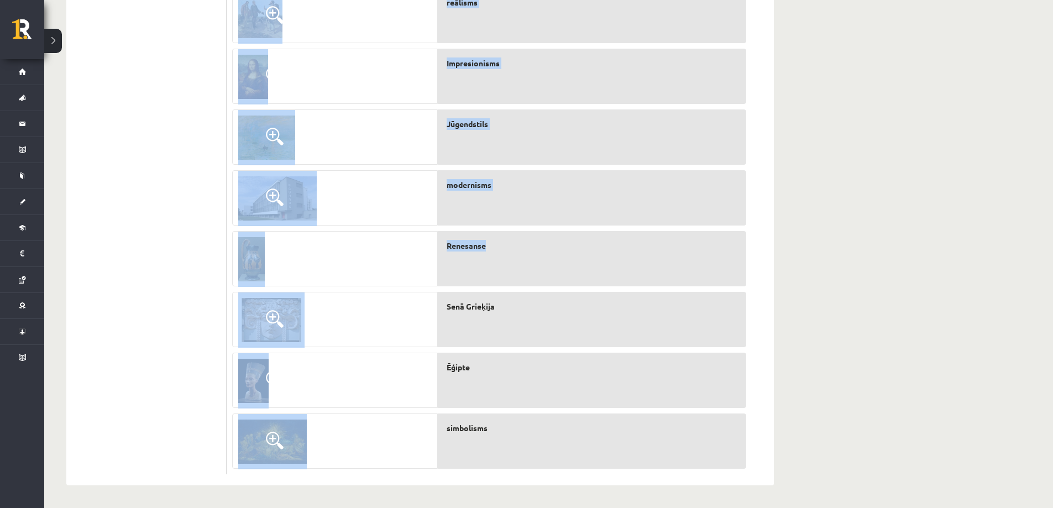
drag, startPoint x: 280, startPoint y: 230, endPoint x: 533, endPoint y: 227, distance: 252.7
click at [510, 243] on div "10p Kultūra dažādos laikmetos. Savieno pareizās atbildes! Nosaki kultūras veidu…" at bounding box center [489, 141] width 525 height 667
click at [804, 163] on div "**********" at bounding box center [548, 74] width 1009 height 867
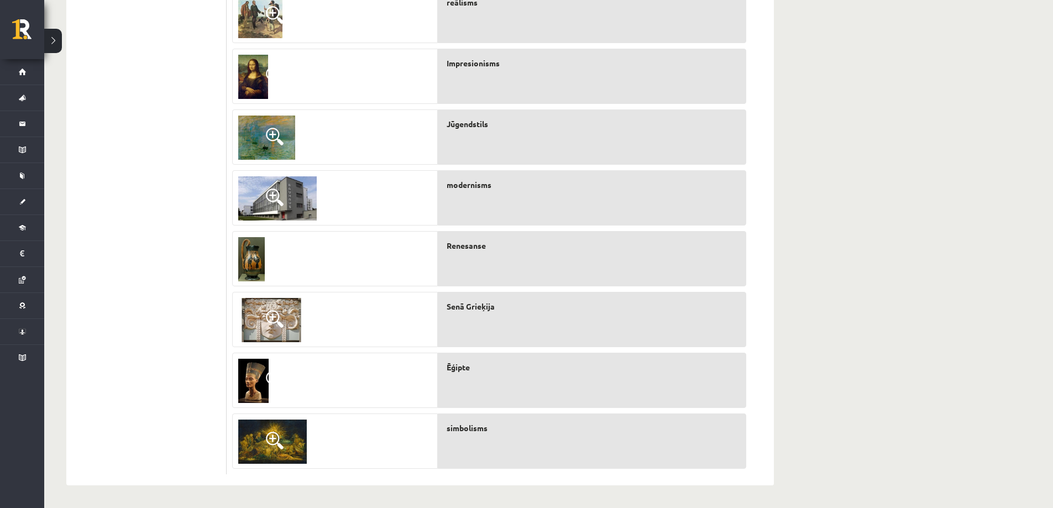
click at [173, 365] on ul "1. uzdevums 2. uzdevums 3. uzdevums 4. uzdevums 5. uzdevums" at bounding box center [151, 136] width 149 height 678
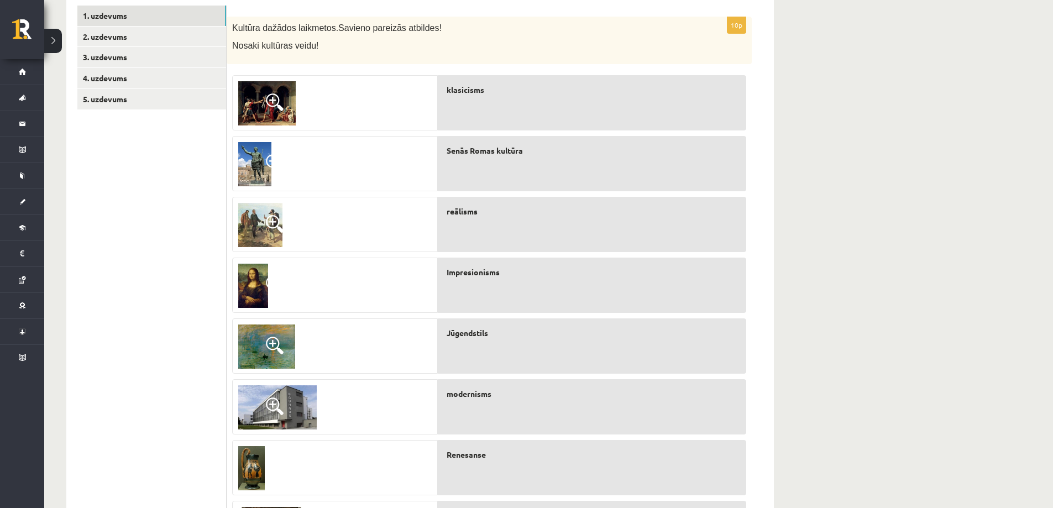
scroll to position [126, 0]
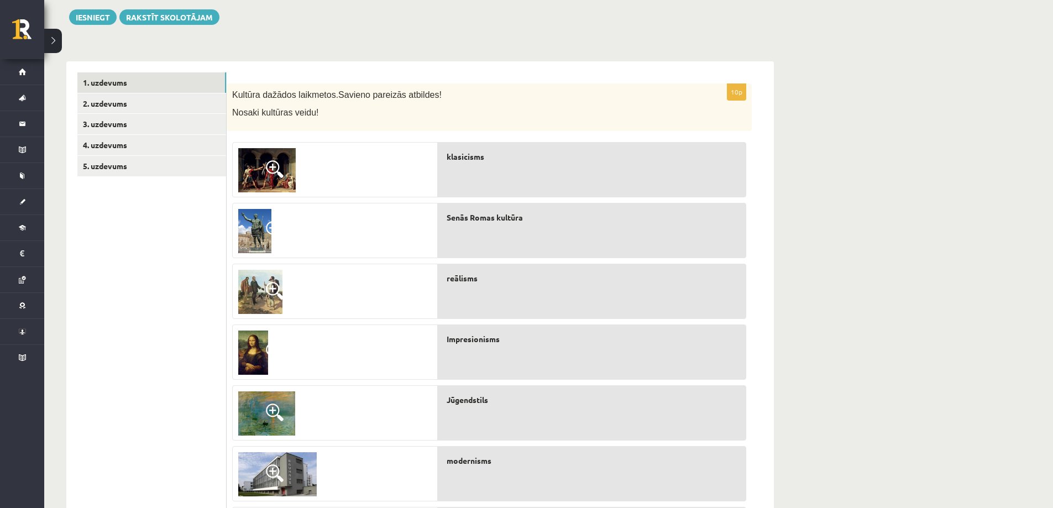
drag, startPoint x: 222, startPoint y: 330, endPoint x: 199, endPoint y: 343, distance: 27.2
click at [252, 349] on div "**********" at bounding box center [420, 411] width 708 height 700
click at [181, 341] on ul "1. uzdevums 2. uzdevums 3. uzdevums 4. uzdevums 5. uzdevums" at bounding box center [151, 411] width 149 height 678
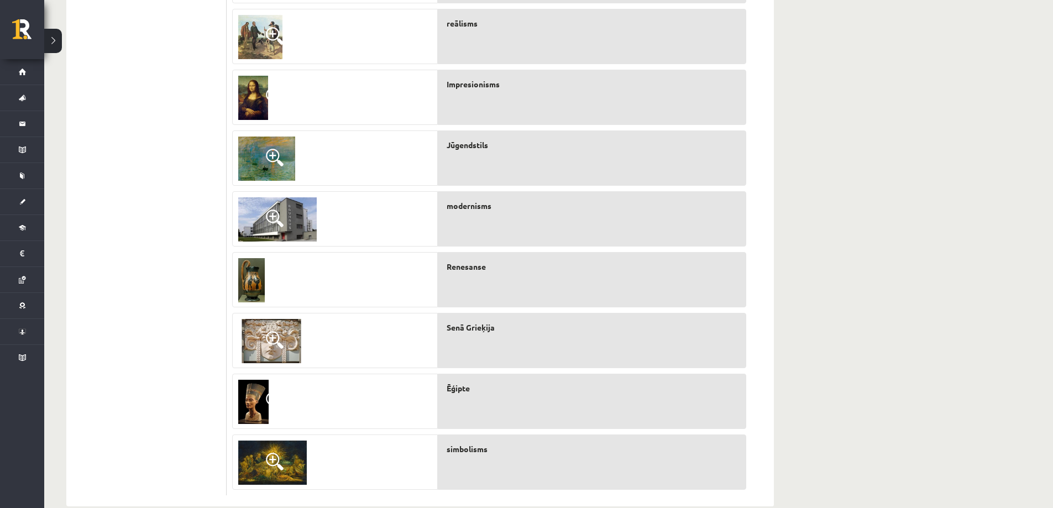
scroll to position [237, 0]
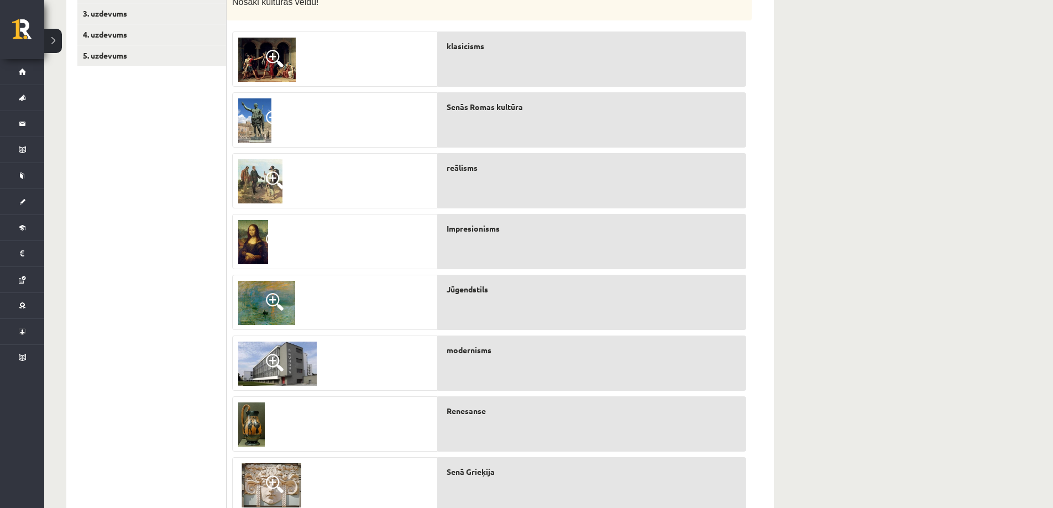
drag, startPoint x: 189, startPoint y: 347, endPoint x: 261, endPoint y: 104, distance: 253.2
click at [263, 105] on div "**********" at bounding box center [420, 301] width 708 height 700
click at [147, 118] on ul "1. uzdevums 2. uzdevums 3. uzdevums 4. uzdevums 5. uzdevums" at bounding box center [151, 301] width 149 height 678
drag, startPoint x: 210, startPoint y: 225, endPoint x: 481, endPoint y: 75, distance: 309.9
click at [481, 75] on div "**********" at bounding box center [420, 301] width 708 height 700
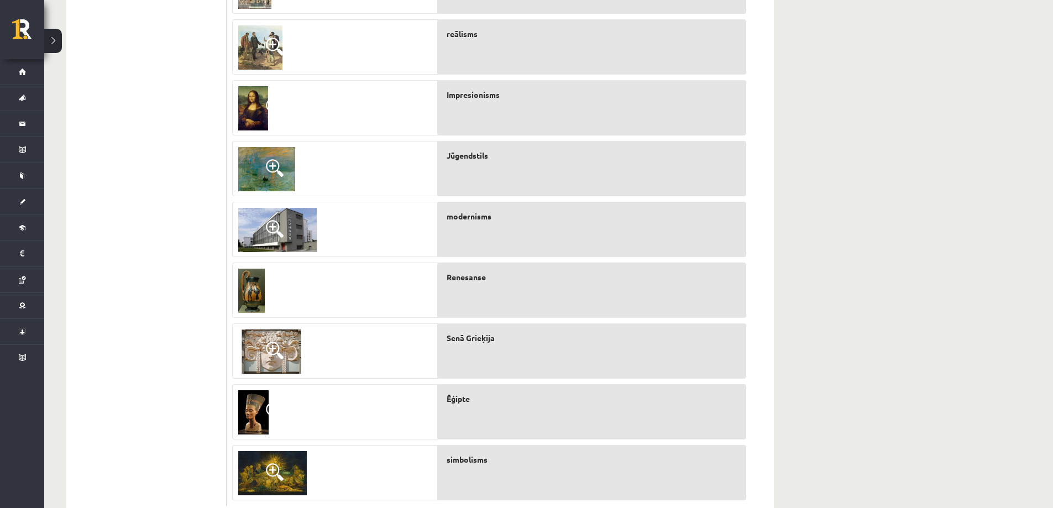
scroll to position [403, 0]
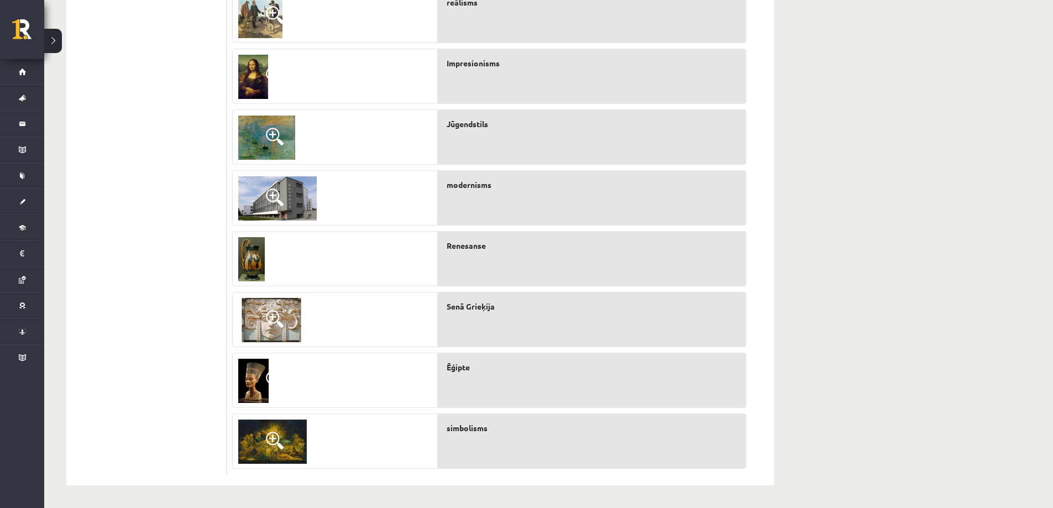
drag, startPoint x: 213, startPoint y: 324, endPoint x: 505, endPoint y: 466, distance: 324.7
click at [505, 466] on div "**********" at bounding box center [420, 135] width 708 height 700
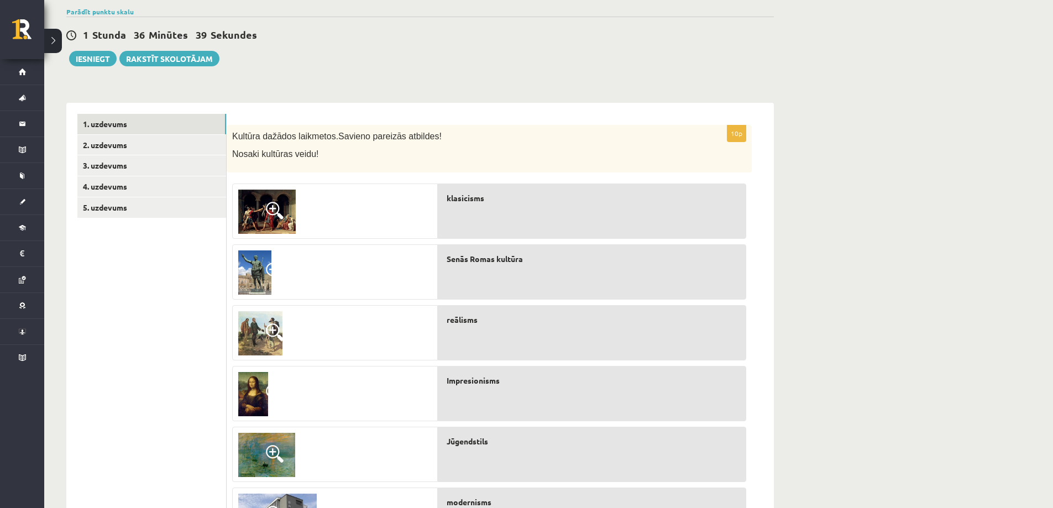
scroll to position [71, 0]
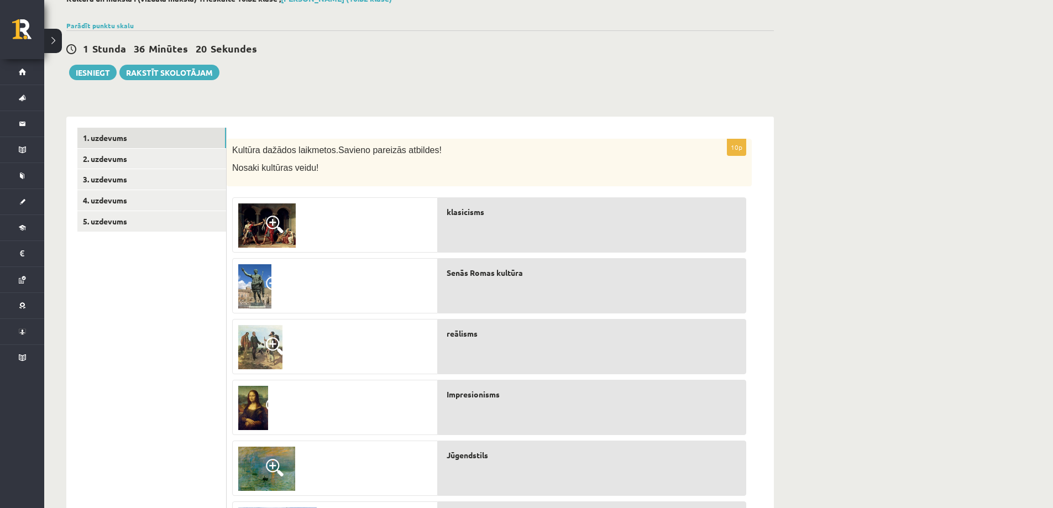
click at [660, 321] on div "reālisms" at bounding box center [592, 346] width 309 height 55
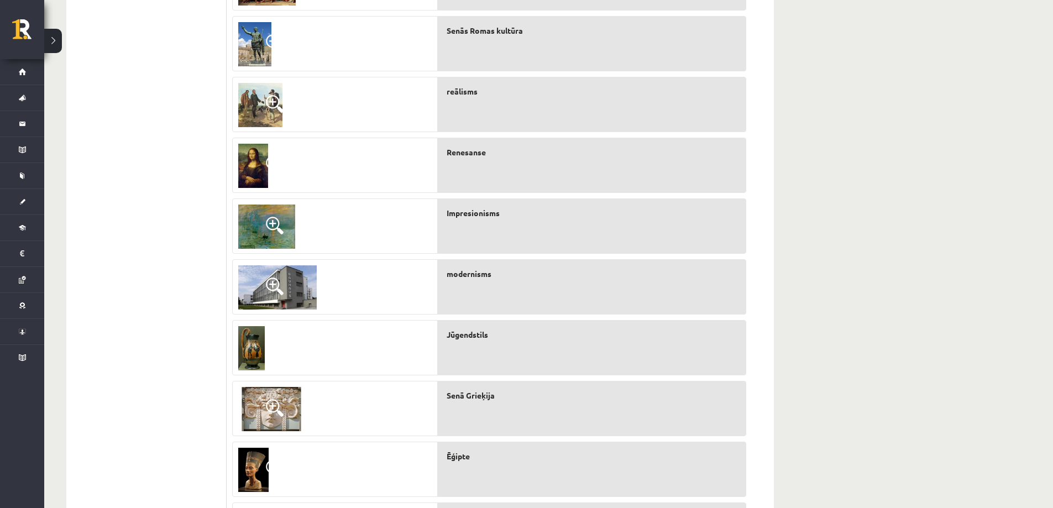
scroll to position [403, 0]
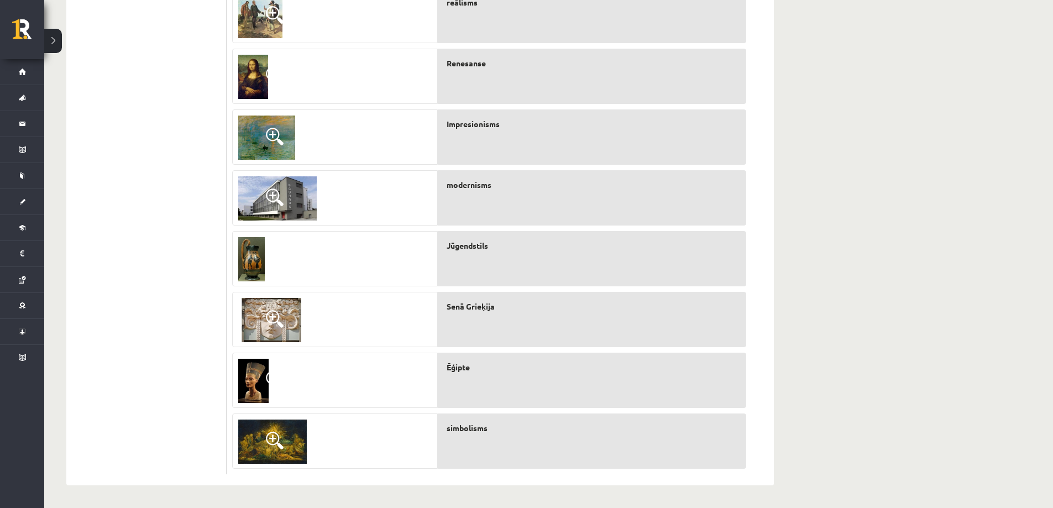
click at [249, 254] on img at bounding box center [251, 259] width 27 height 44
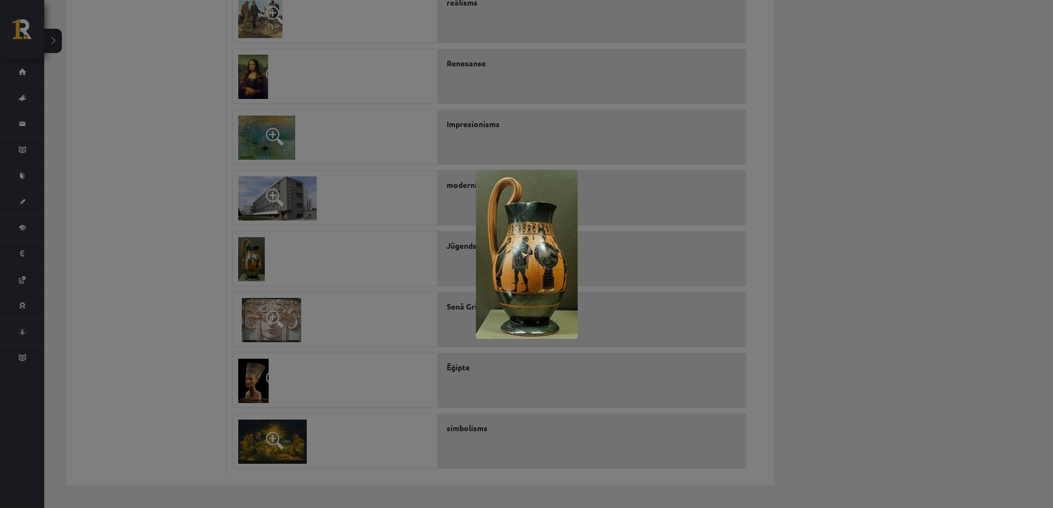
click at [295, 321] on div at bounding box center [526, 254] width 1053 height 508
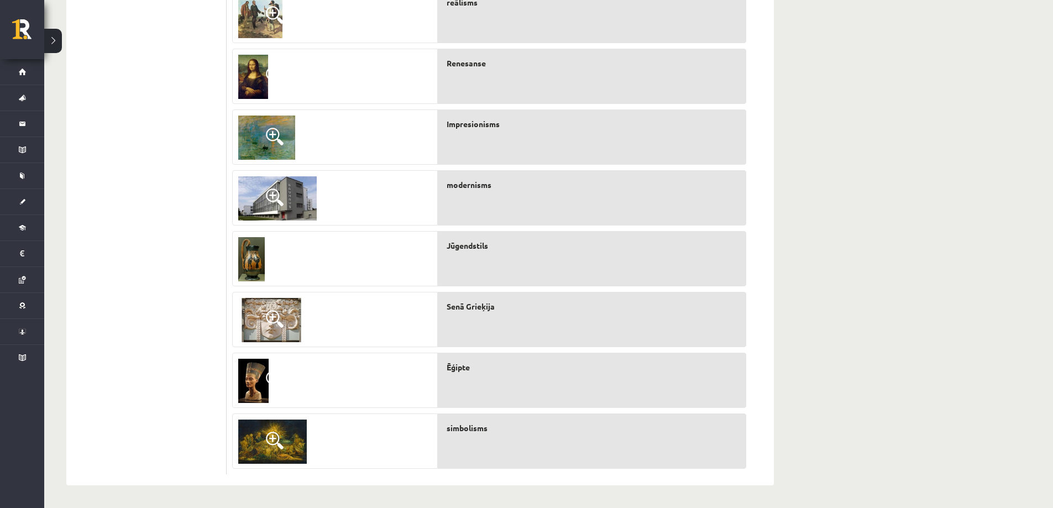
click at [276, 319] on span at bounding box center [275, 319] width 18 height 18
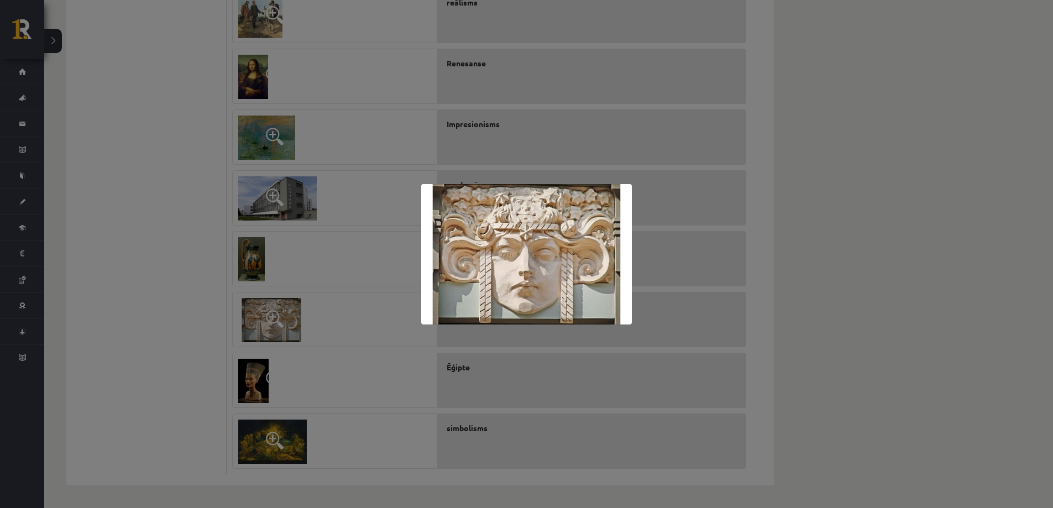
click at [252, 389] on div at bounding box center [526, 254] width 1053 height 508
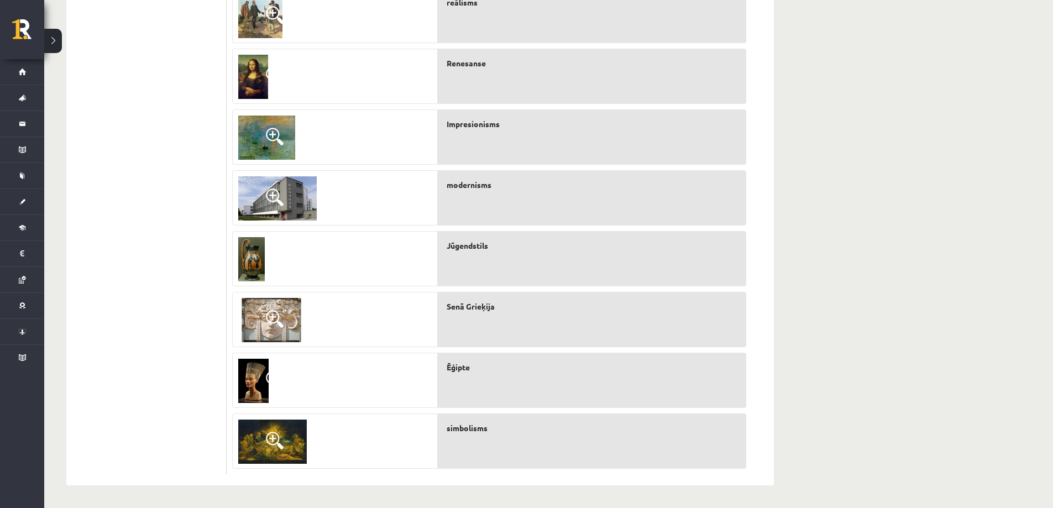
click at [257, 379] on img at bounding box center [253, 381] width 30 height 44
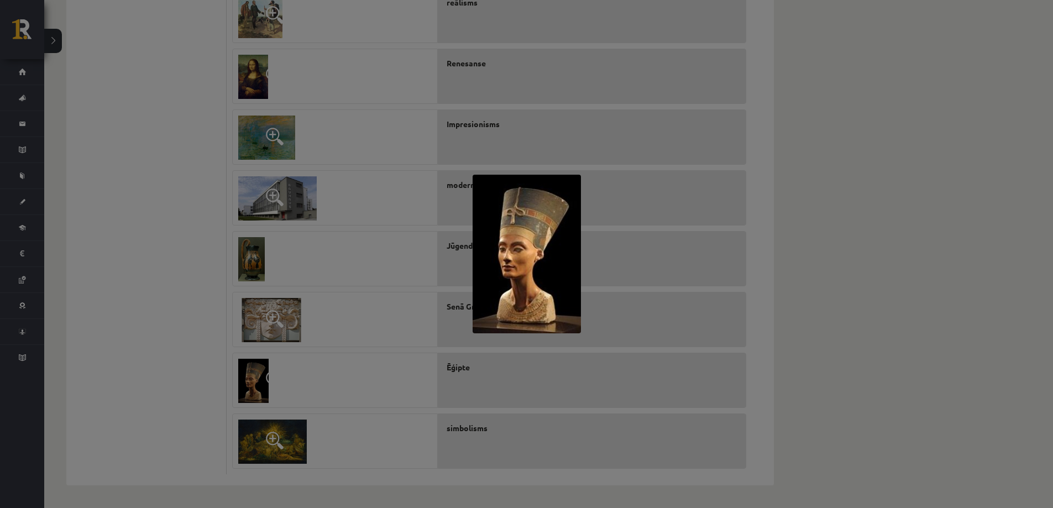
click at [268, 458] on div at bounding box center [526, 254] width 1053 height 508
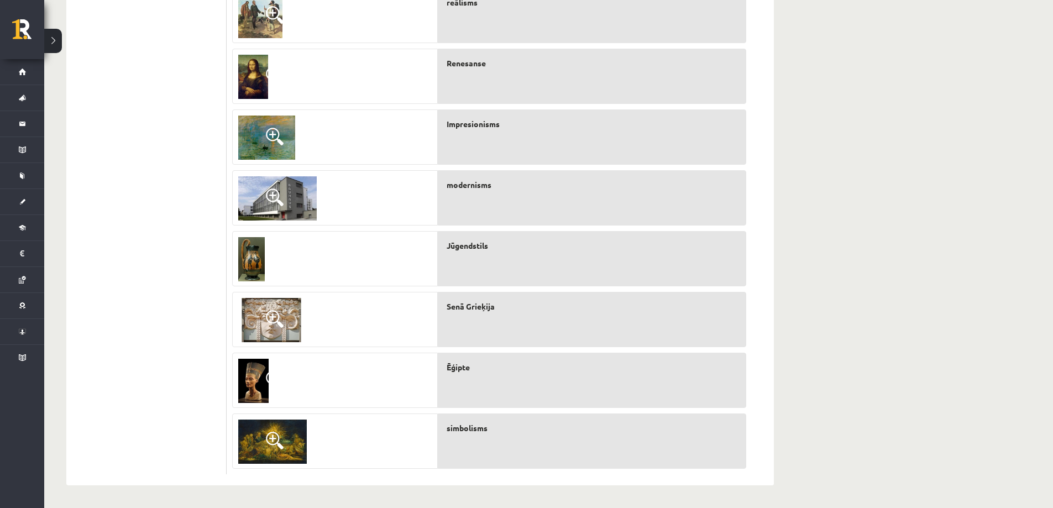
click at [278, 441] on span at bounding box center [275, 441] width 18 height 18
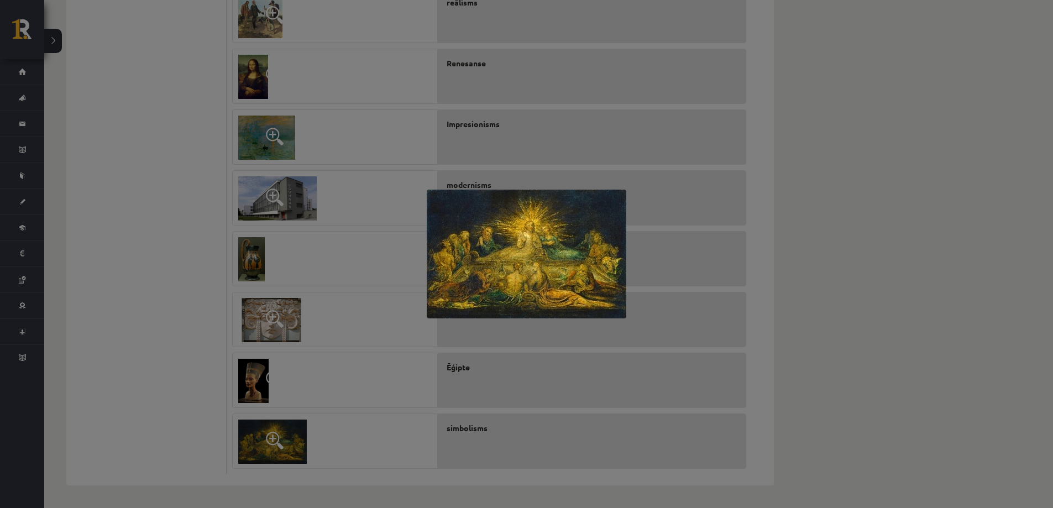
click at [152, 279] on div at bounding box center [526, 254] width 1053 height 508
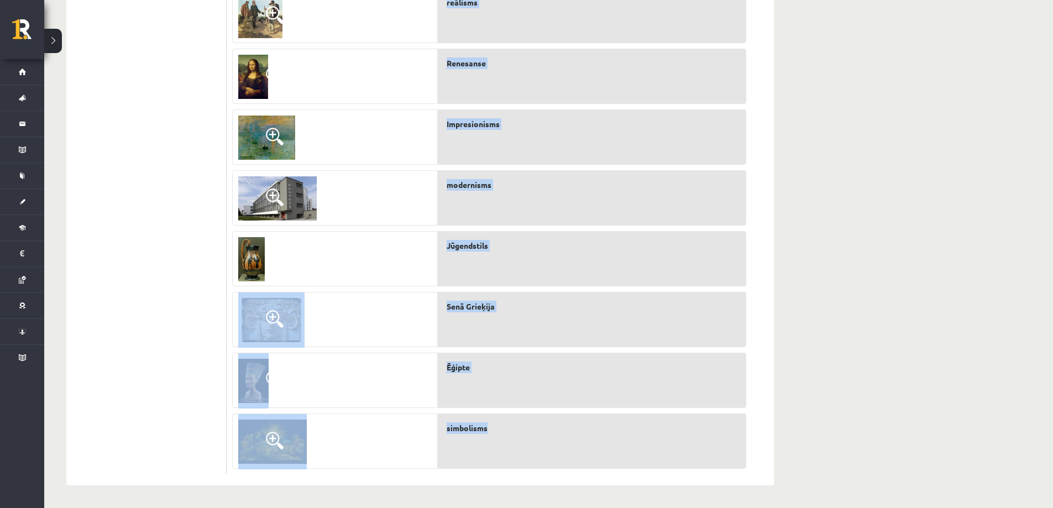
drag, startPoint x: 431, startPoint y: 242, endPoint x: 520, endPoint y: 440, distance: 217.6
click at [520, 440] on fieldset "klasicisms Senās Romas kultūra reālisms Renesanse Impresionisms modernisms Jūge…" at bounding box center [489, 165] width 514 height 608
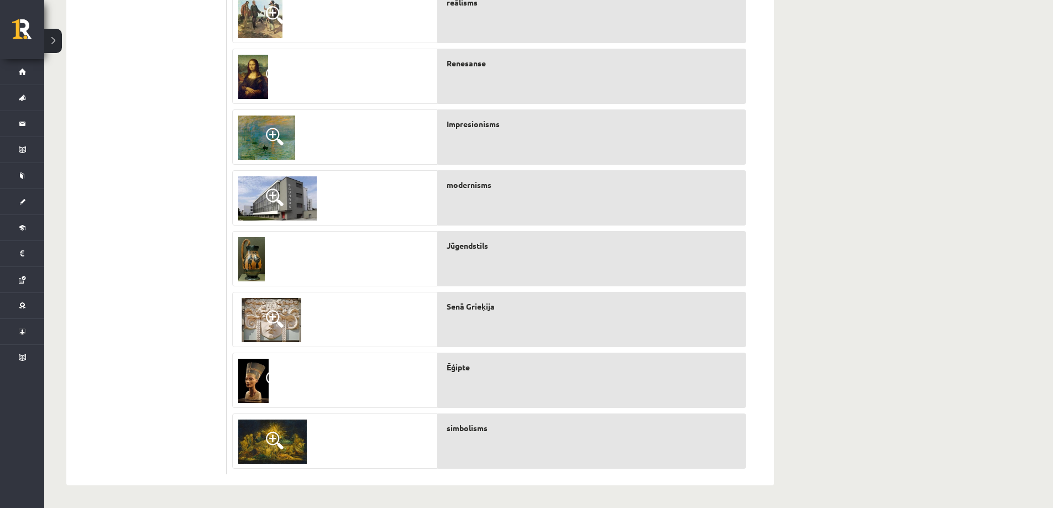
click at [692, 281] on div "Jūgendstils" at bounding box center [592, 258] width 309 height 55
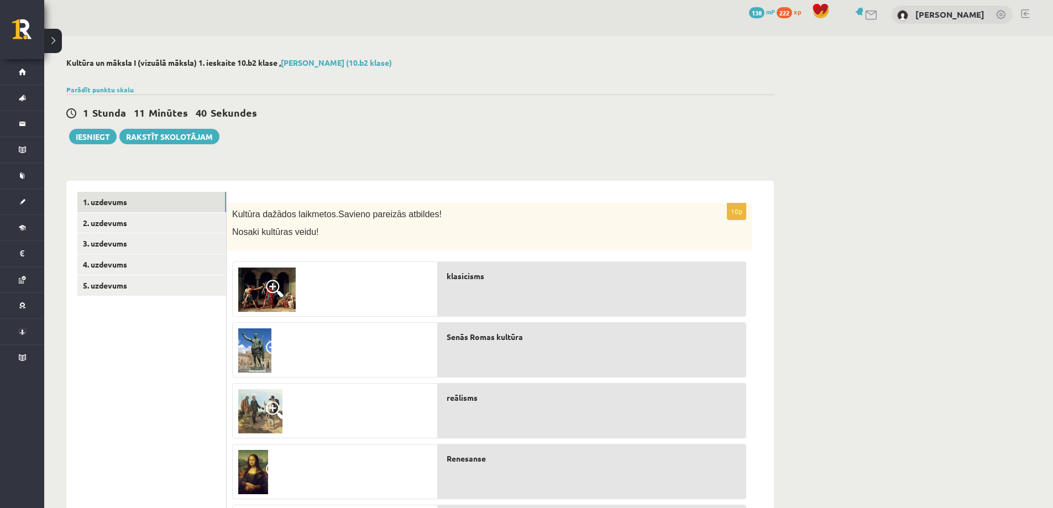
scroll to position [0, 0]
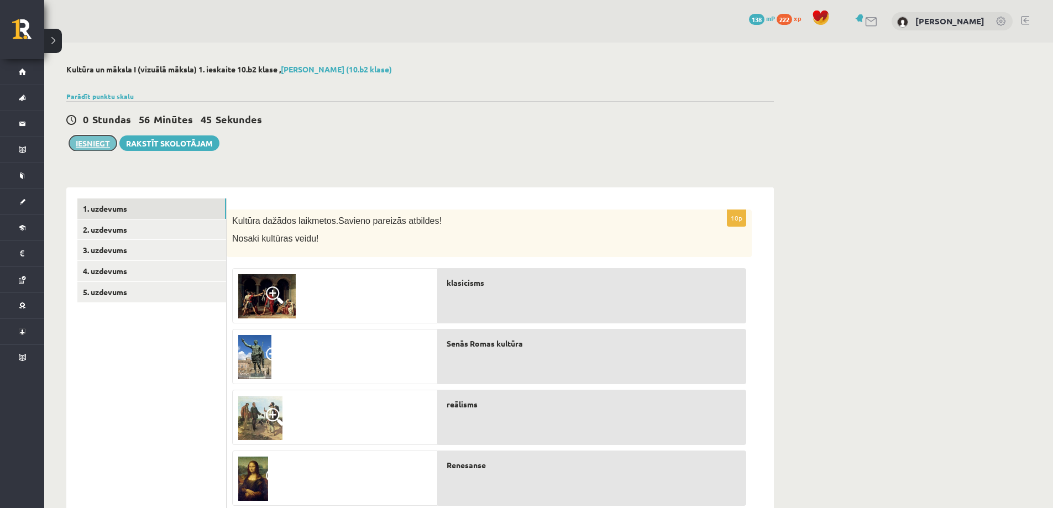
click at [93, 147] on button "Iesniegt" at bounding box center [93, 142] width 48 height 15
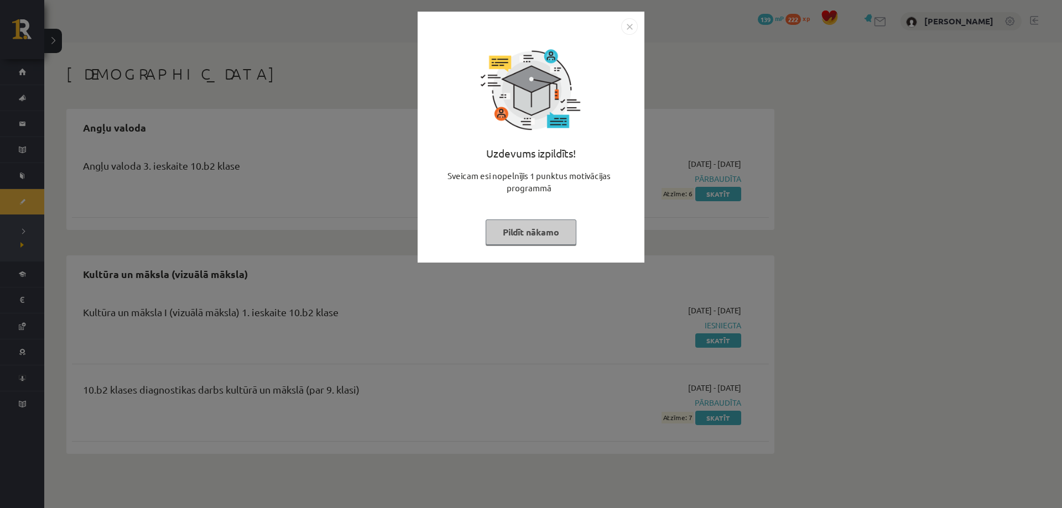
click at [547, 230] on button "Pildīt nākamo" at bounding box center [531, 232] width 91 height 25
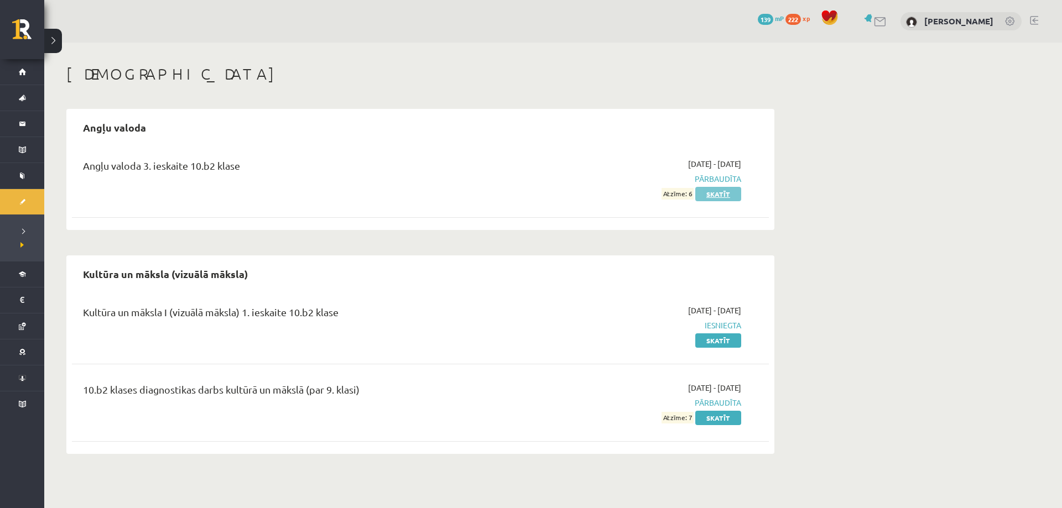
click at [712, 195] on link "Skatīt" at bounding box center [718, 194] width 46 height 14
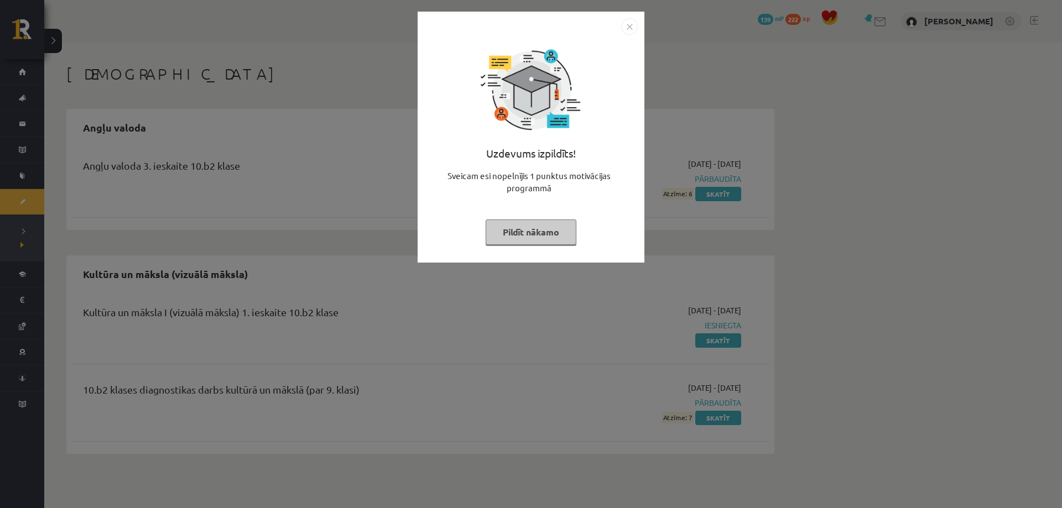
click at [540, 232] on button "Pildīt nākamo" at bounding box center [531, 232] width 91 height 25
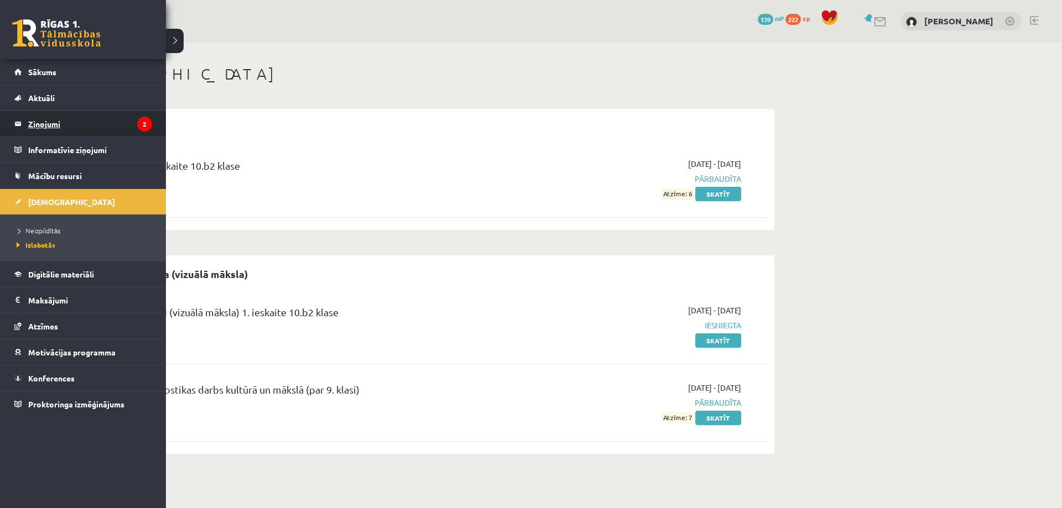
click at [44, 124] on legend "Ziņojumi 2" at bounding box center [90, 123] width 124 height 25
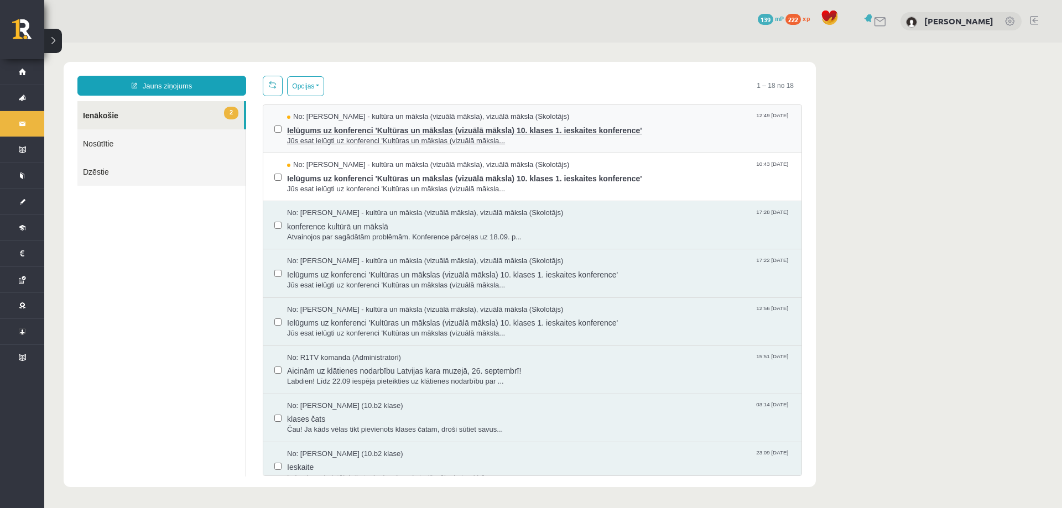
click at [551, 140] on span "Jūs esat ielūgti uz konferenci 'Kultūras un mākslas (vizuālā māksla..." at bounding box center [538, 141] width 503 height 11
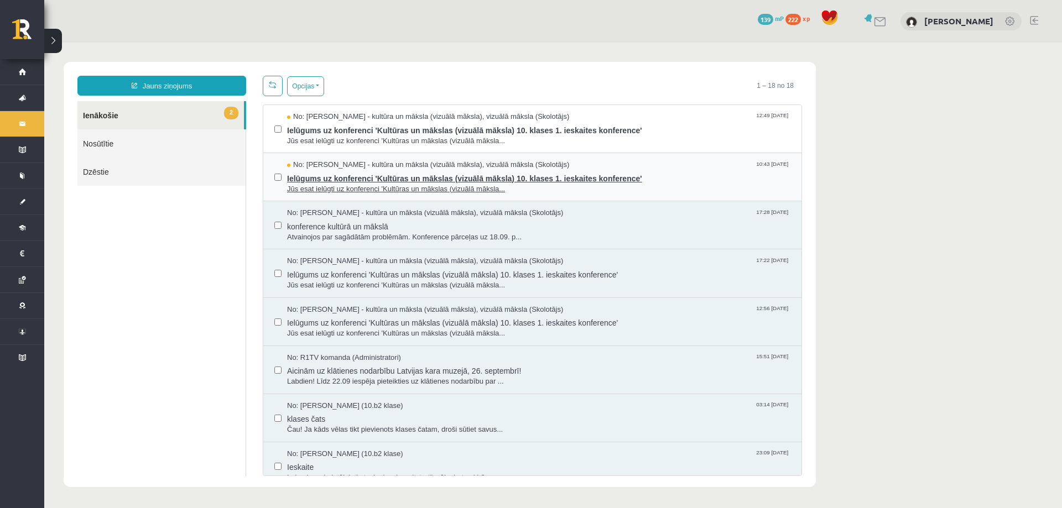
click at [591, 175] on span "Ielūgums uz konferenci 'Kultūras un mākslas (vizuālā māksla) 10. klases 1. iesk…" at bounding box center [538, 177] width 503 height 14
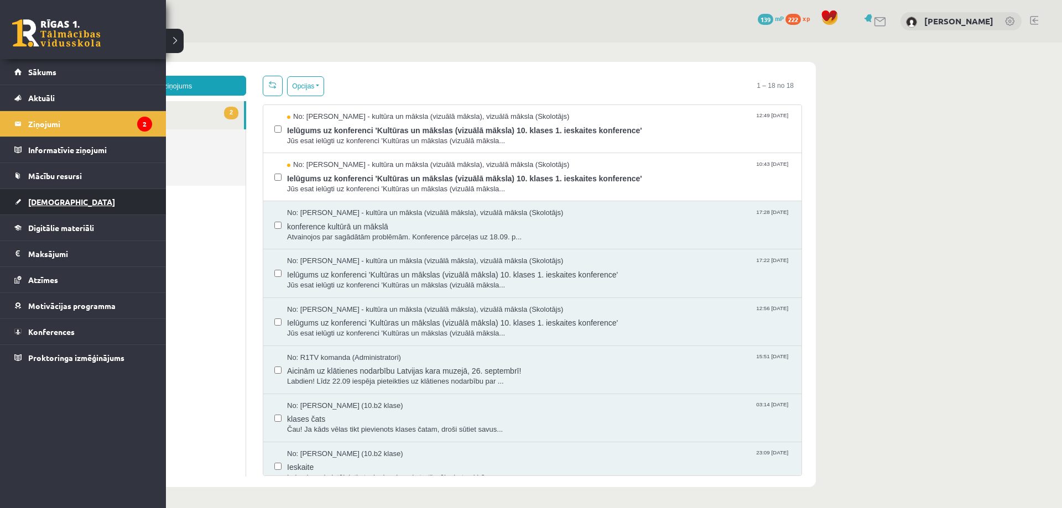
click at [30, 197] on link "[DEMOGRAPHIC_DATA]" at bounding box center [83, 201] width 138 height 25
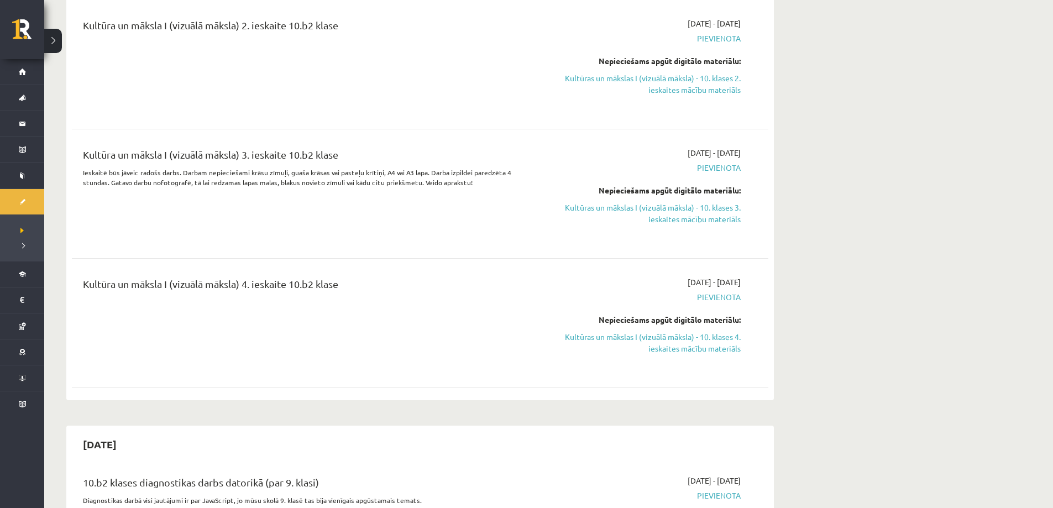
scroll to position [498, 0]
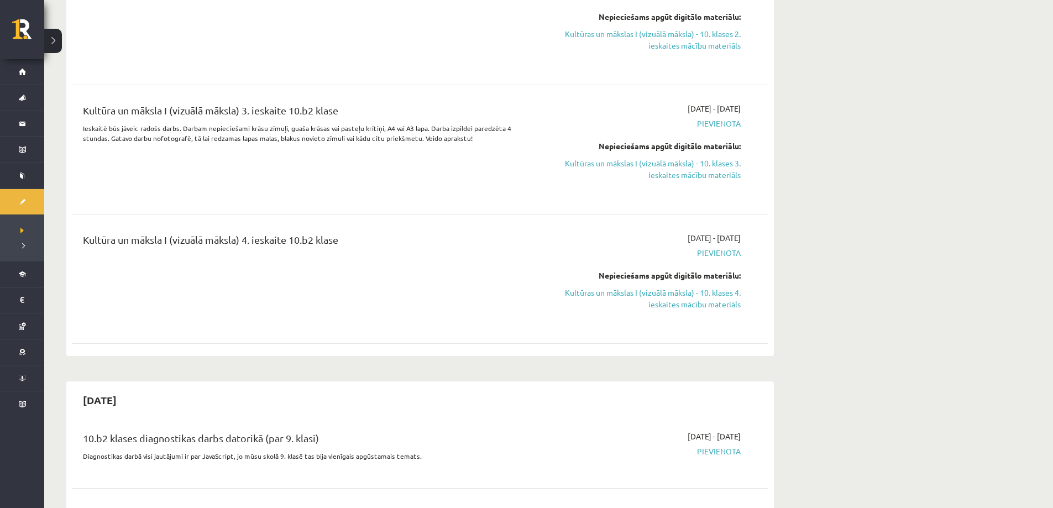
drag, startPoint x: 198, startPoint y: 253, endPoint x: 270, endPoint y: 239, distance: 73.7
click at [199, 251] on div "Kultūra un māksla I (vizuālā māksla) 4. ieskaite 10.b2 klase" at bounding box center [299, 242] width 433 height 20
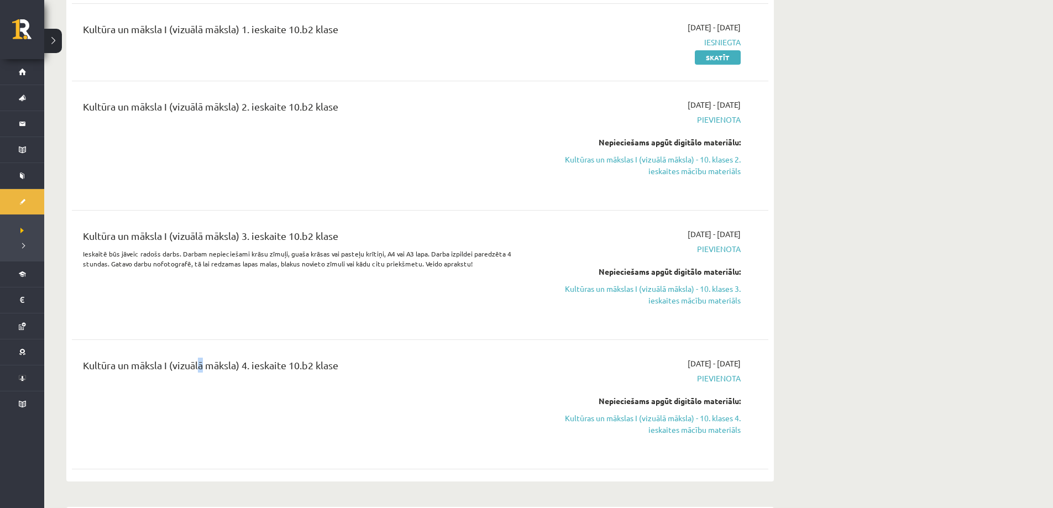
scroll to position [332, 0]
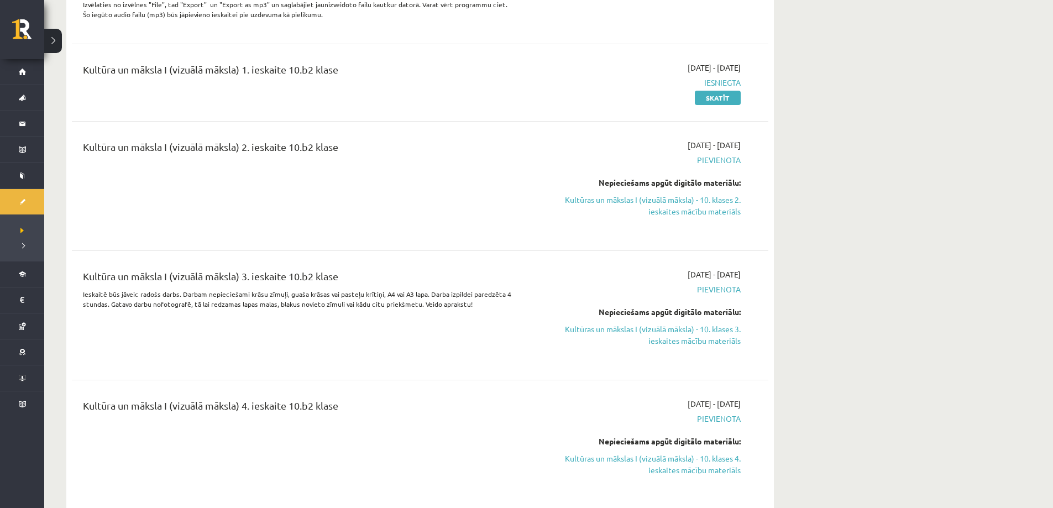
drag, startPoint x: 253, startPoint y: 271, endPoint x: 254, endPoint y: 224, distance: 47.0
click at [253, 267] on div "Angļu valoda 4. ieskaite 10.b2 klase Ieskaite jāpilda mutiski. Pirms ieskaites …" at bounding box center [420, 165] width 697 height 701
drag, startPoint x: 253, startPoint y: 166, endPoint x: 260, endPoint y: 159, distance: 9.8
click at [254, 160] on div "Kultūra un māksla I (vizuālā māksla) 2. ieskaite 10.b2 klase" at bounding box center [299, 149] width 433 height 20
click at [244, 63] on div "Kultūra un māksla I (vizuālā māksla) 1. ieskaite 10.b2 klase 2025-09-01 - 2025-…" at bounding box center [420, 83] width 697 height 64
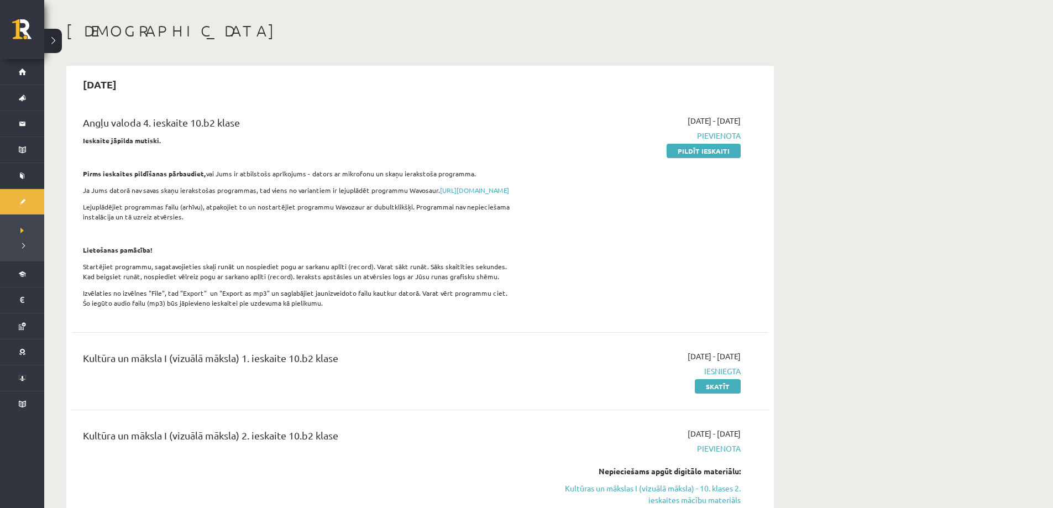
scroll to position [0, 0]
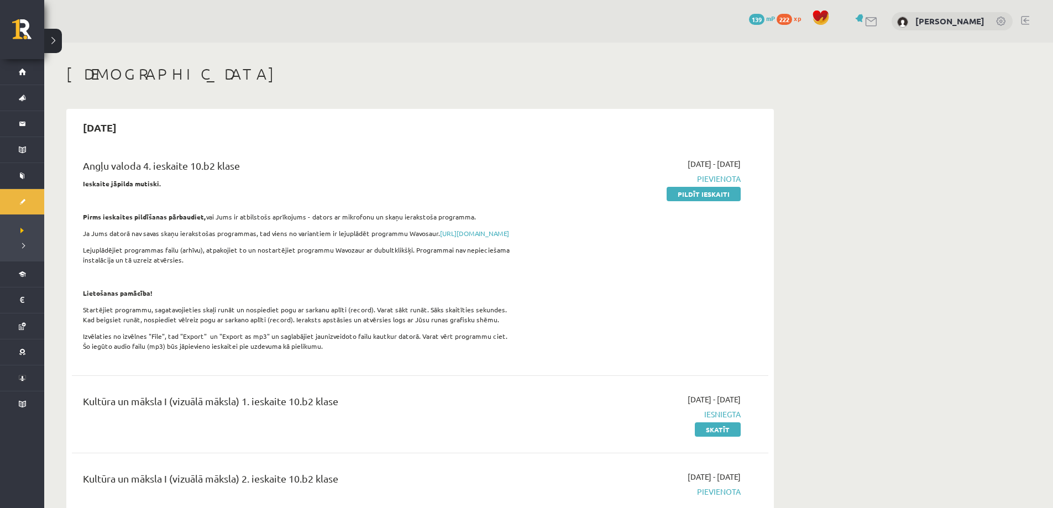
click at [168, 162] on div "Angļu valoda 4. ieskaite 10.b2 klase" at bounding box center [299, 168] width 433 height 20
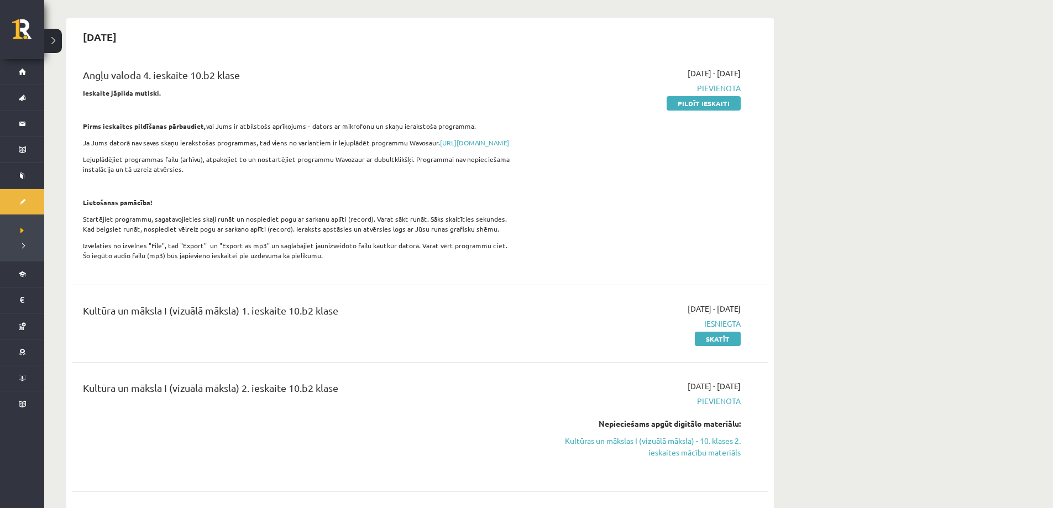
scroll to position [111, 0]
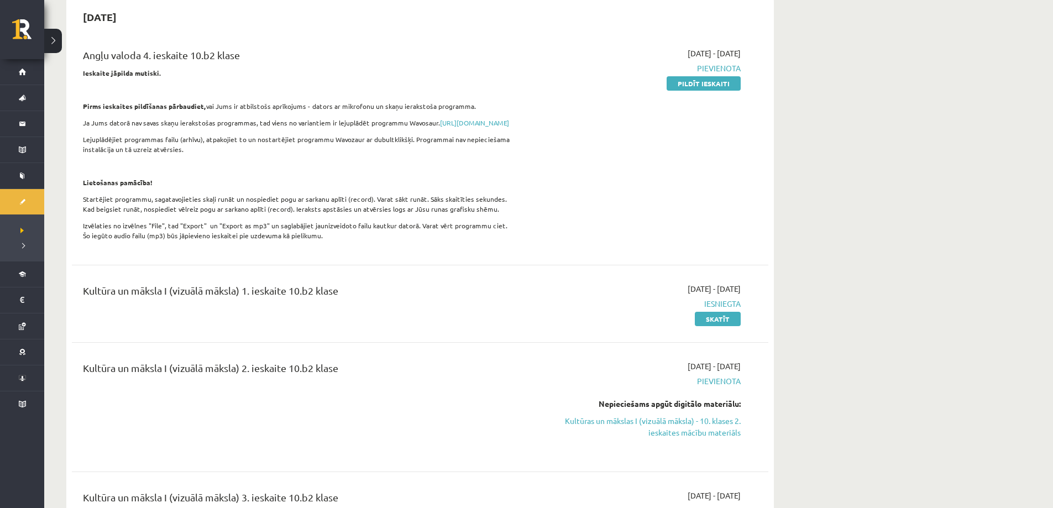
click at [296, 378] on div "Kultūra un māksla I (vizuālā māksla) 2. ieskaite 10.b2 klase" at bounding box center [299, 371] width 433 height 20
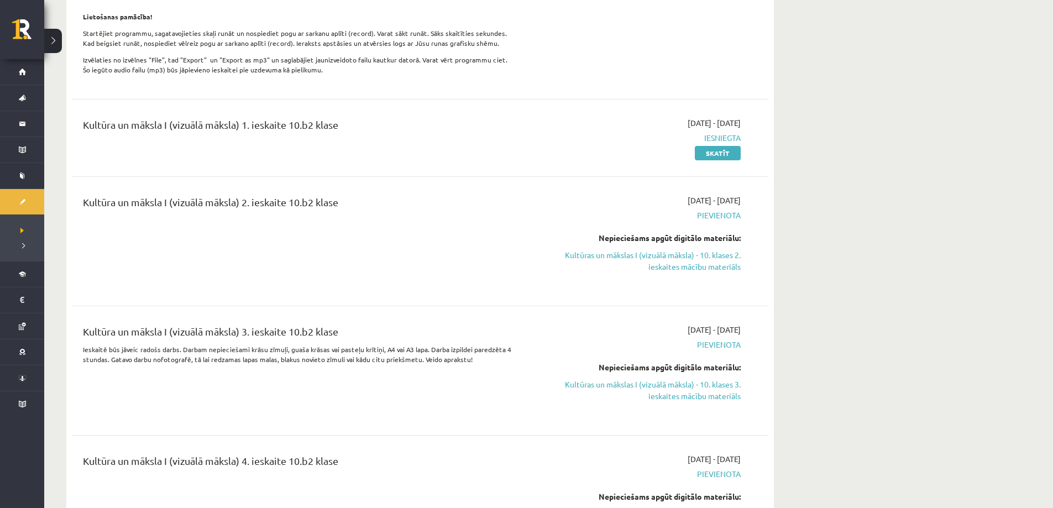
click at [290, 337] on div "Kultūra un māksla I (vizuālā māksla) 3. ieskaite 10.b2 klase" at bounding box center [299, 334] width 433 height 20
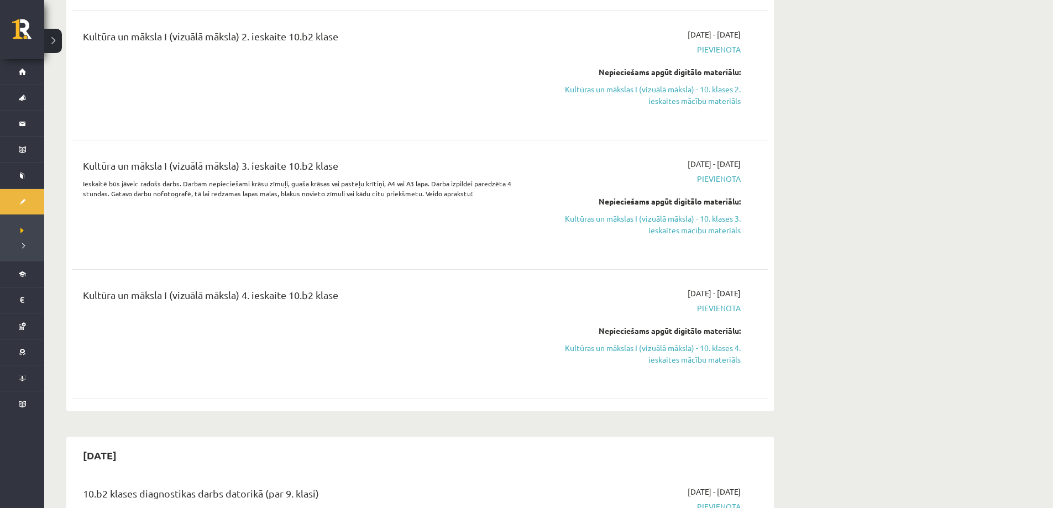
click at [299, 308] on div "Kultūra un māksla I (vizuālā māksla) 4. ieskaite 10.b2 klase" at bounding box center [299, 298] width 433 height 20
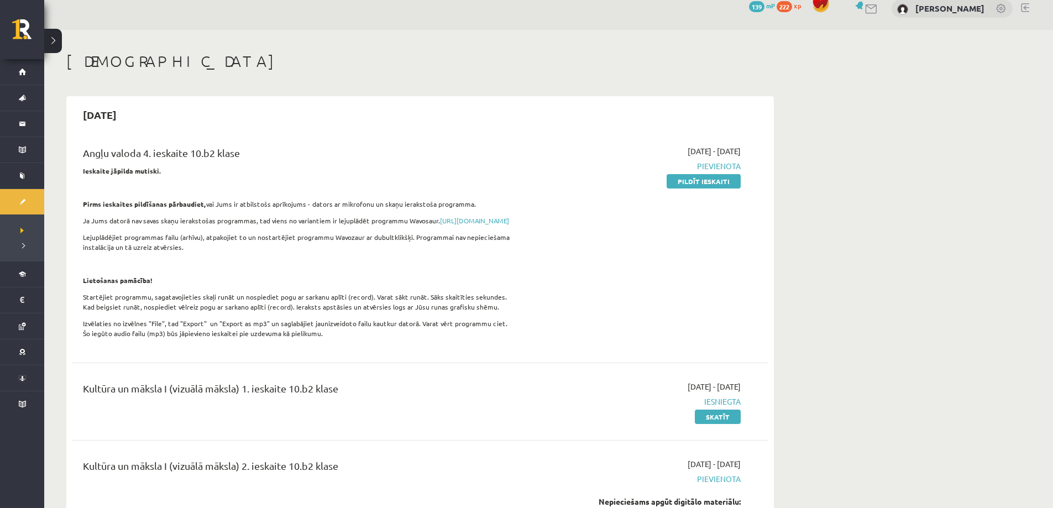
scroll to position [0, 0]
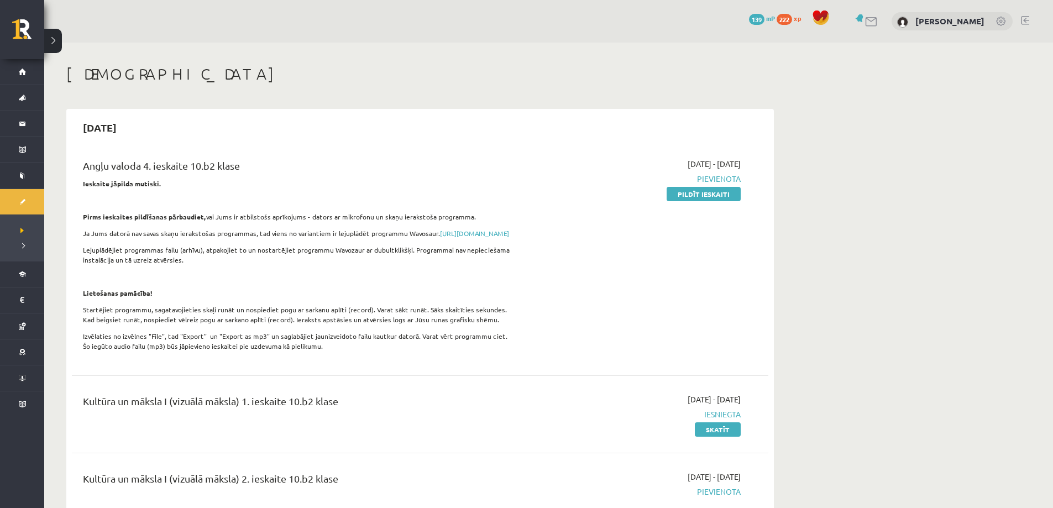
click at [144, 150] on div "Angļu valoda 4. ieskaite 10.b2 klase Ieskaite jāpilda mutiski. Pirms ieskaites …" at bounding box center [420, 258] width 697 height 222
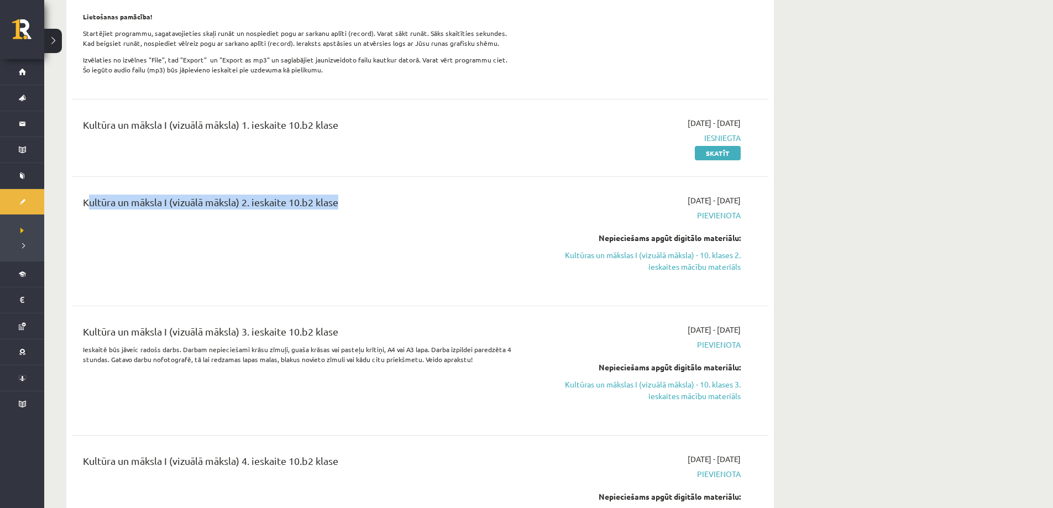
drag, startPoint x: 313, startPoint y: 210, endPoint x: 60, endPoint y: 222, distance: 253.6
click at [97, 226] on div "Kultūra un māksla I (vizuālā māksla) 2. ieskaite 10.b2 klase" at bounding box center [300, 241] width 450 height 93
